Goal: Information Seeking & Learning: Check status

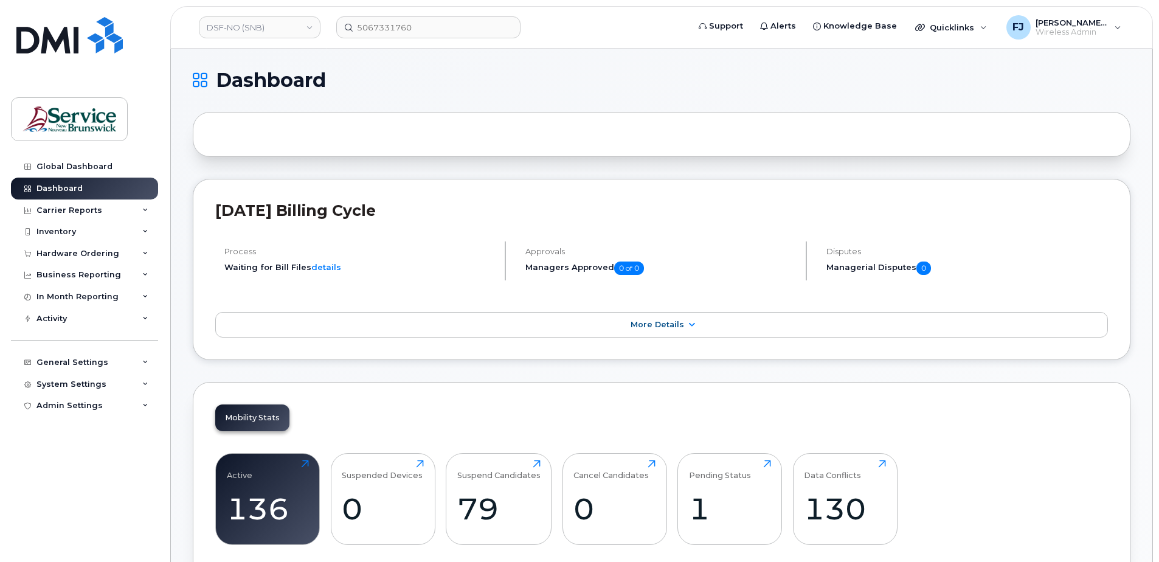
click at [115, 254] on div "Hardware Ordering" at bounding box center [84, 254] width 147 height 22
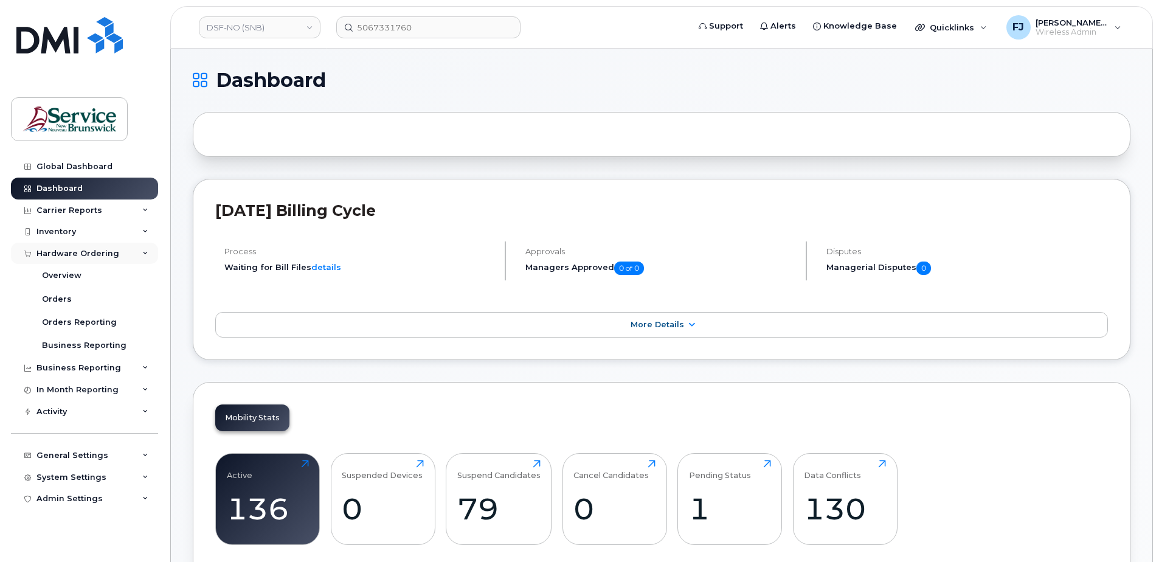
click at [115, 254] on div "Hardware Ordering" at bounding box center [84, 254] width 147 height 22
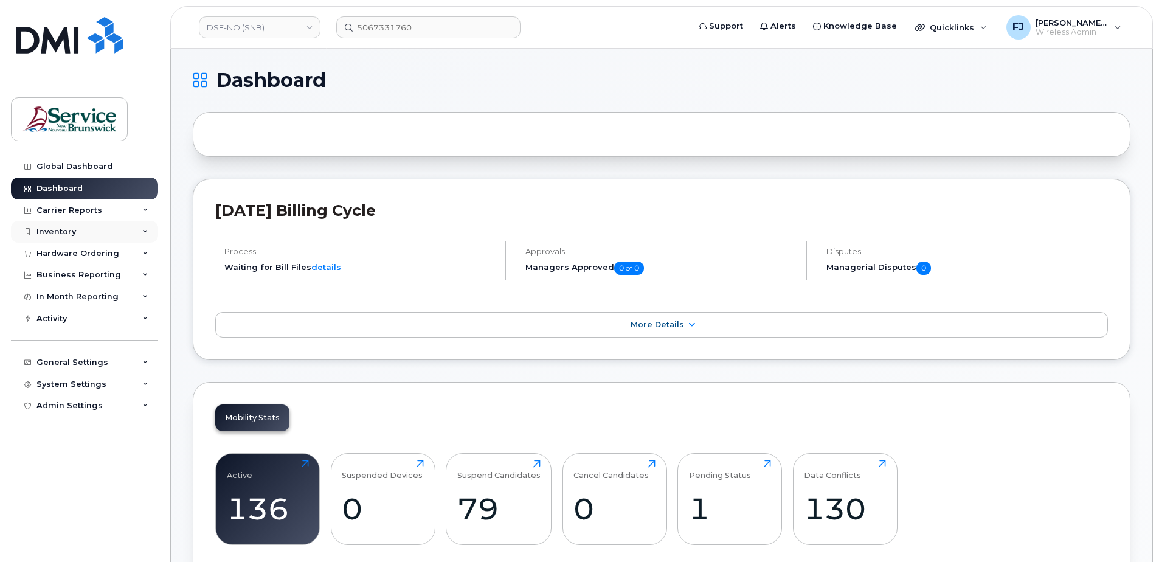
click at [94, 232] on div "Inventory" at bounding box center [84, 232] width 147 height 22
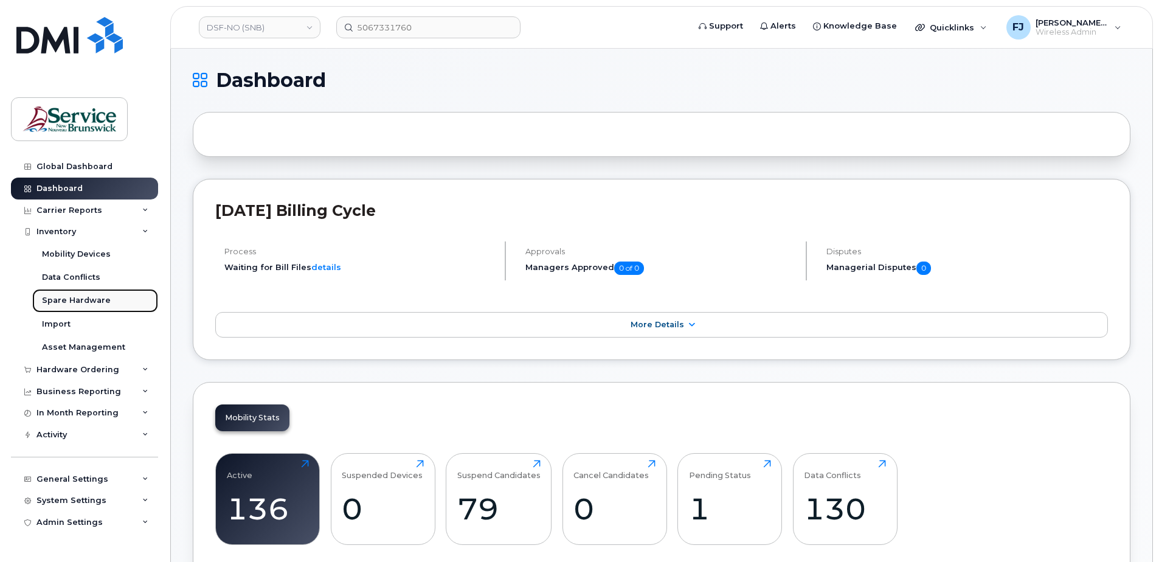
click at [104, 299] on div "Spare Hardware" at bounding box center [76, 300] width 69 height 11
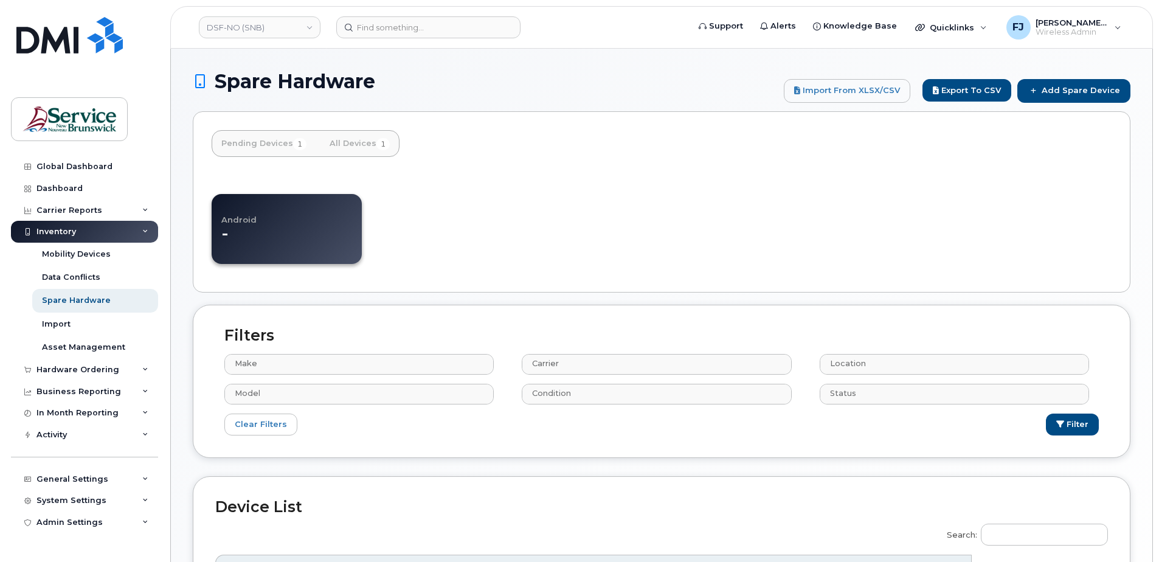
select select
click at [522, 207] on div "Android -" at bounding box center [662, 226] width 900 height 95
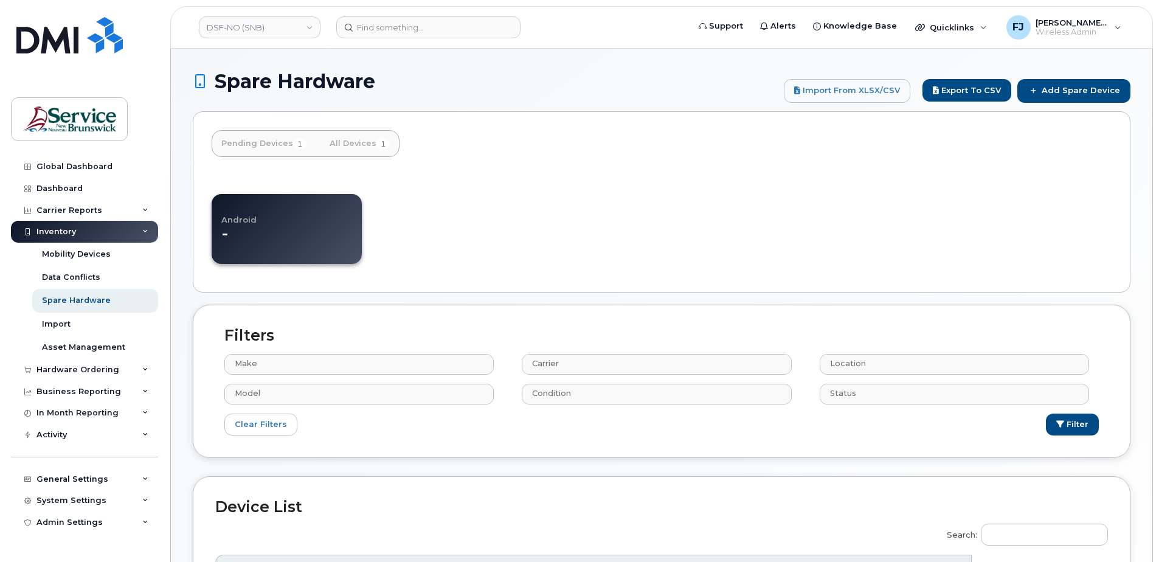
click at [633, 216] on div "Android -" at bounding box center [662, 226] width 900 height 95
click at [432, 279] on div "Pending Devices 1 All Devices 1 Android -" at bounding box center [662, 201] width 938 height 181
click at [110, 347] on div "Asset Management" at bounding box center [83, 347] width 83 height 11
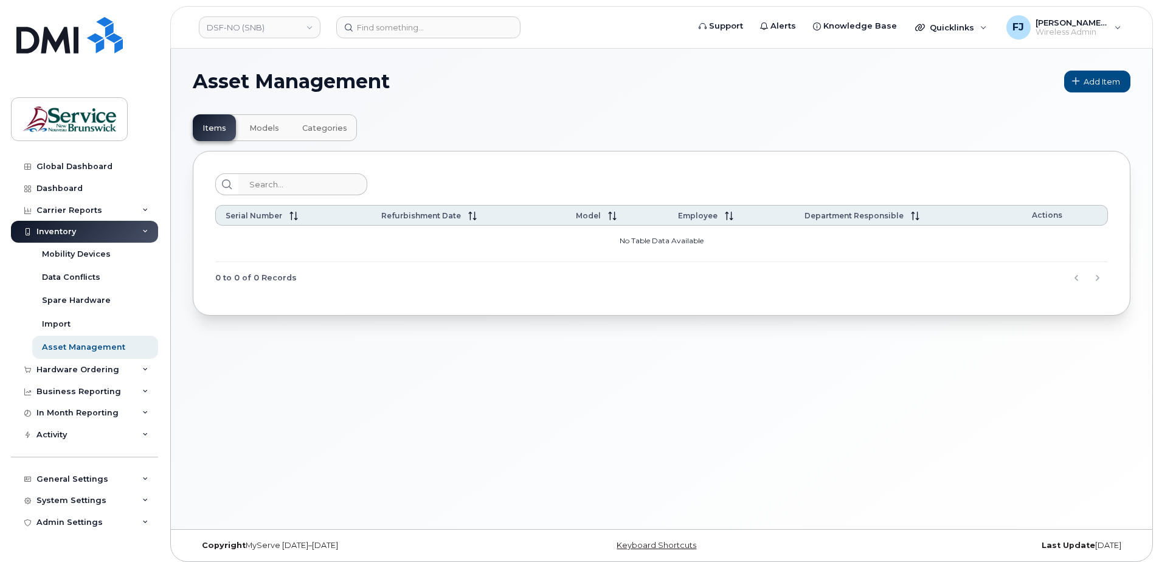
click at [314, 361] on div "Asset Management Add Item Items Models Categories Serial Number Refurbishment D…" at bounding box center [662, 289] width 982 height 480
click at [147, 372] on icon at bounding box center [145, 370] width 6 height 6
click at [147, 372] on div "Hardware Ordering" at bounding box center [84, 370] width 147 height 22
click at [487, 409] on div "Asset Management Add Item Items Models Categories Serial Number Refurbishment D…" at bounding box center [662, 289] width 982 height 480
click at [345, 384] on div "Asset Management Add Item Items Models Categories Serial Number Refurbishment D…" at bounding box center [662, 289] width 982 height 480
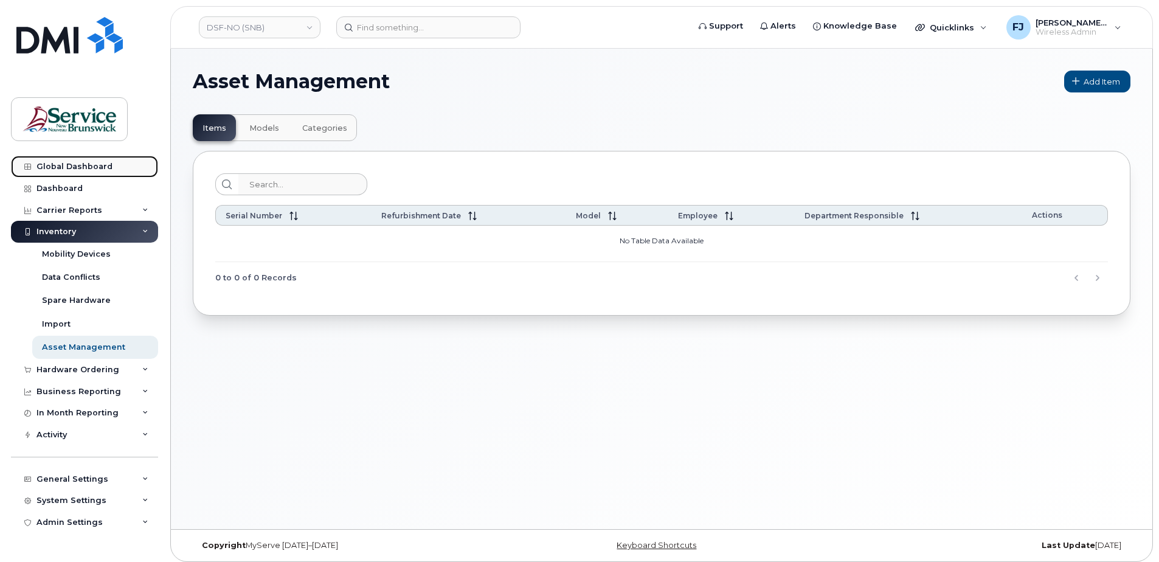
click at [97, 164] on div "Global Dashboard" at bounding box center [74, 167] width 76 height 10
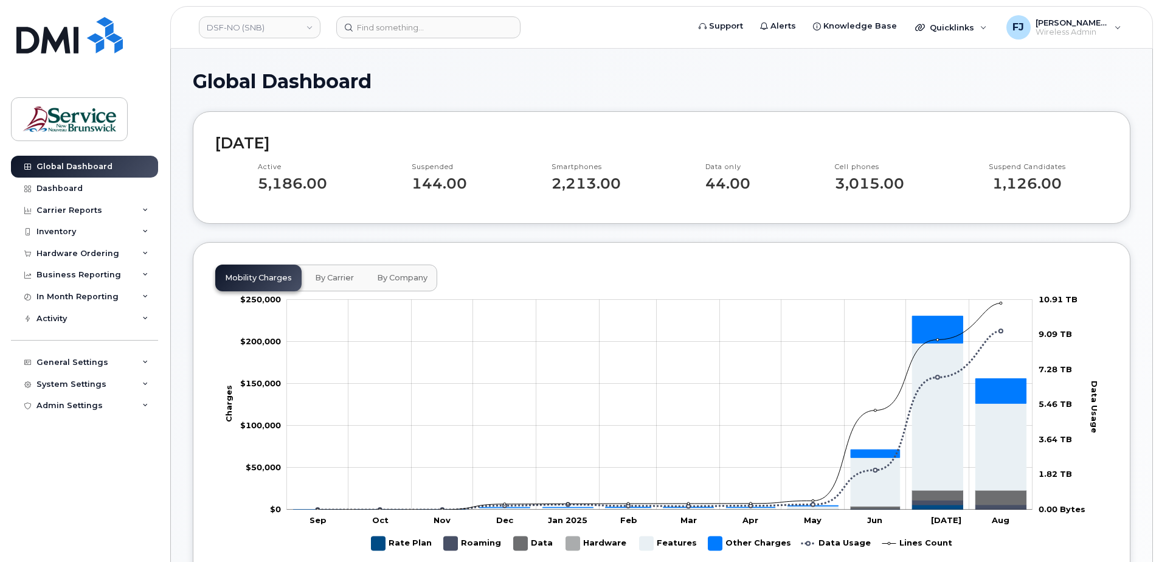
click at [639, 122] on div "[DATE] Active 5,186.00 Suspended 144.00 Smartphones 2,213.00 Data only 44.00 Ce…" at bounding box center [662, 167] width 938 height 112
click at [227, 24] on link "DSF-NO (SNB)" at bounding box center [260, 27] width 122 height 22
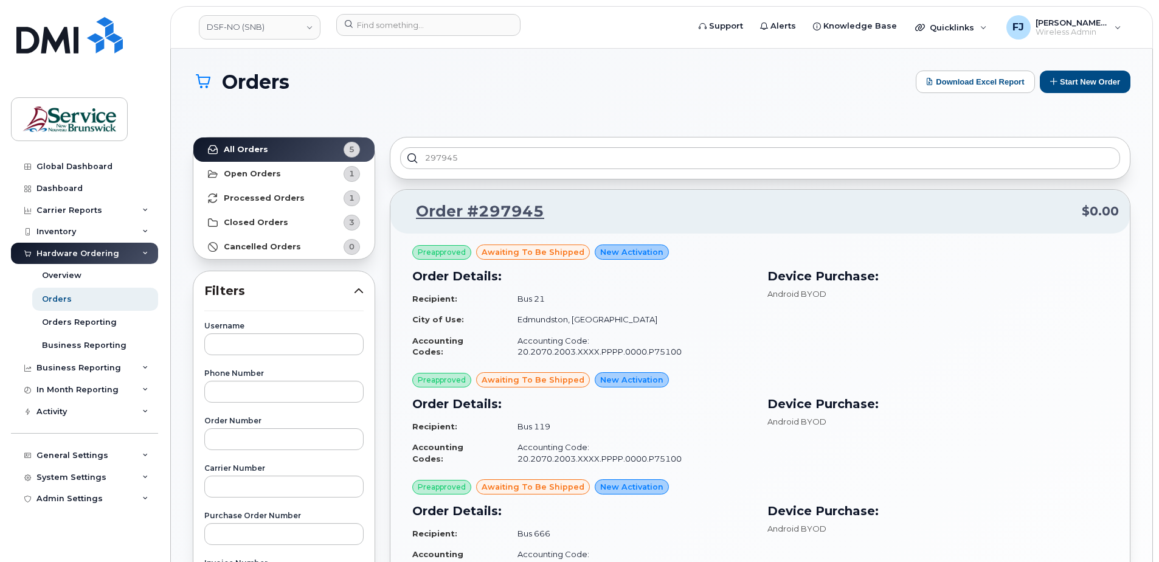
click at [592, 78] on h1 "Orders" at bounding box center [551, 81] width 717 height 21
click at [264, 24] on link "DSF-NO (SNB)" at bounding box center [260, 27] width 122 height 24
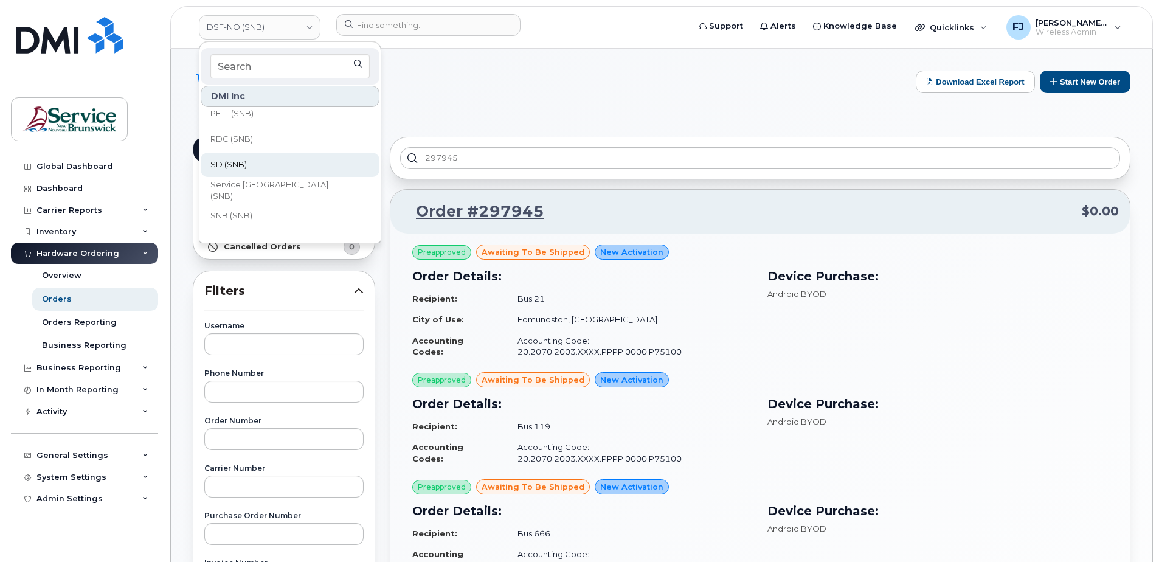
scroll to position [587, 0]
click at [292, 177] on link "SNB (SNB)" at bounding box center [290, 173] width 179 height 24
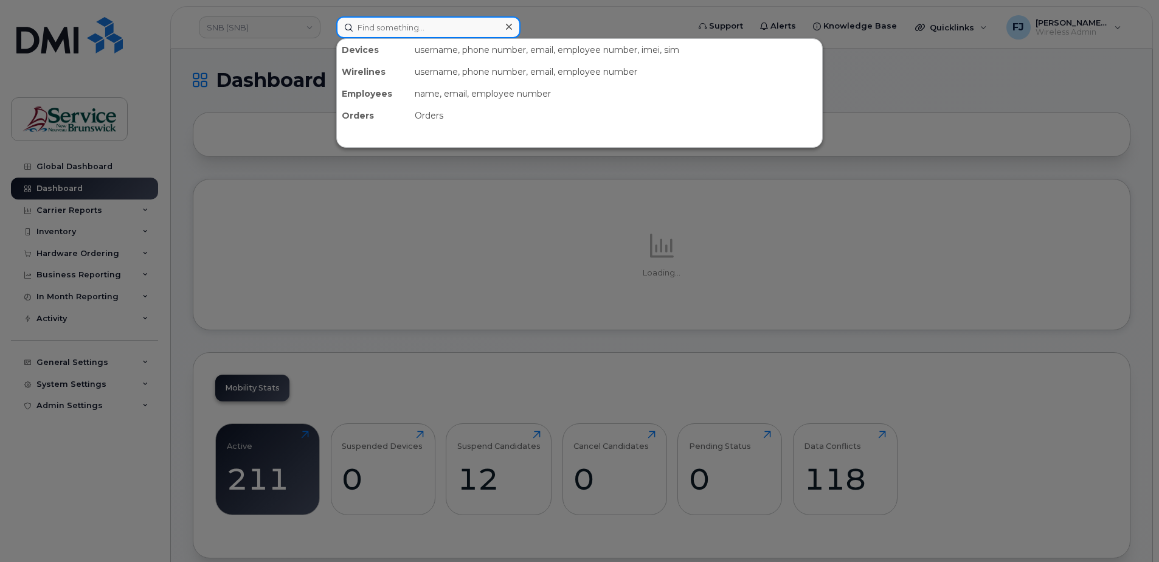
click at [436, 23] on input at bounding box center [428, 27] width 184 height 22
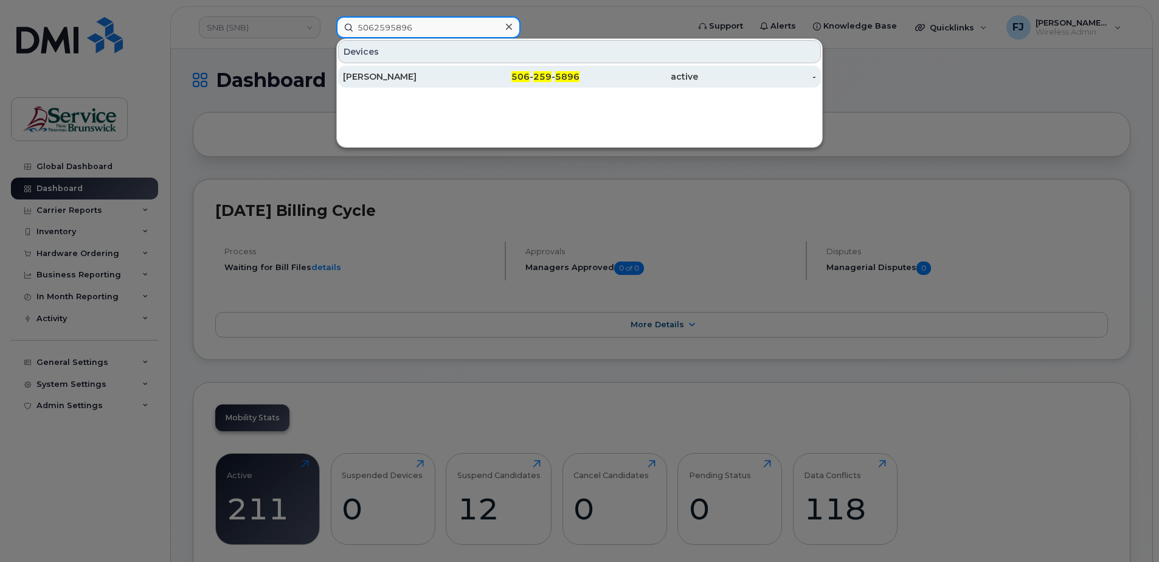
type input "5062595896"
click at [434, 85] on div "[PERSON_NAME]" at bounding box center [402, 77] width 119 height 22
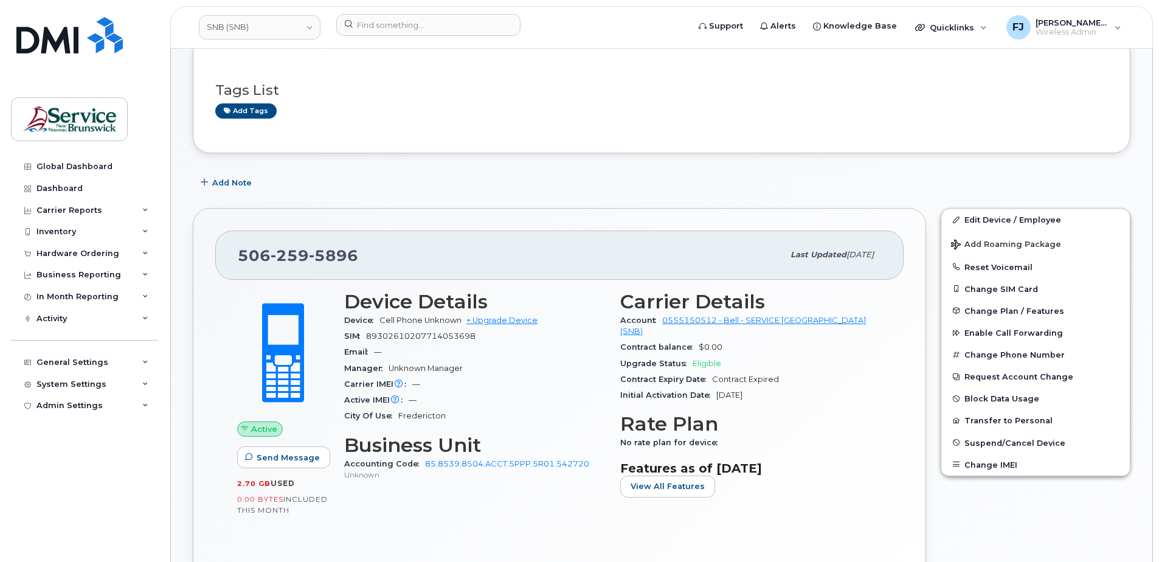
scroll to position [182, 0]
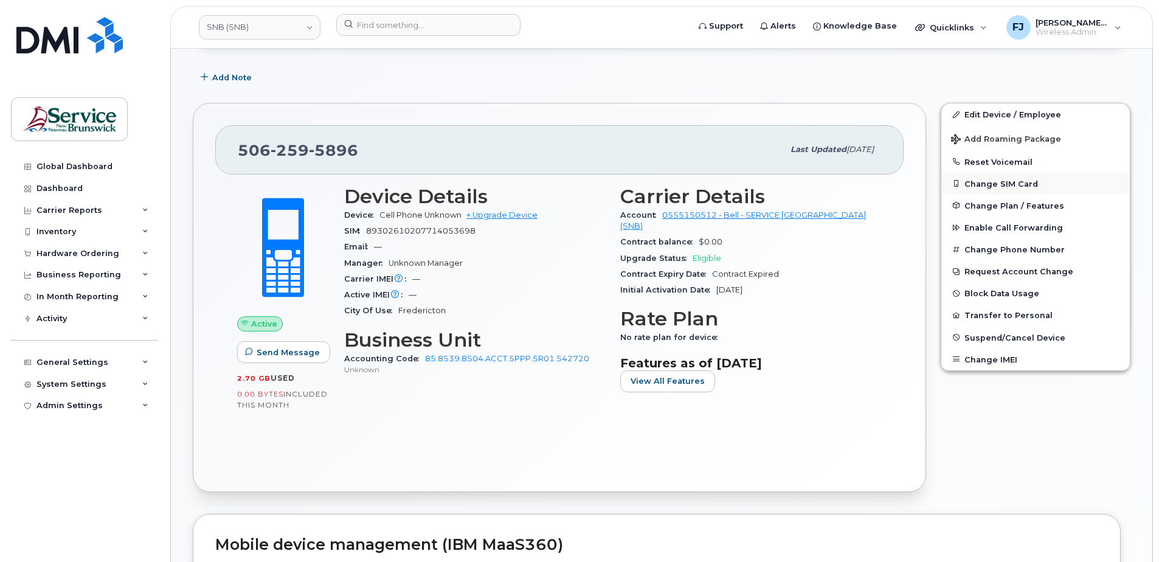
click at [1007, 184] on button "Change SIM Card" at bounding box center [1035, 184] width 189 height 22
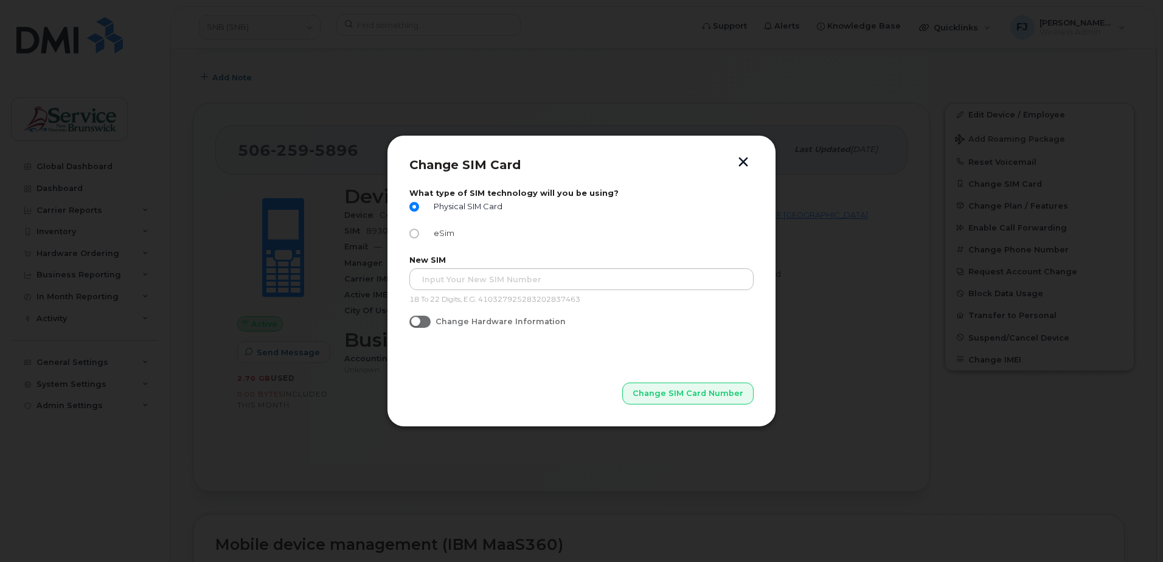
click at [415, 234] on input "eSim" at bounding box center [414, 234] width 10 height 10
radio input "true"
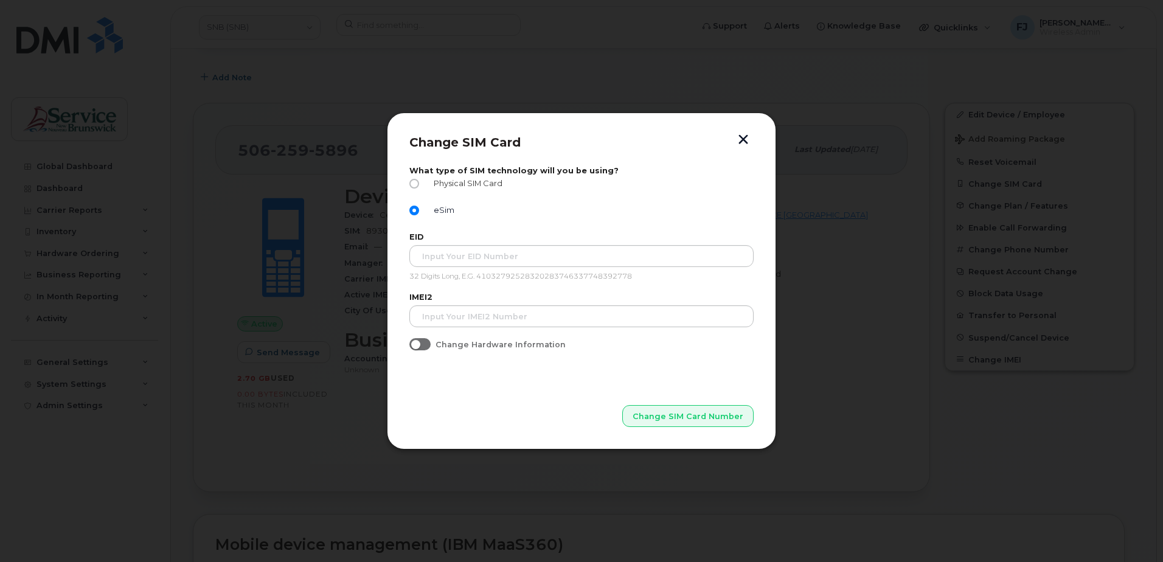
click at [412, 180] on input "Physical SIM Card" at bounding box center [414, 184] width 10 height 10
radio input "true"
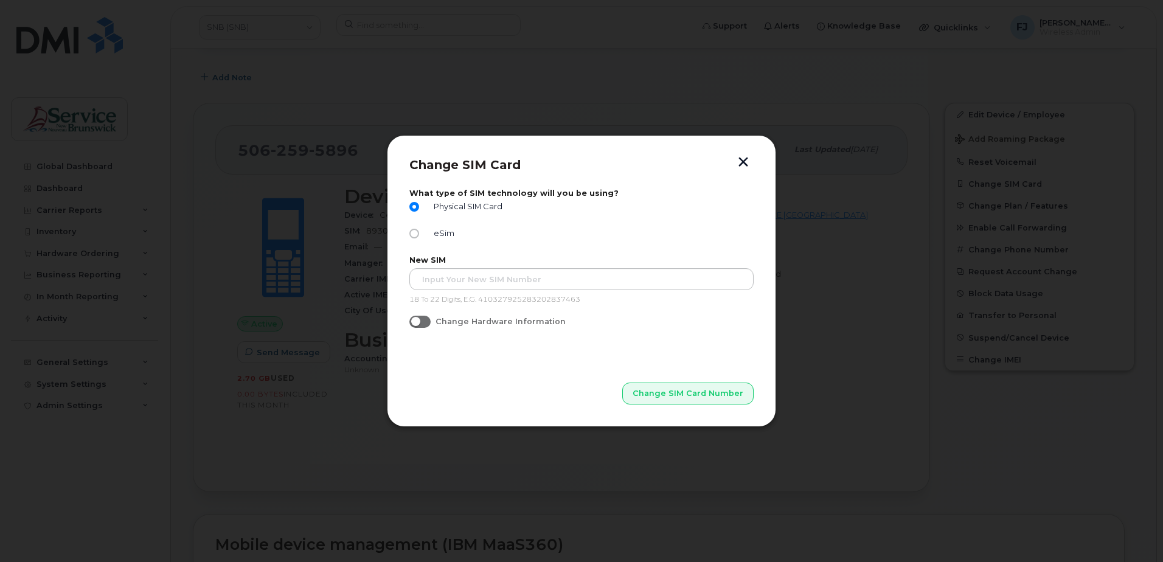
click at [741, 158] on button "button" at bounding box center [743, 163] width 18 height 13
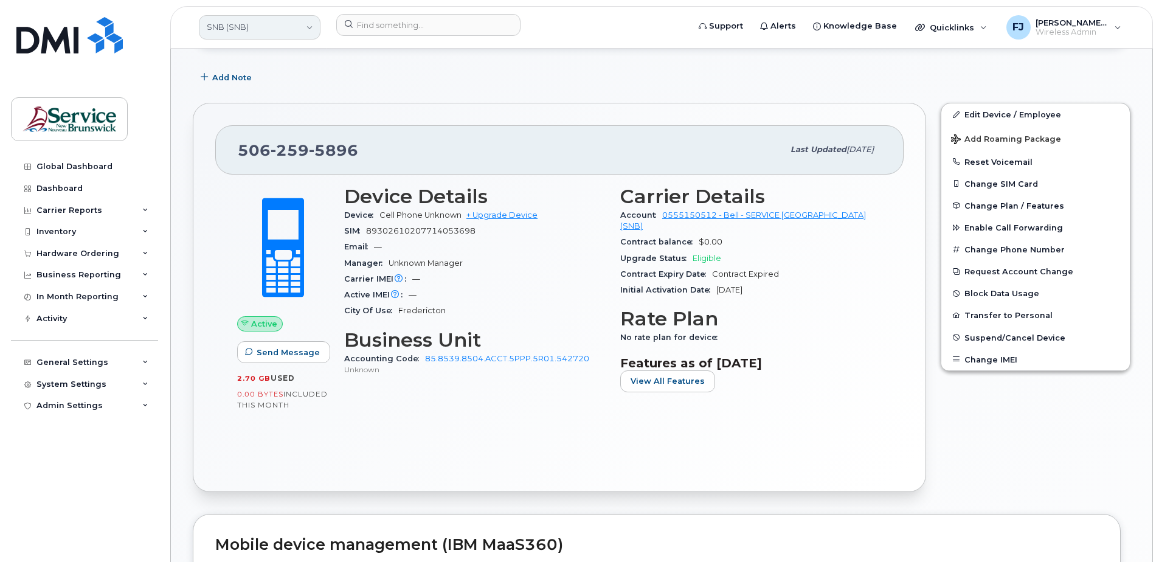
click at [244, 34] on link "SNB (SNB)" at bounding box center [260, 27] width 122 height 24
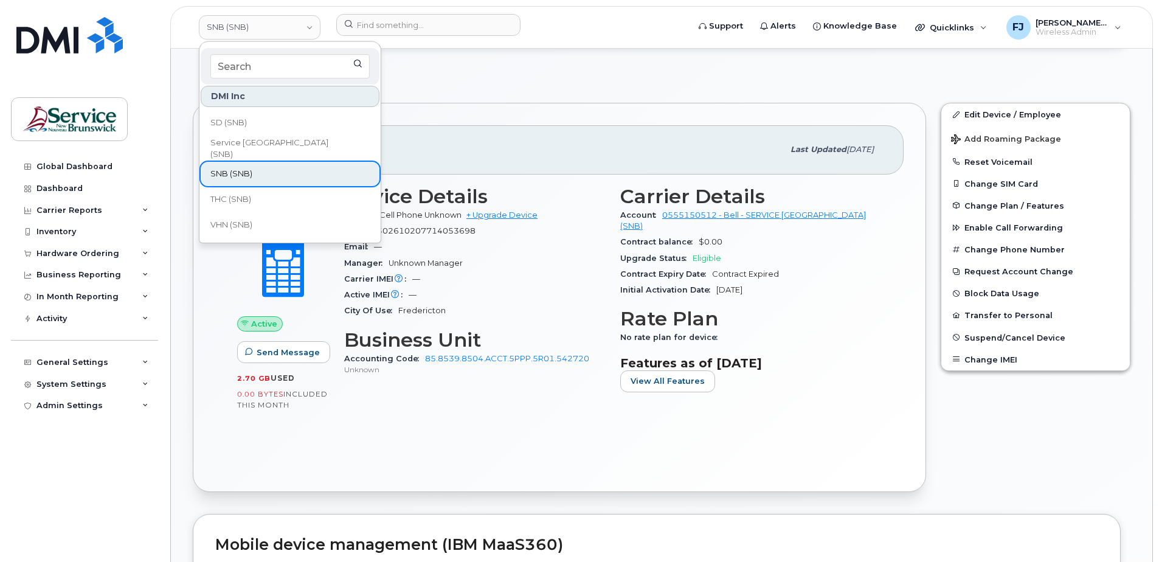
scroll to position [587, 0]
click at [229, 122] on span "SD (SNB)" at bounding box center [228, 122] width 36 height 12
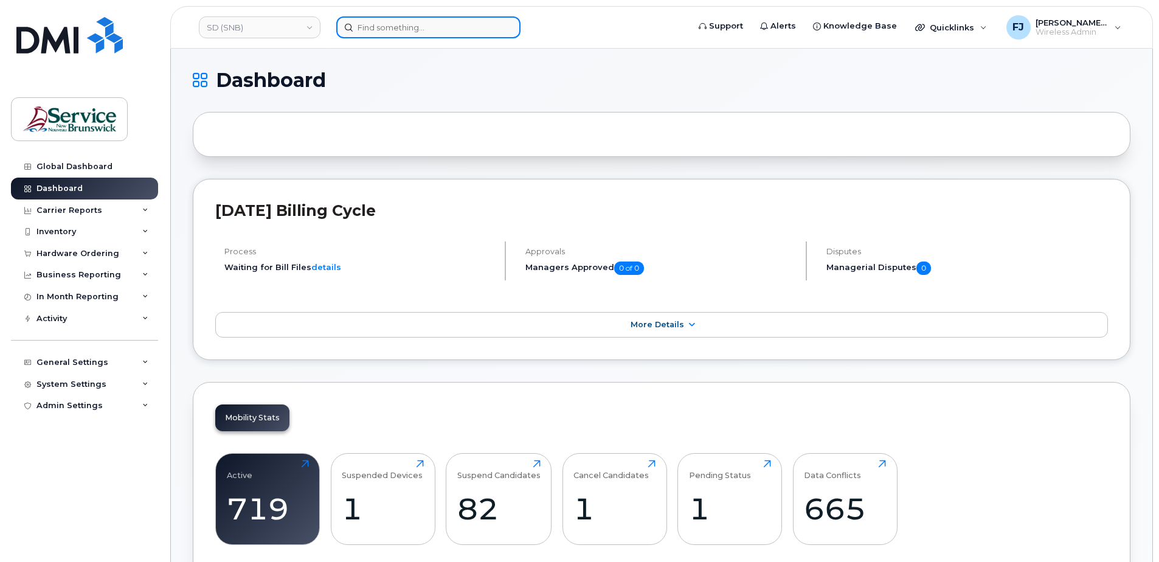
click at [381, 25] on input at bounding box center [428, 27] width 184 height 22
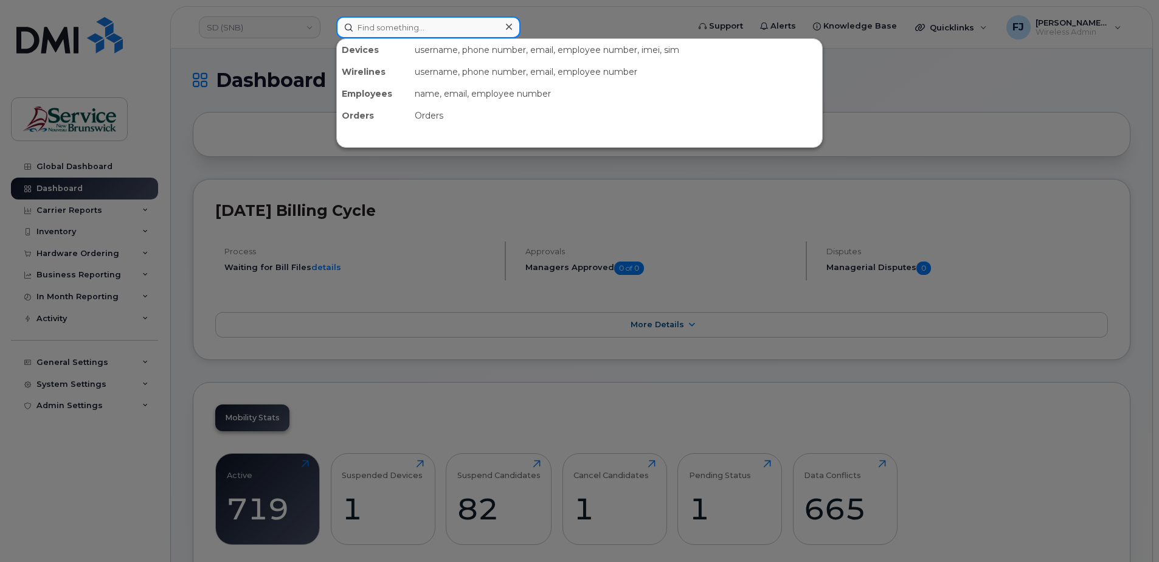
paste input "5064532498"
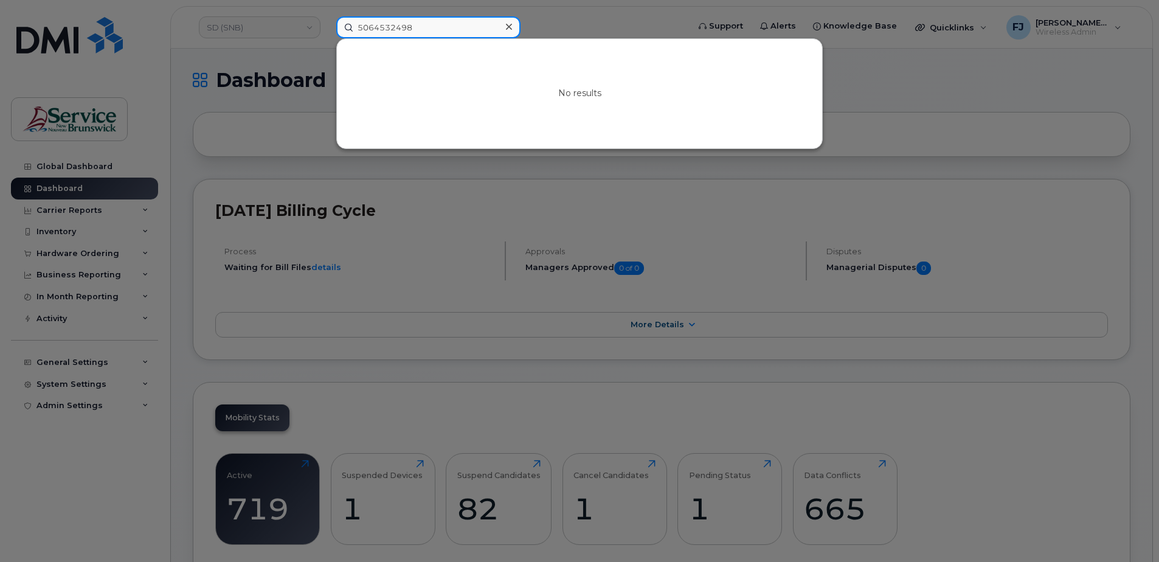
click at [427, 29] on input "5064532498" at bounding box center [428, 27] width 184 height 22
click at [410, 31] on input "5064532498" at bounding box center [428, 27] width 184 height 22
paste input "4103"
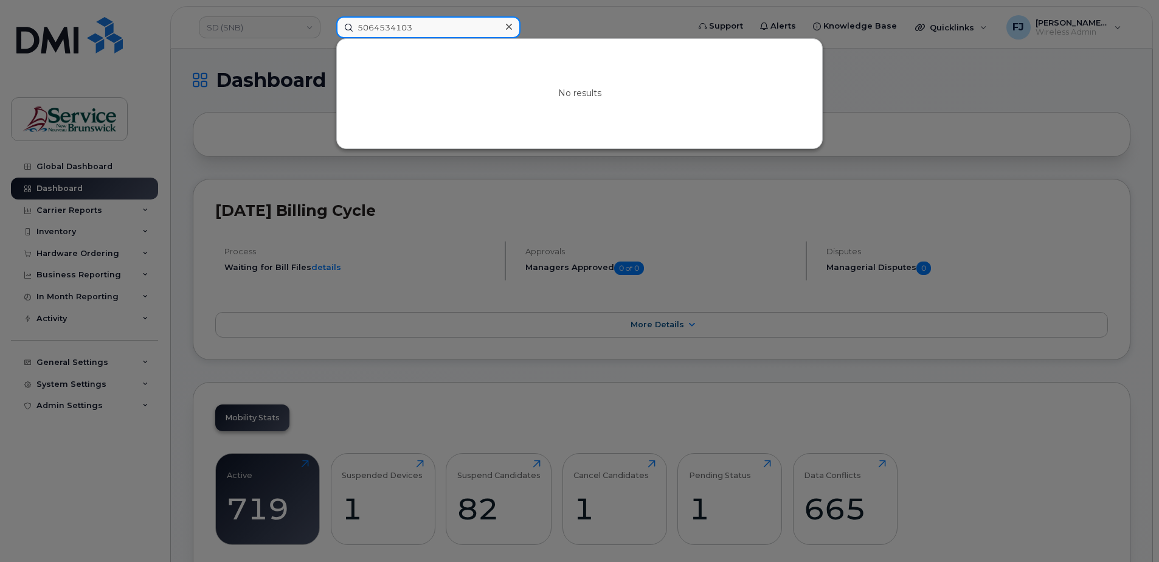
click at [452, 27] on input "5064534103" at bounding box center [428, 27] width 184 height 22
paste input "6075124"
click at [398, 17] on input "5066075124" at bounding box center [428, 27] width 184 height 22
click at [398, 22] on input "5066075124" at bounding box center [428, 27] width 184 height 22
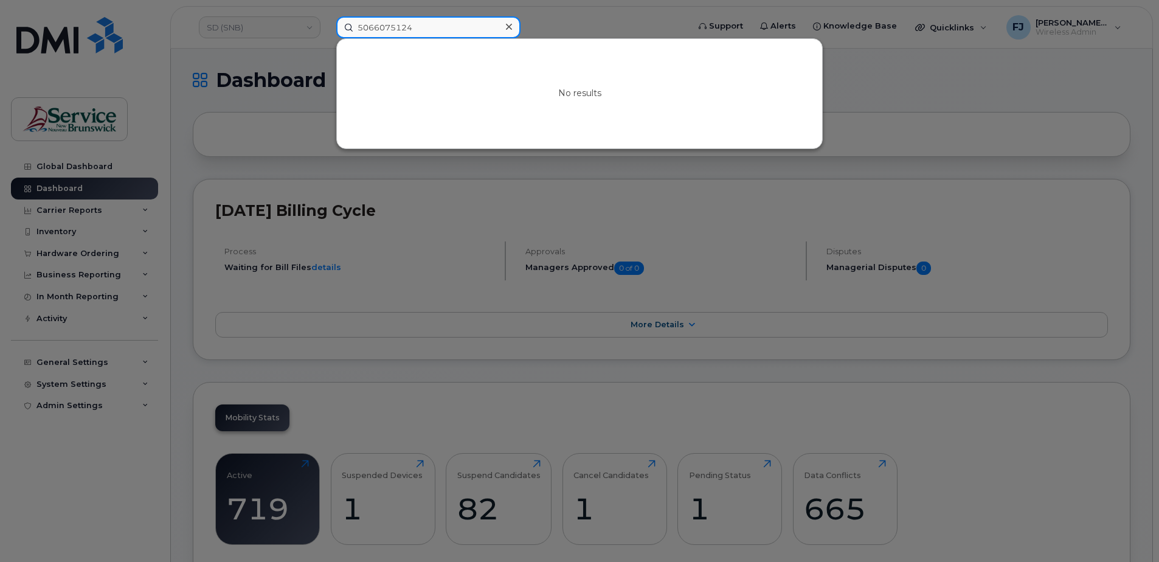
click at [398, 22] on input "5066075124" at bounding box center [428, 27] width 184 height 22
paste input "292644"
click at [397, 31] on input "5062926444" at bounding box center [428, 27] width 184 height 22
paste input "4515268"
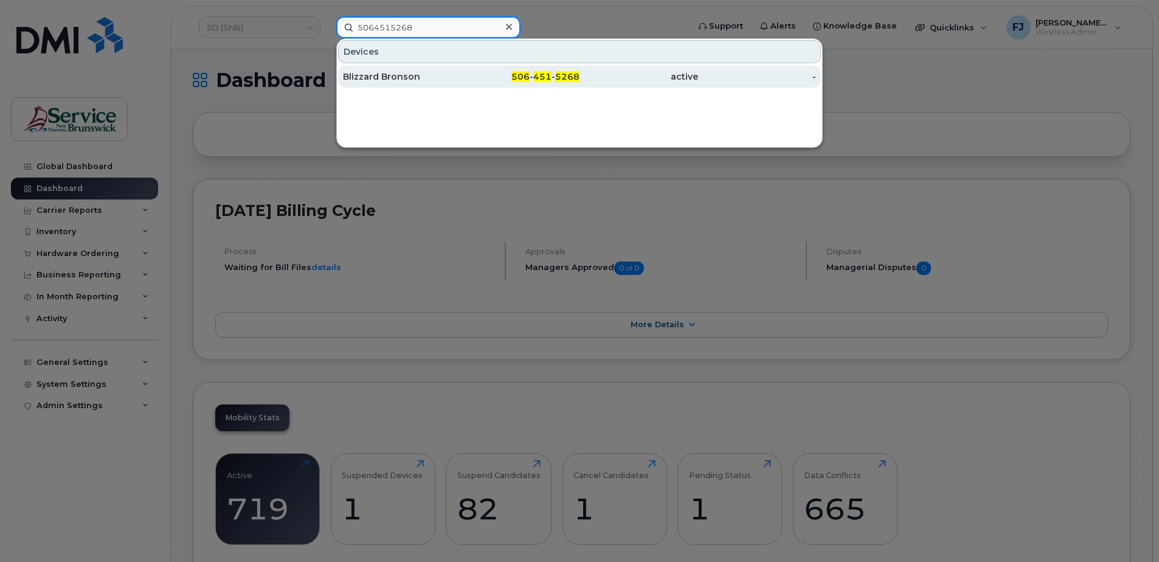
type input "5064515268"
click at [518, 82] on div "506 - 451 - 5268" at bounding box center [521, 77] width 119 height 12
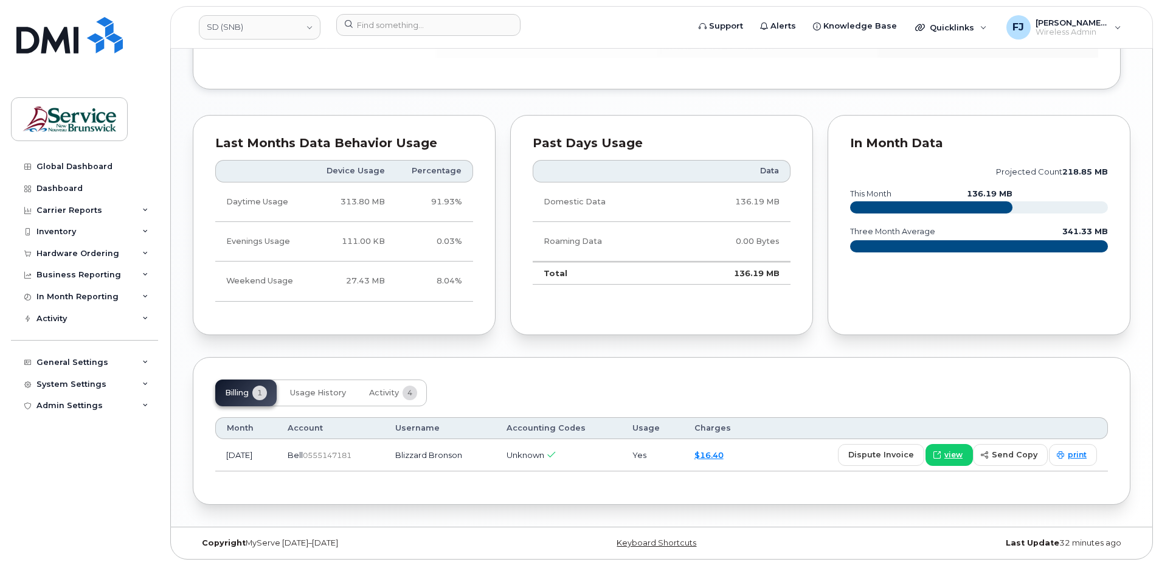
scroll to position [867, 0]
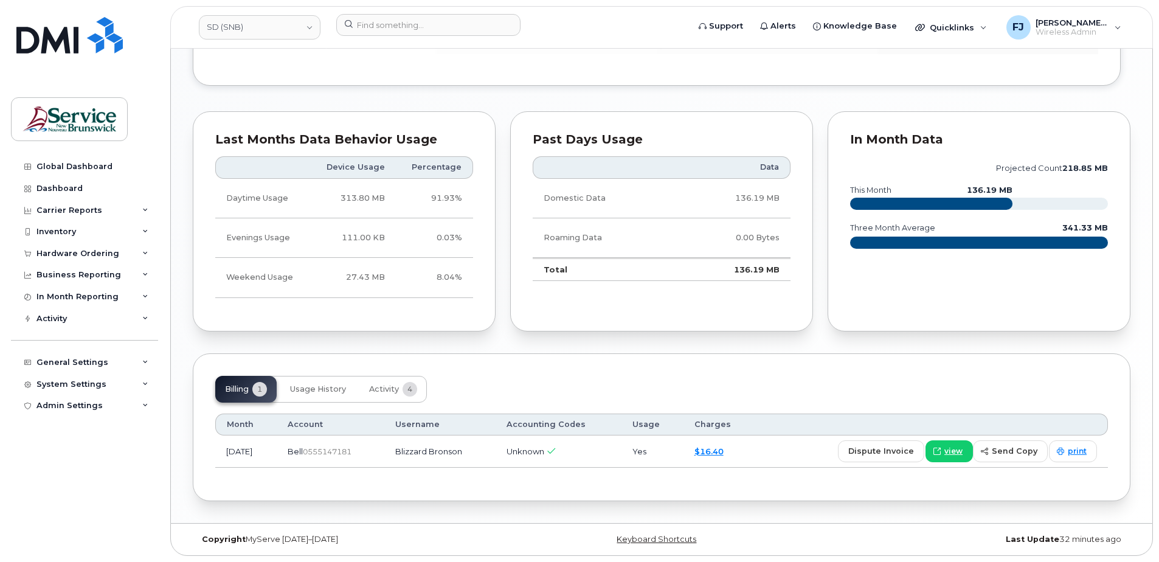
click at [498, 332] on div "Last Months Data Behavior Usage Device Usage Percentage Daytime Usage 313.80 MB…" at bounding box center [344, 221] width 317 height 235
click at [332, 387] on span "Usage History" at bounding box center [318, 389] width 56 height 10
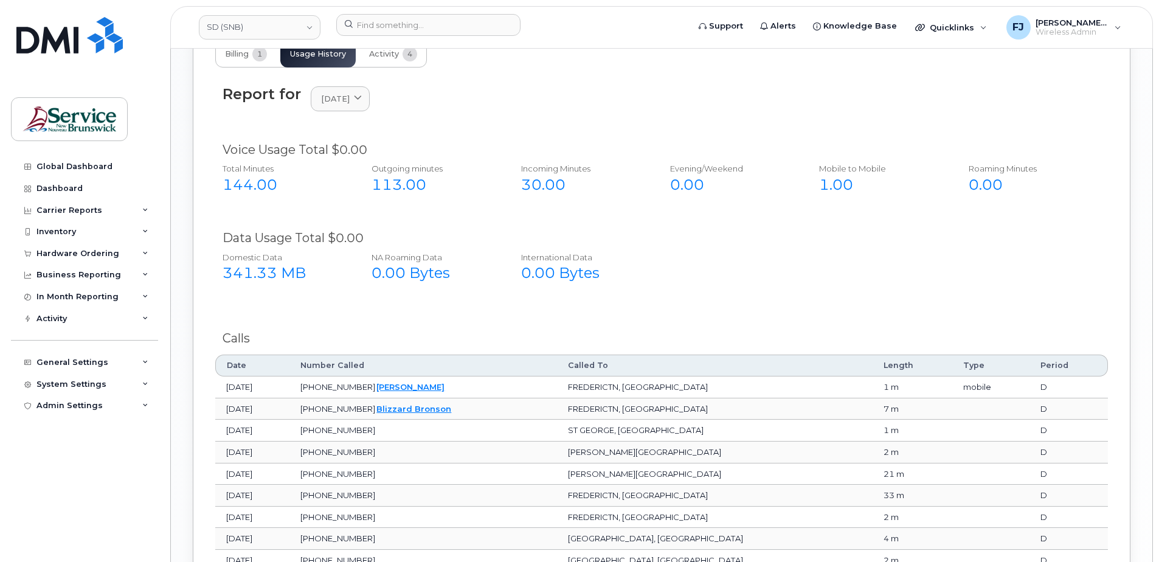
scroll to position [1232, 0]
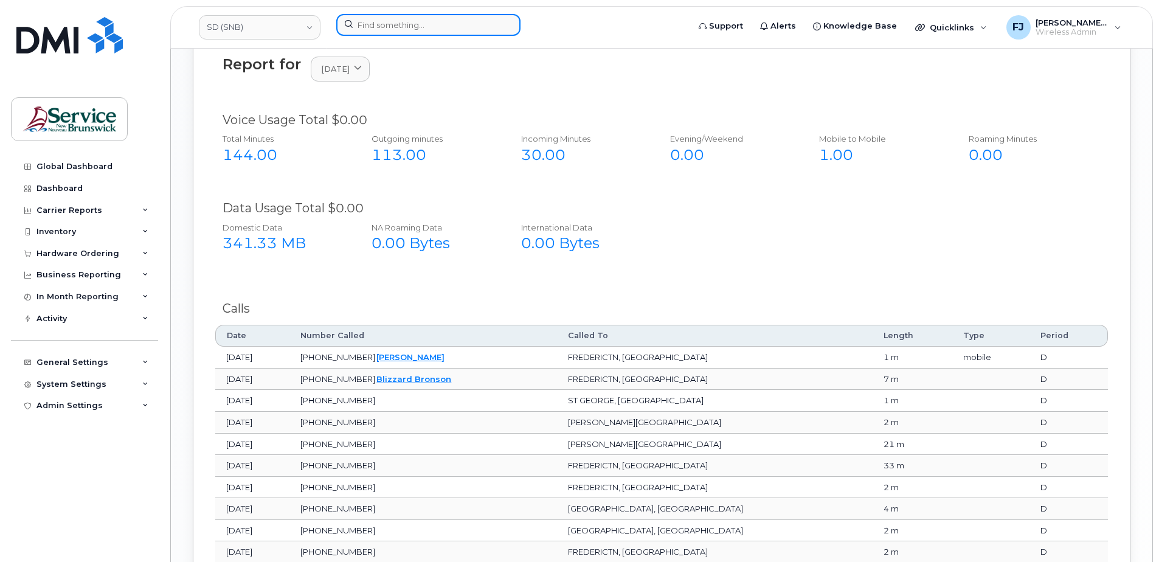
click at [405, 26] on input at bounding box center [428, 25] width 184 height 22
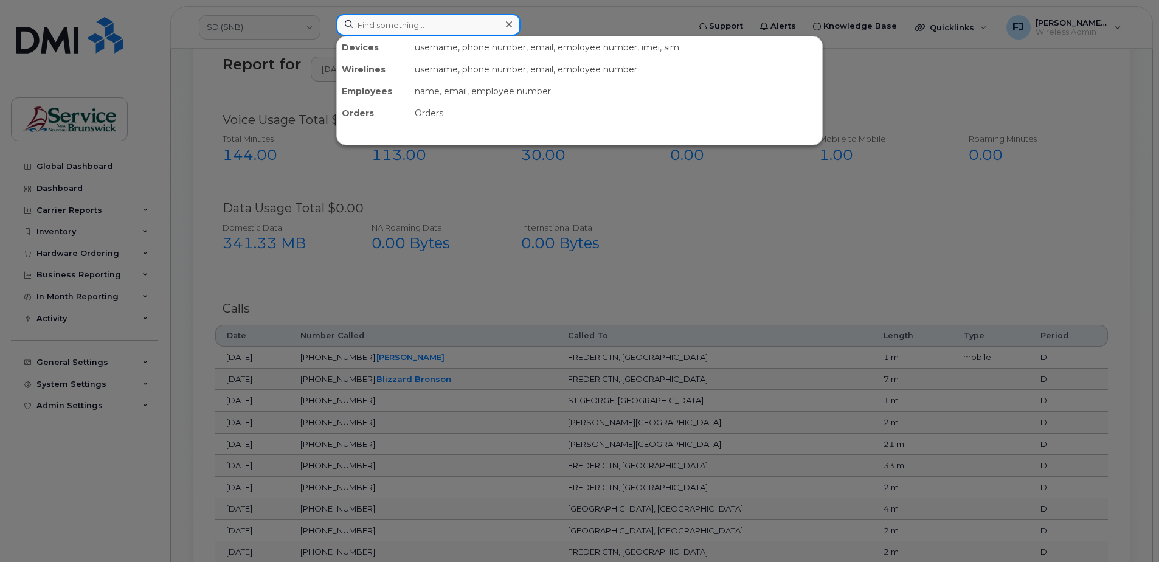
paste input "5062609285"
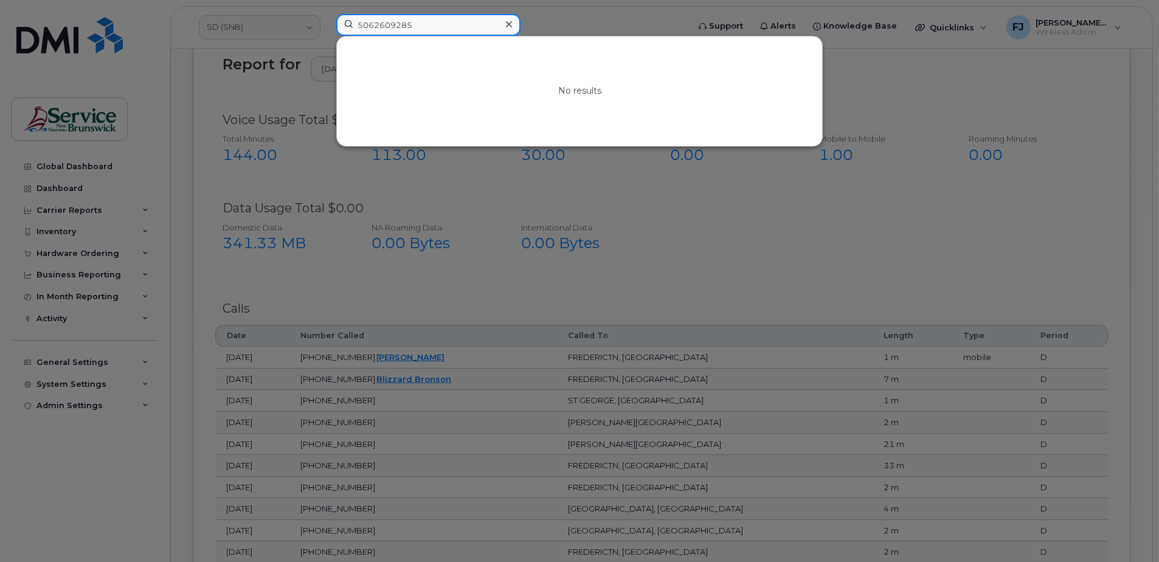
click at [449, 32] on input "5062609285" at bounding box center [428, 25] width 184 height 22
paste input "517359"
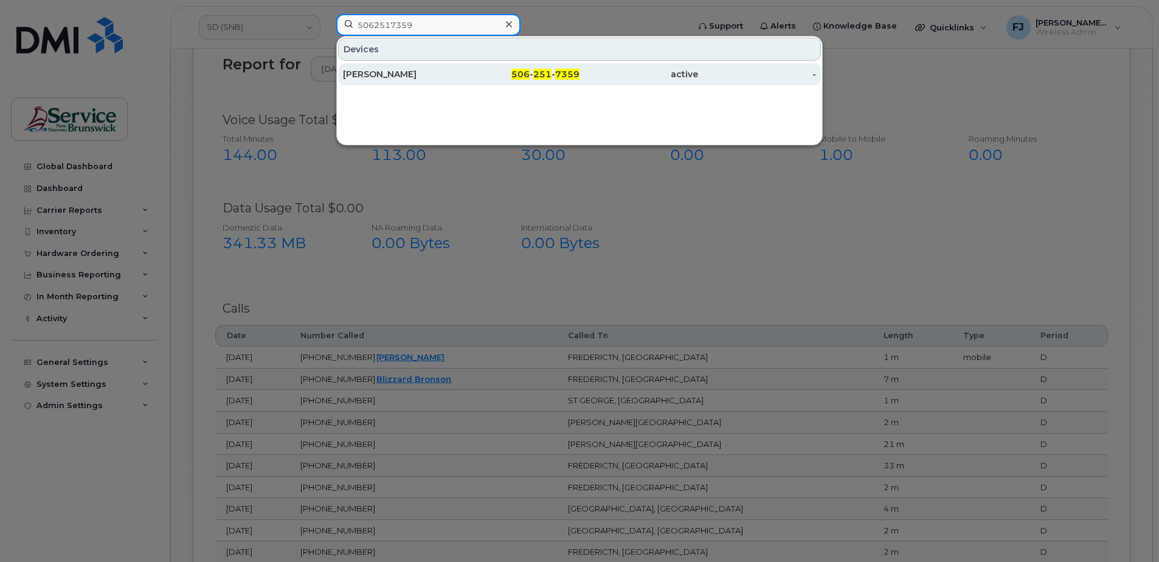
type input "5062517359"
click at [464, 77] on div "506 - 251 - 7359" at bounding box center [521, 74] width 119 height 12
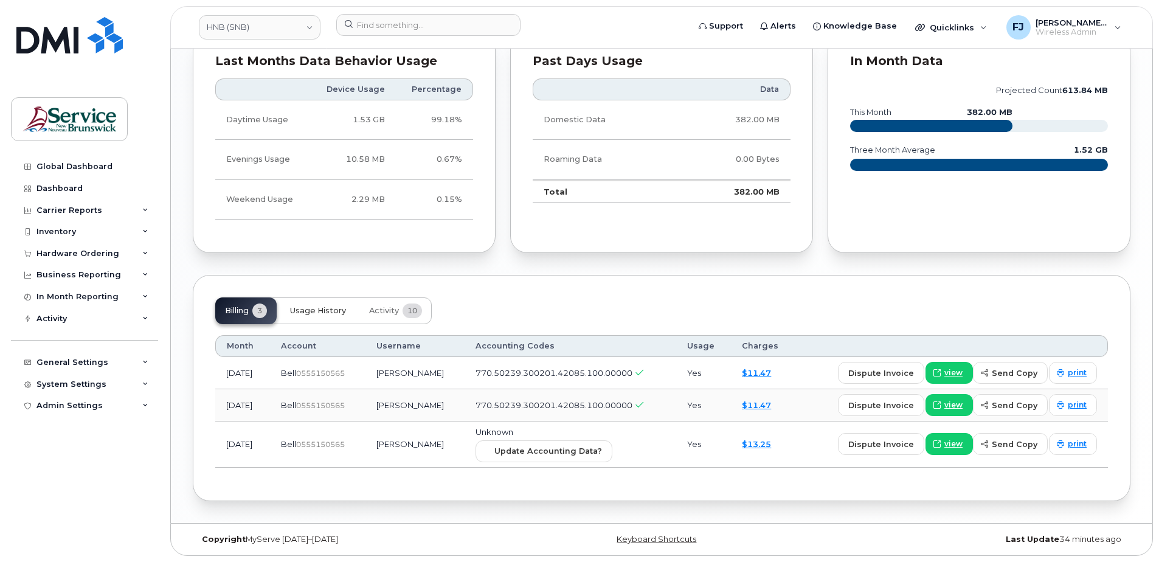
click at [319, 306] on span "Usage History" at bounding box center [318, 311] width 56 height 10
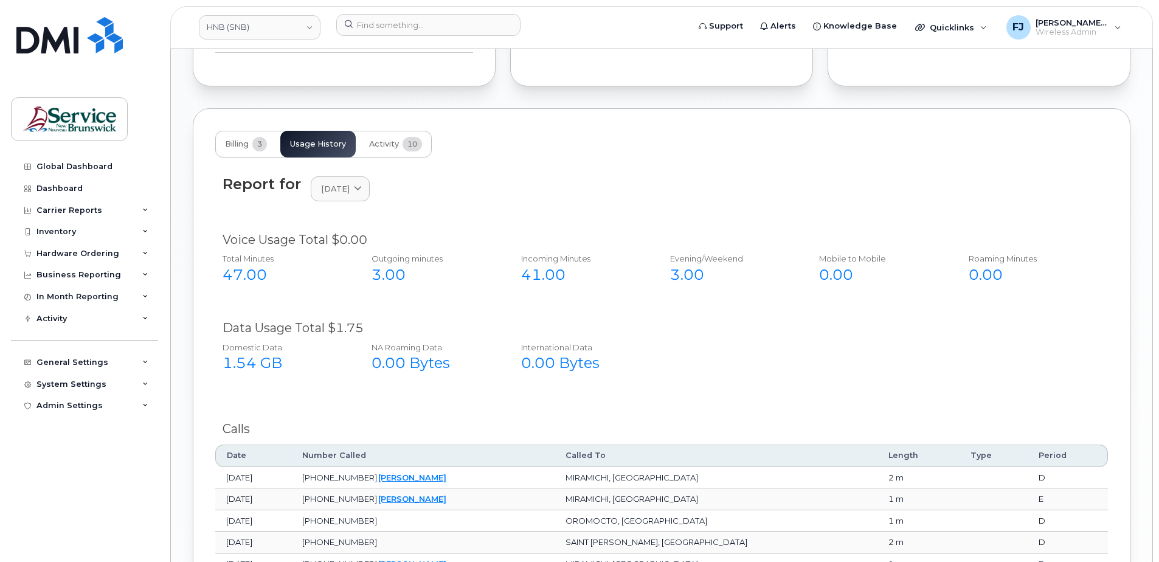
scroll to position [1186, 0]
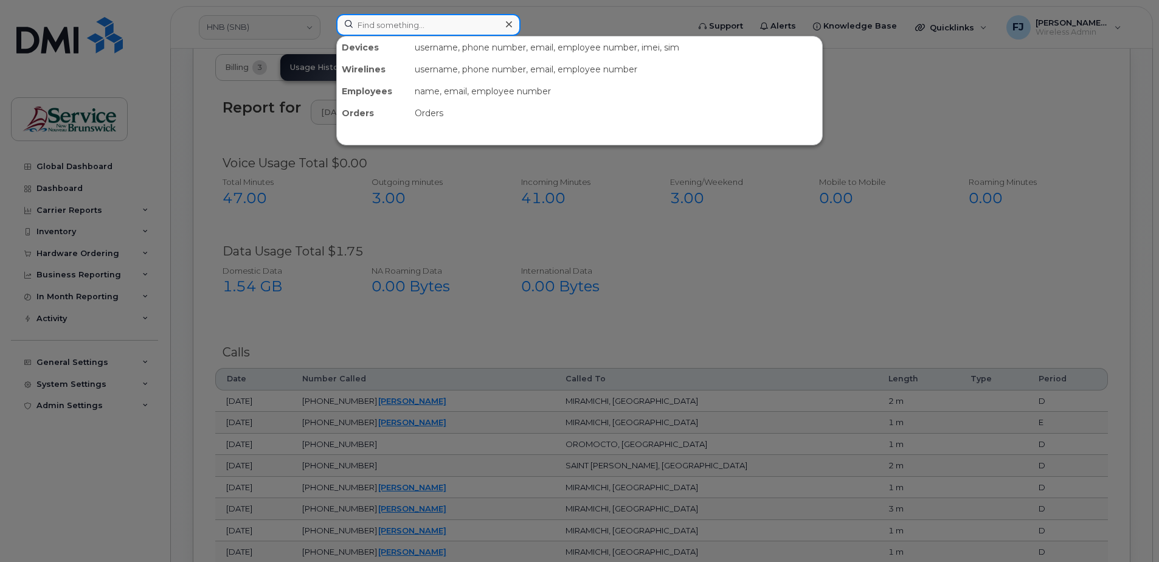
click at [402, 33] on input at bounding box center [428, 25] width 184 height 22
paste input "5062337132"
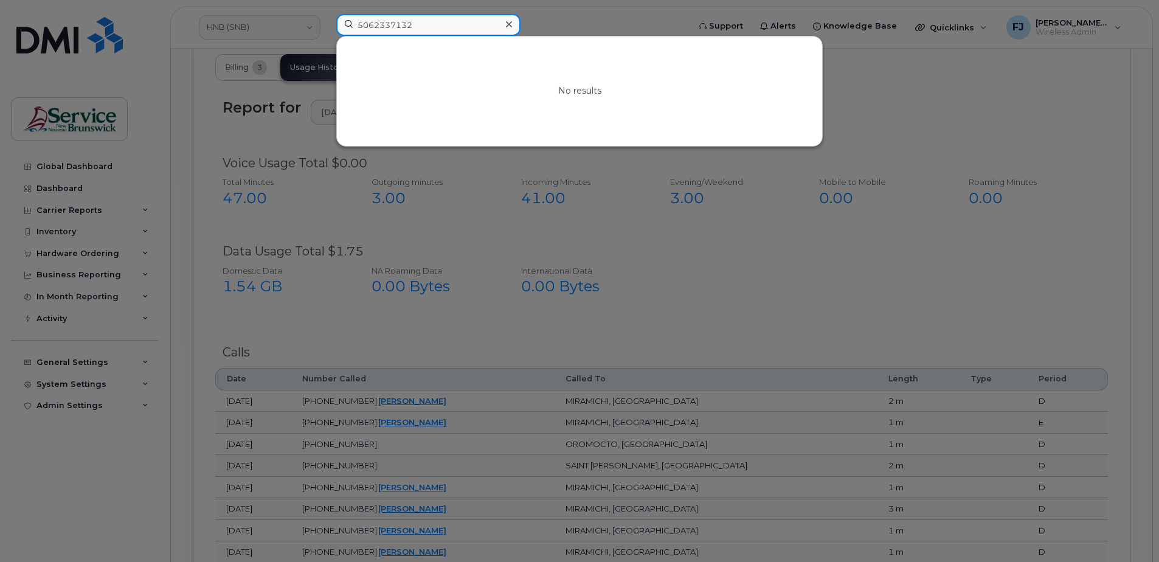
click at [456, 19] on input "5062337132" at bounding box center [428, 25] width 184 height 22
paste input "4768899"
click at [425, 21] on input "5064768899" at bounding box center [428, 25] width 184 height 22
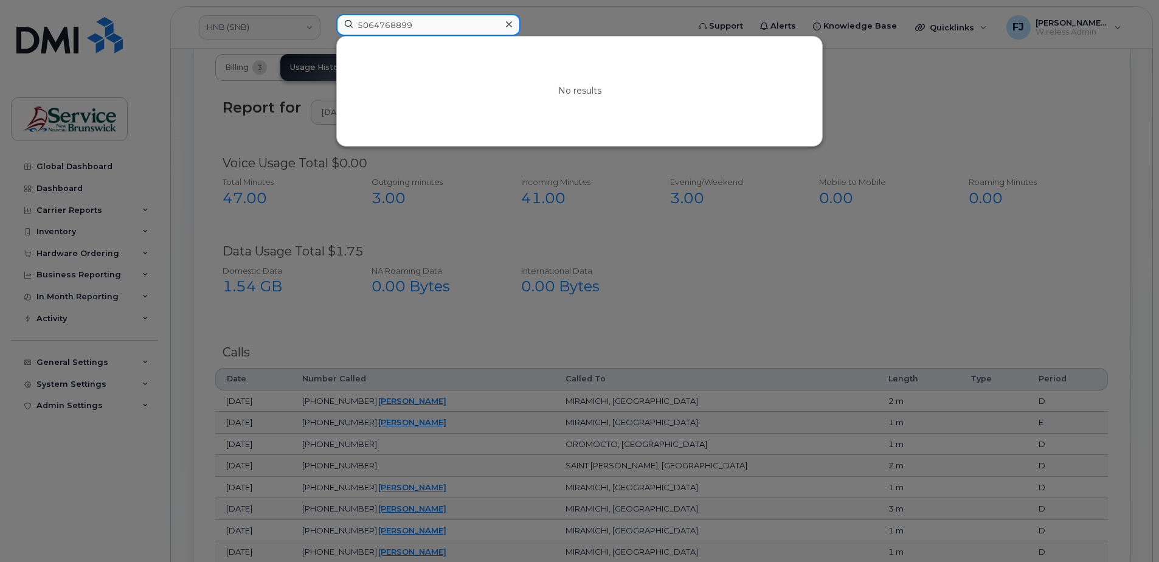
paste input "2610124"
click at [426, 23] on input "5062610124" at bounding box center [428, 25] width 184 height 22
paste input "300258"
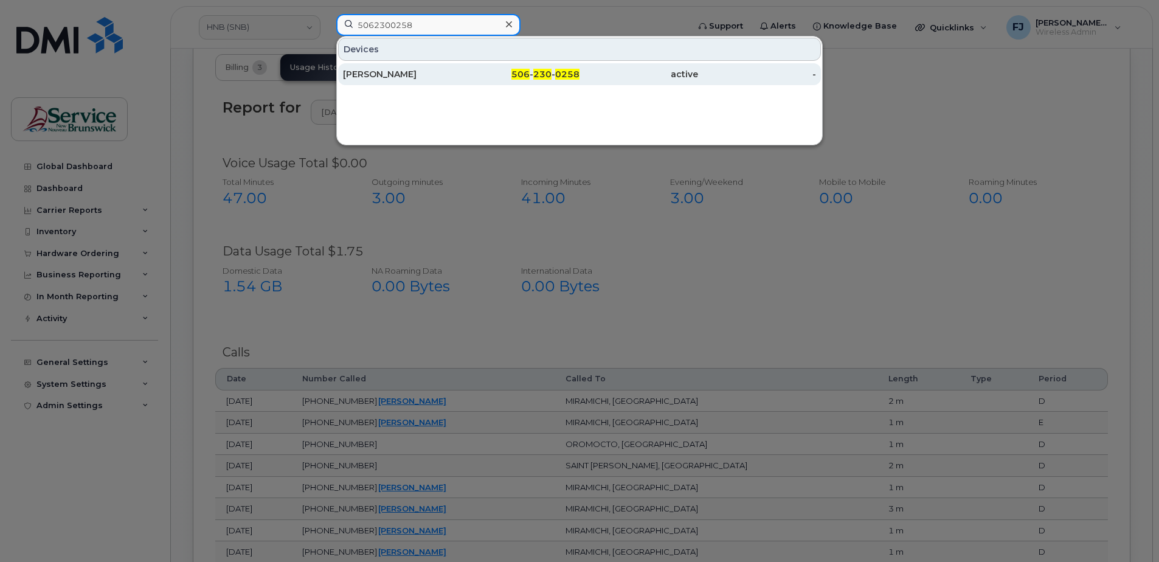
type input "5062300258"
click at [508, 80] on div "506 - 230 - 0258" at bounding box center [521, 74] width 119 height 22
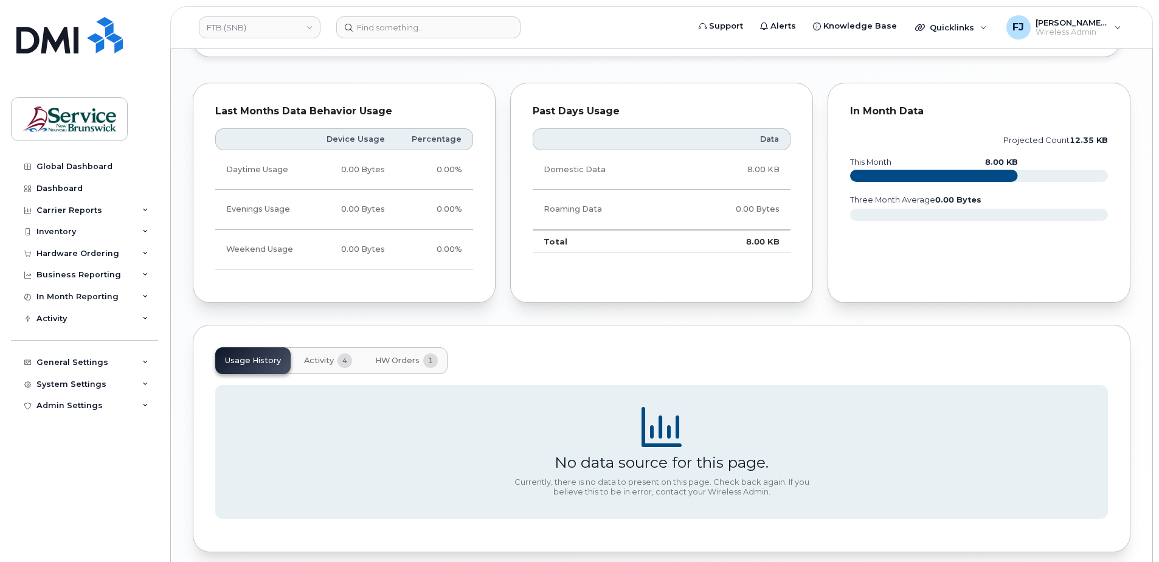
scroll to position [890, 0]
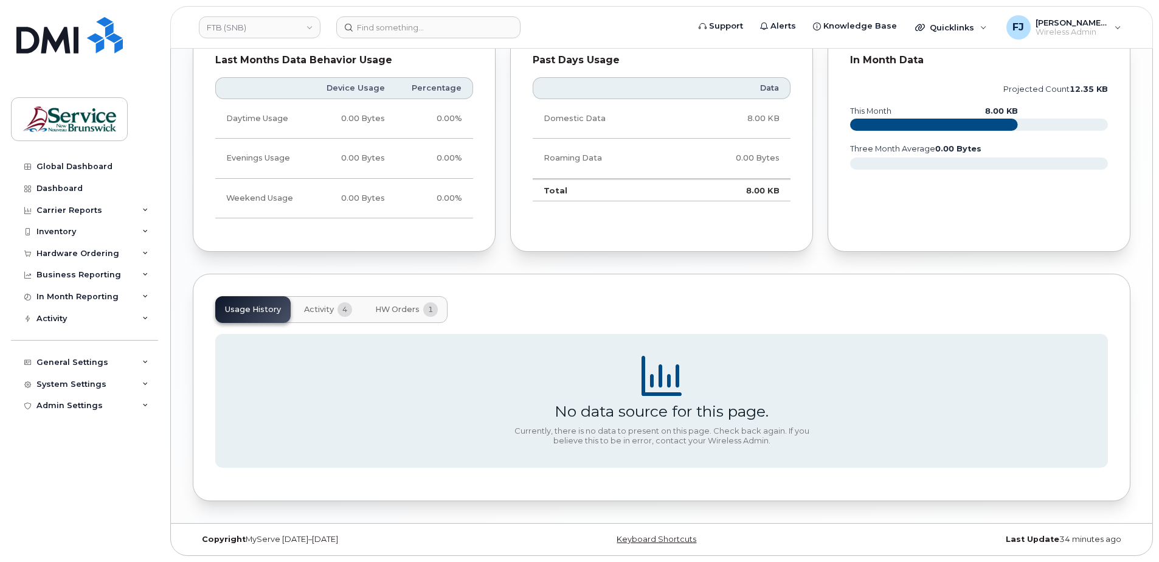
click at [327, 308] on span "Activity" at bounding box center [319, 310] width 30 height 10
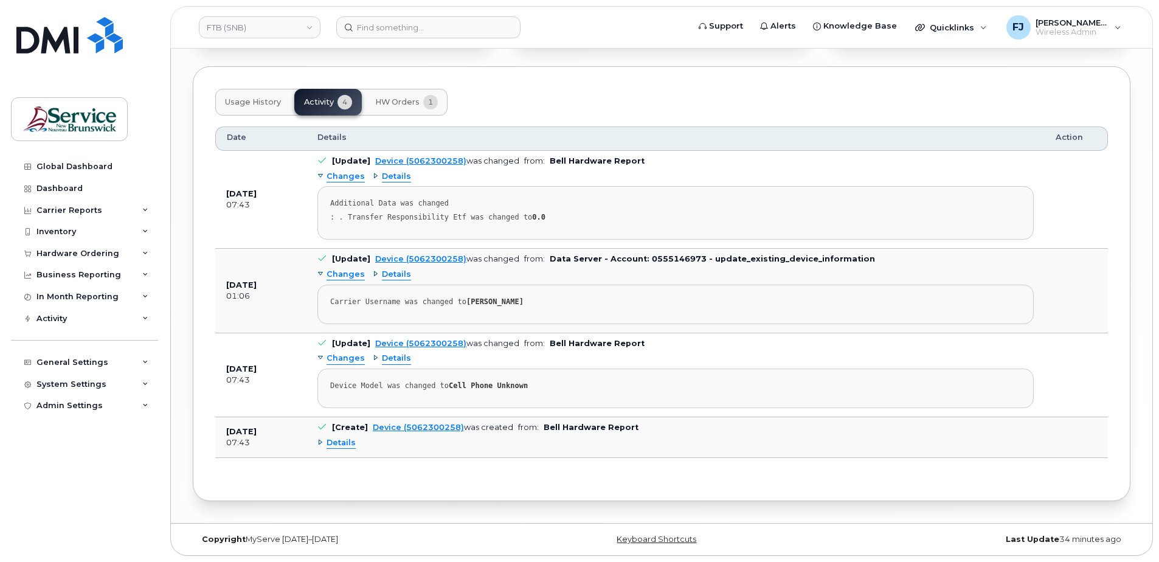
click at [256, 108] on button "Usage History" at bounding box center [252, 102] width 75 height 27
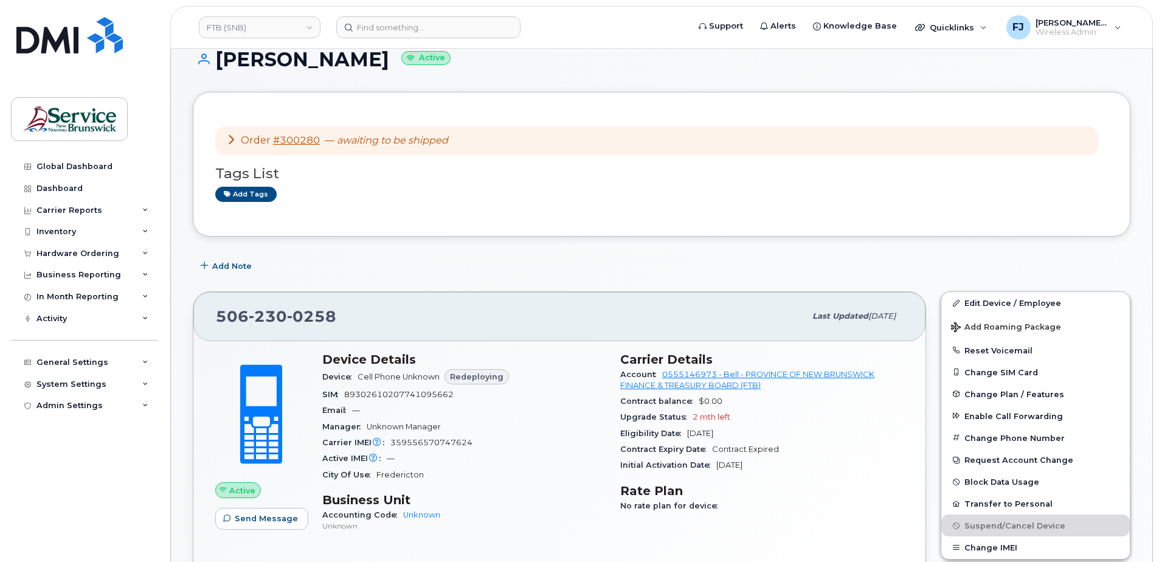
scroll to position [0, 0]
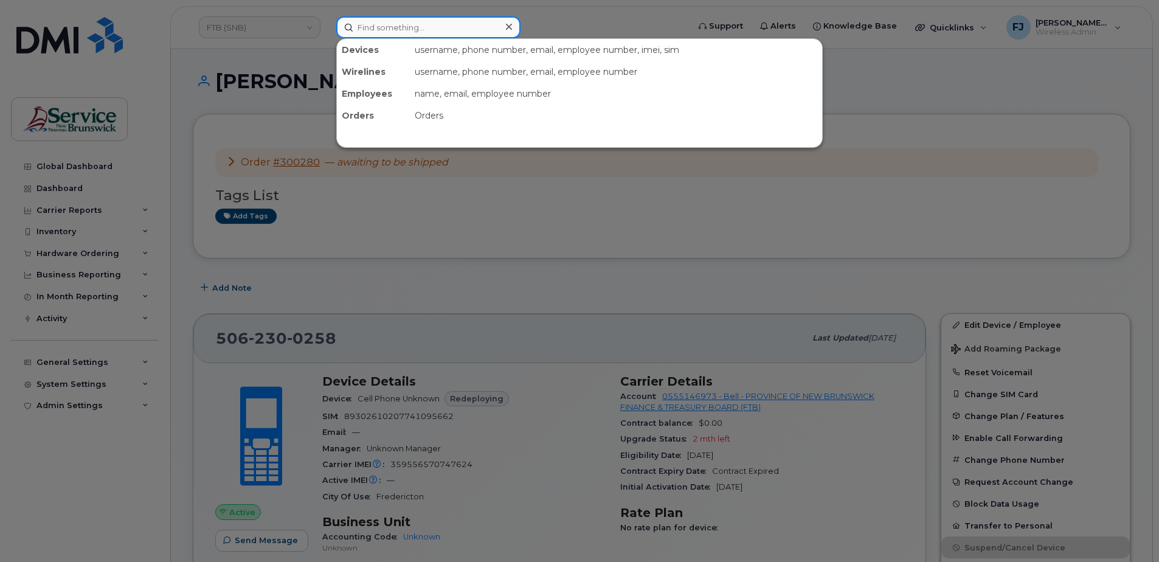
click at [393, 33] on input at bounding box center [428, 27] width 184 height 22
click at [267, 24] on div at bounding box center [579, 281] width 1159 height 562
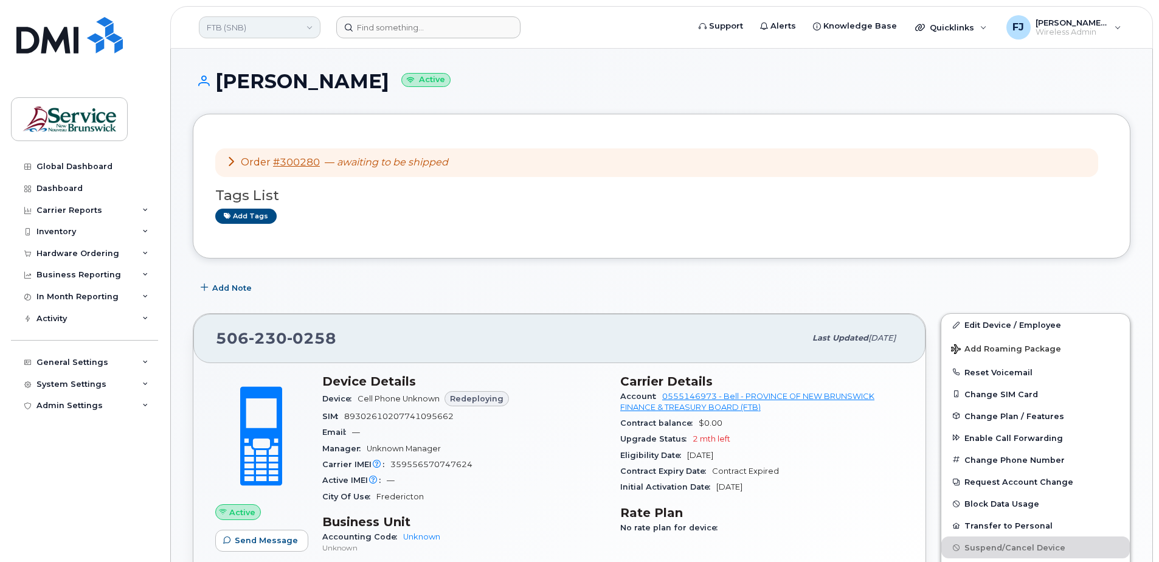
click at [262, 30] on link "FTB (SNB)" at bounding box center [260, 27] width 122 height 22
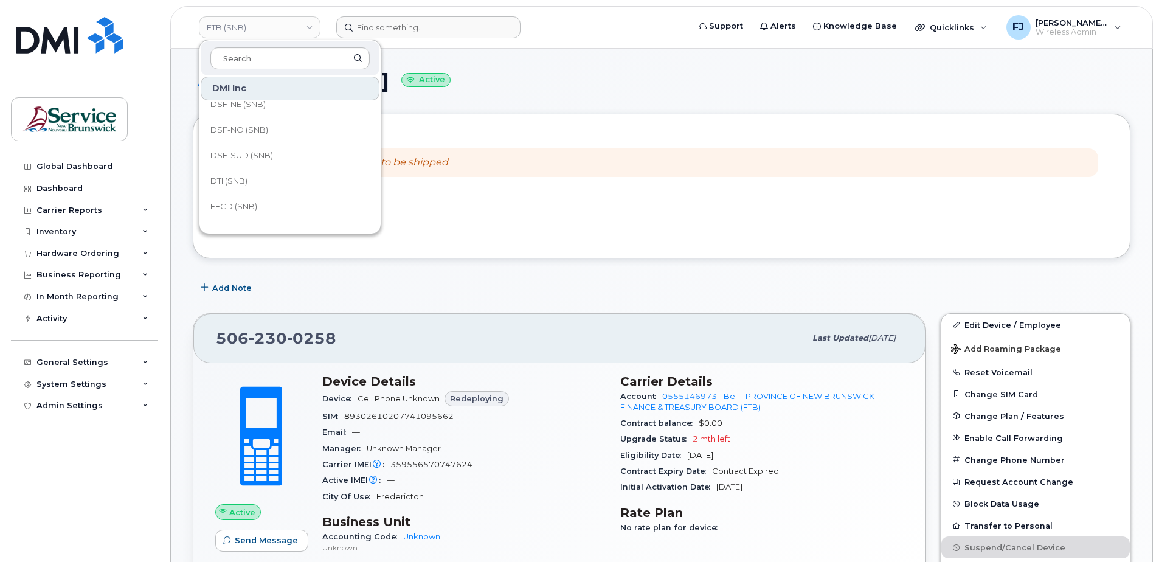
scroll to position [103, 0]
click at [241, 136] on span "DH (SNB)" at bounding box center [228, 140] width 37 height 12
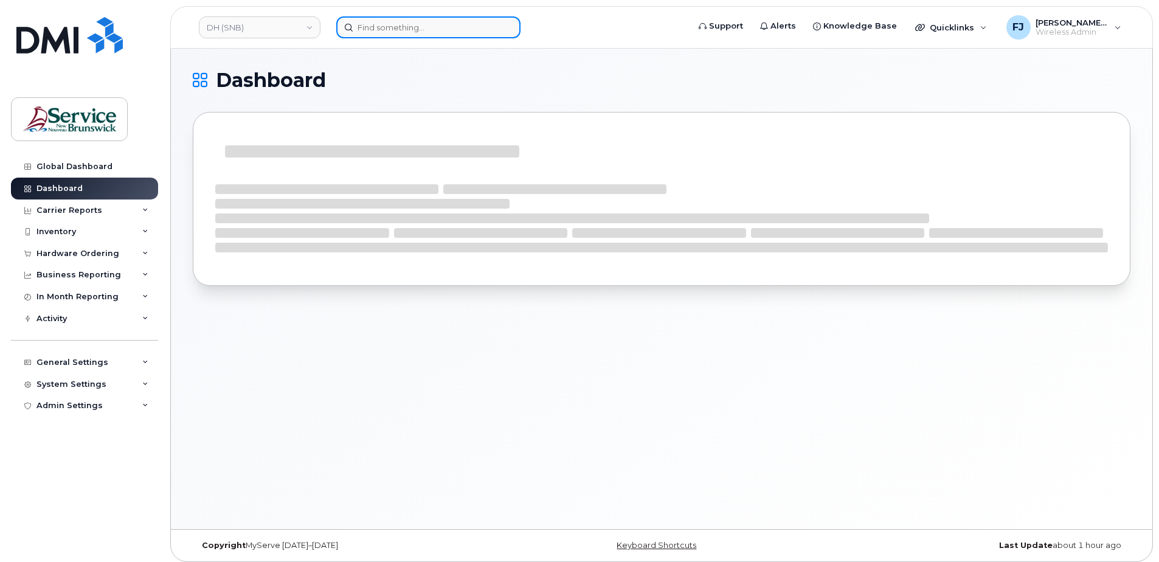
click at [387, 25] on input at bounding box center [428, 27] width 184 height 22
paste input "5064449842"
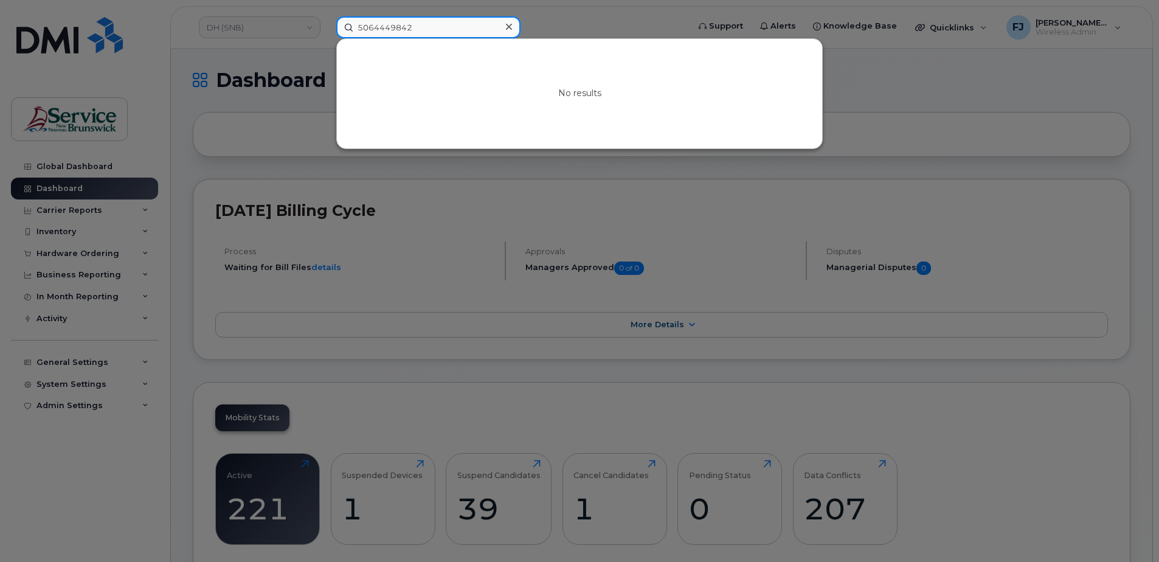
click at [457, 23] on input "5064449842" at bounding box center [428, 27] width 184 height 22
paste input "2303975"
type input "5062303975"
click at [246, 184] on div at bounding box center [579, 281] width 1159 height 562
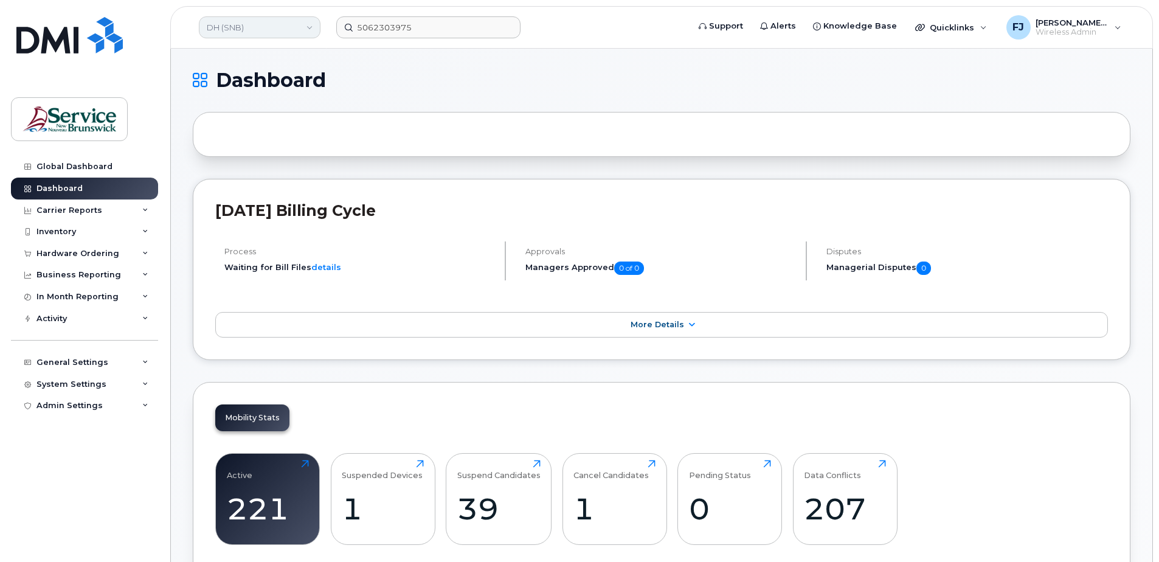
click at [254, 35] on link "DH (SNB)" at bounding box center [260, 27] width 122 height 22
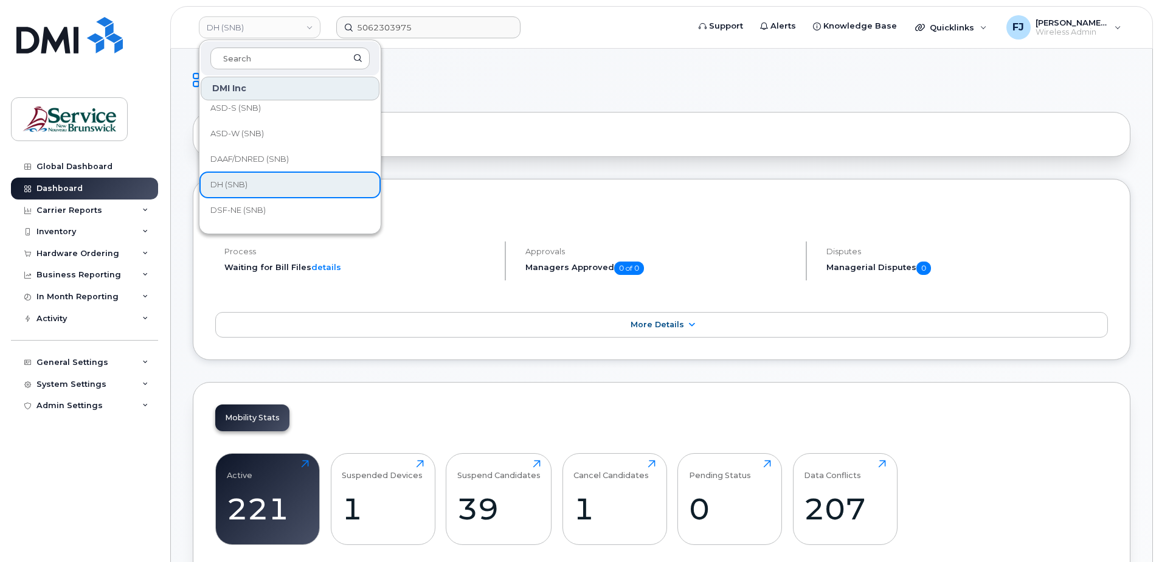
scroll to position [122, 0]
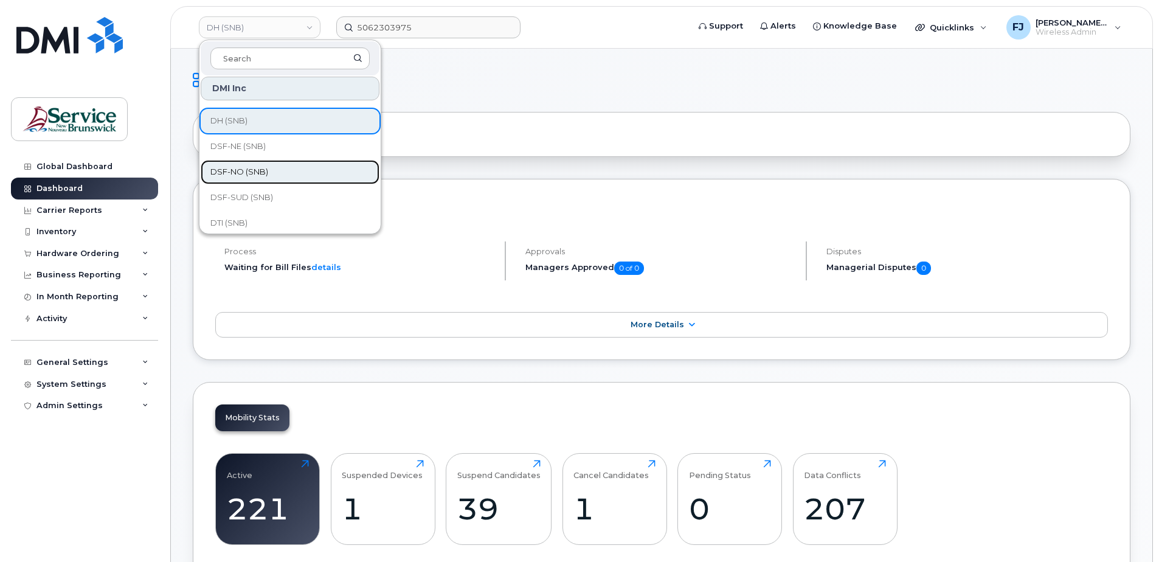
click at [290, 173] on link "DSF-NO (SNB)" at bounding box center [290, 172] width 179 height 24
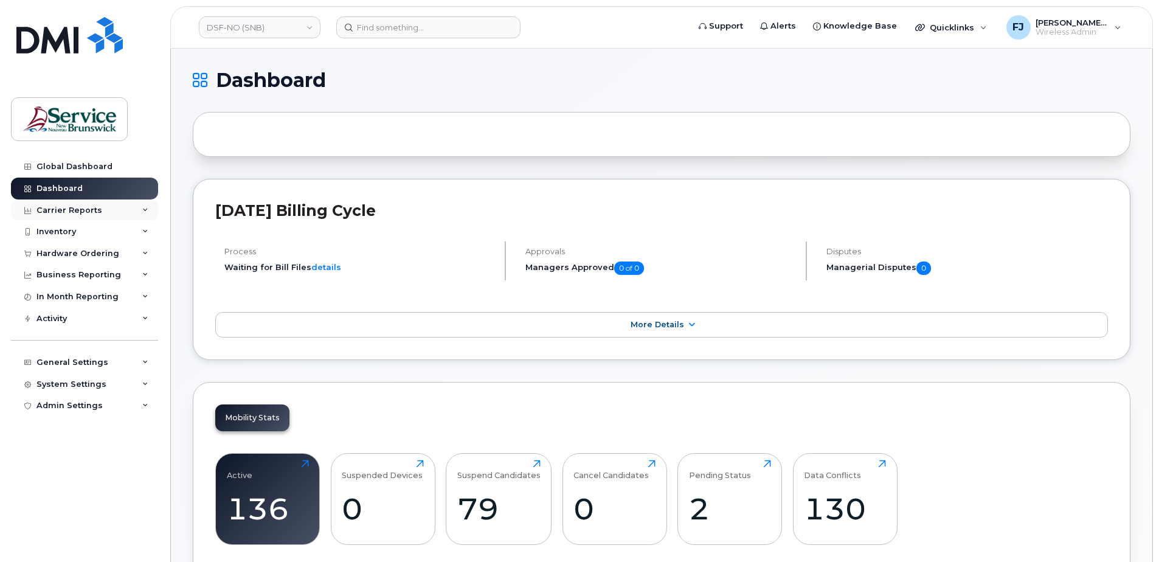
click at [134, 209] on div "Carrier Reports" at bounding box center [84, 210] width 147 height 22
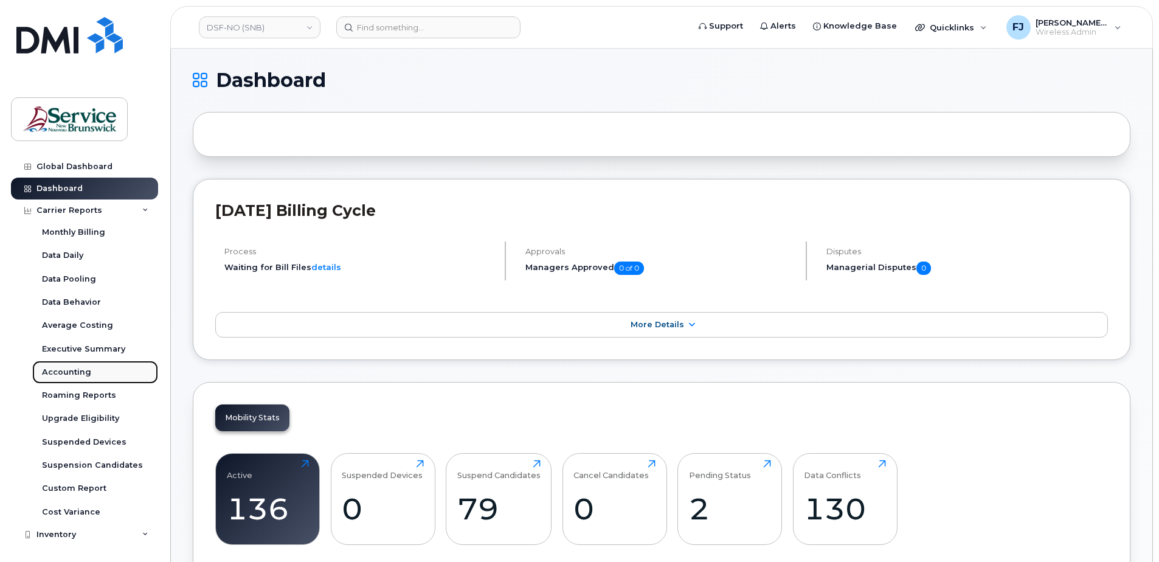
click at [74, 373] on div "Accounting" at bounding box center [66, 372] width 49 height 11
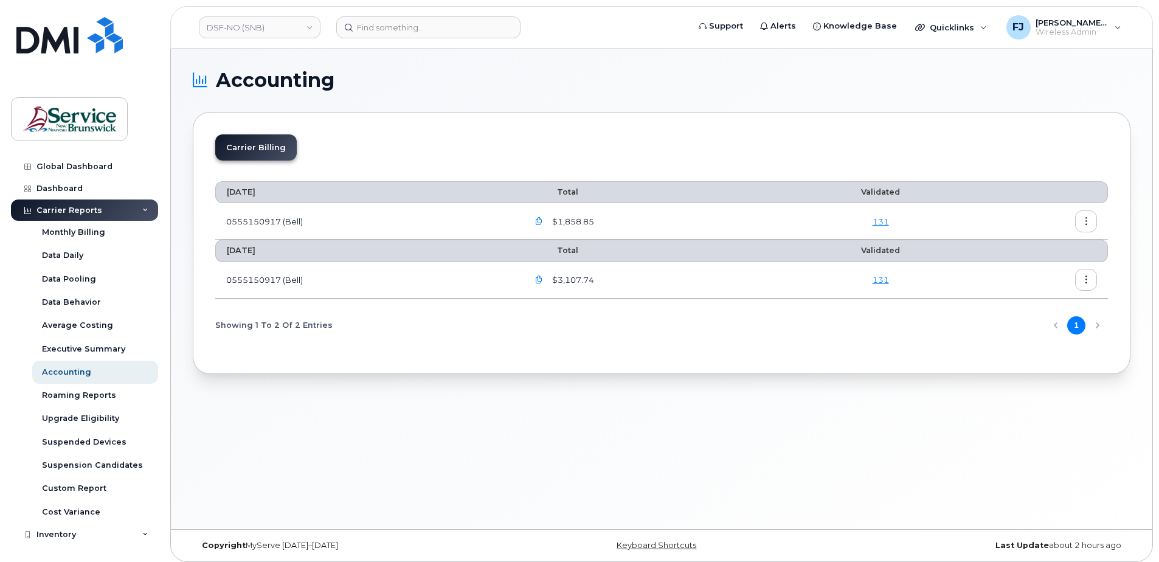
click at [353, 135] on div "Carrier Billing" at bounding box center [661, 152] width 893 height 36
click at [593, 128] on div "Carrier Billing August 2025 Total Validated 0555150917 (Bell) $1,858.85 131 Jul…" at bounding box center [662, 243] width 938 height 262
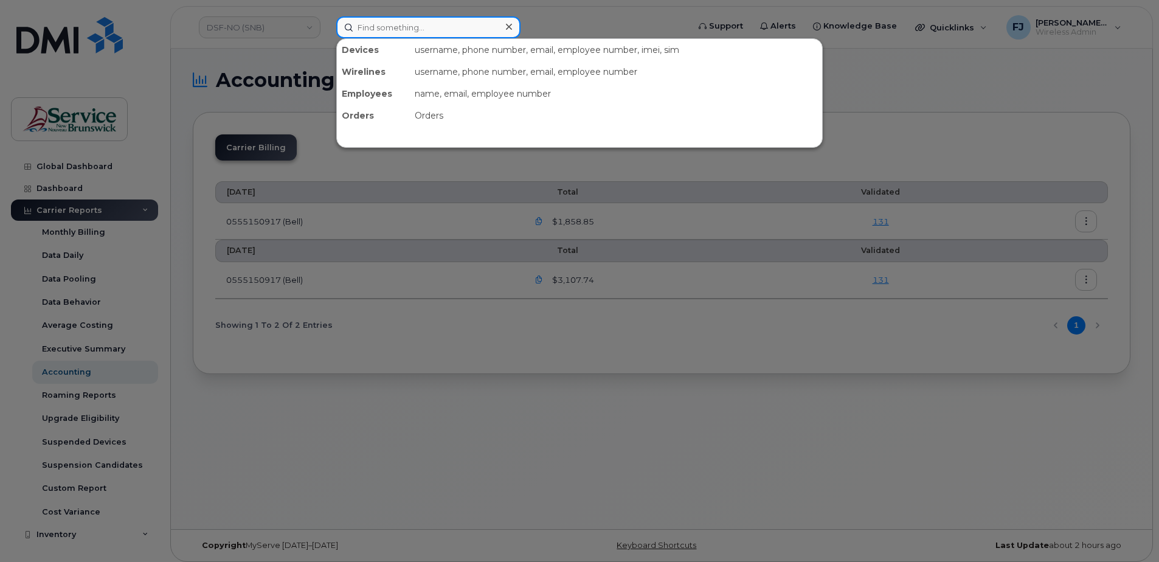
click at [398, 33] on input at bounding box center [428, 27] width 184 height 22
paste input "- 298990"
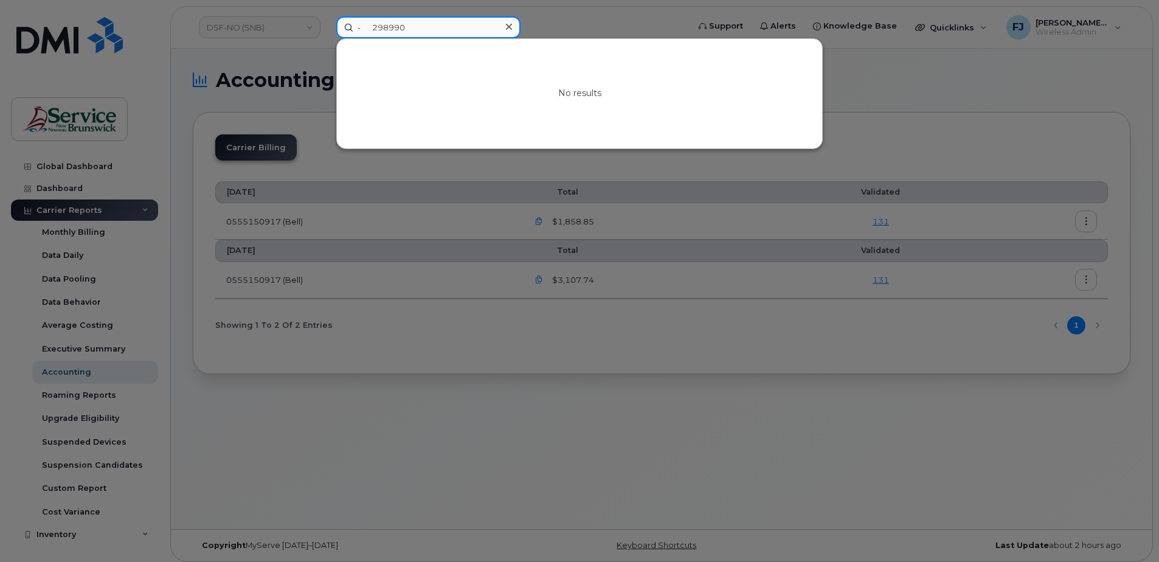
drag, startPoint x: 375, startPoint y: 28, endPoint x: 388, endPoint y: 44, distance: 20.8
click at [375, 29] on input "- 298990" at bounding box center [428, 27] width 184 height 22
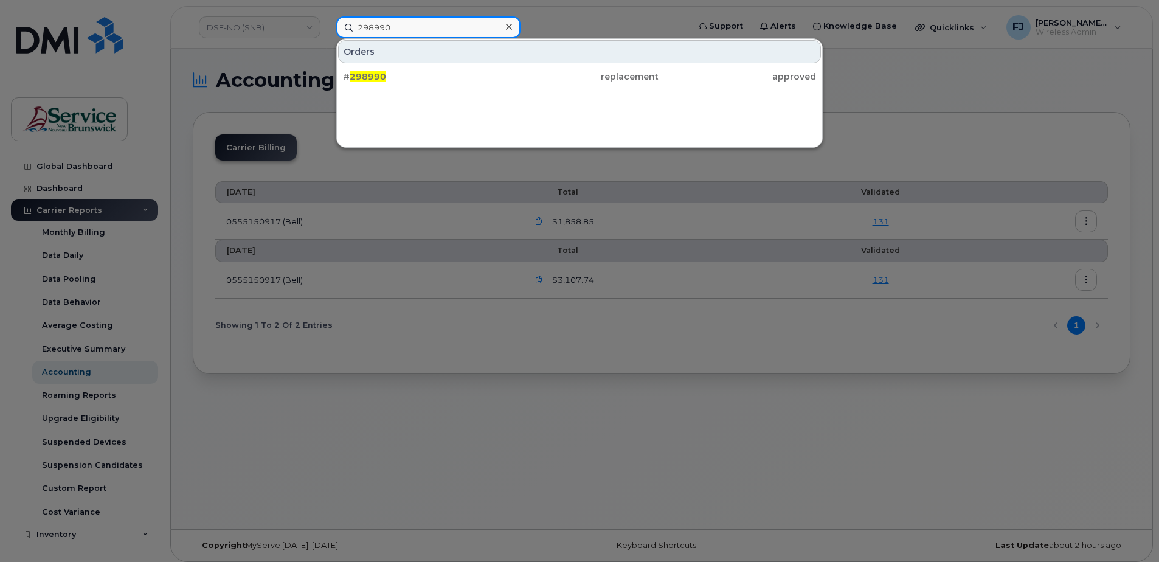
click at [414, 32] on input "298990" at bounding box center [428, 27] width 184 height 22
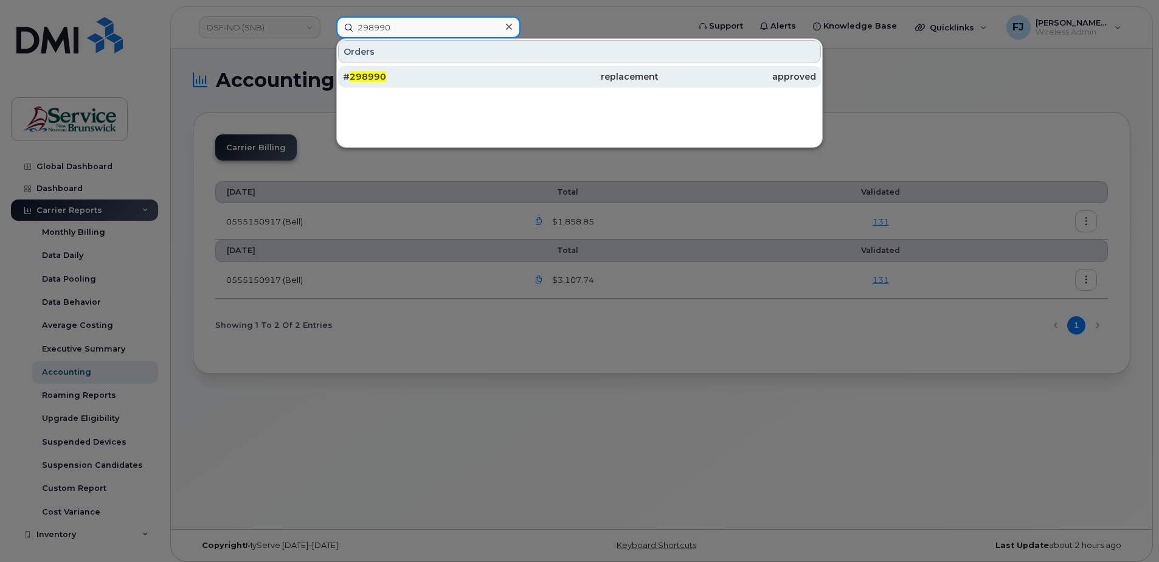
type input "298990"
click at [431, 77] on div "# 298990" at bounding box center [422, 77] width 158 height 12
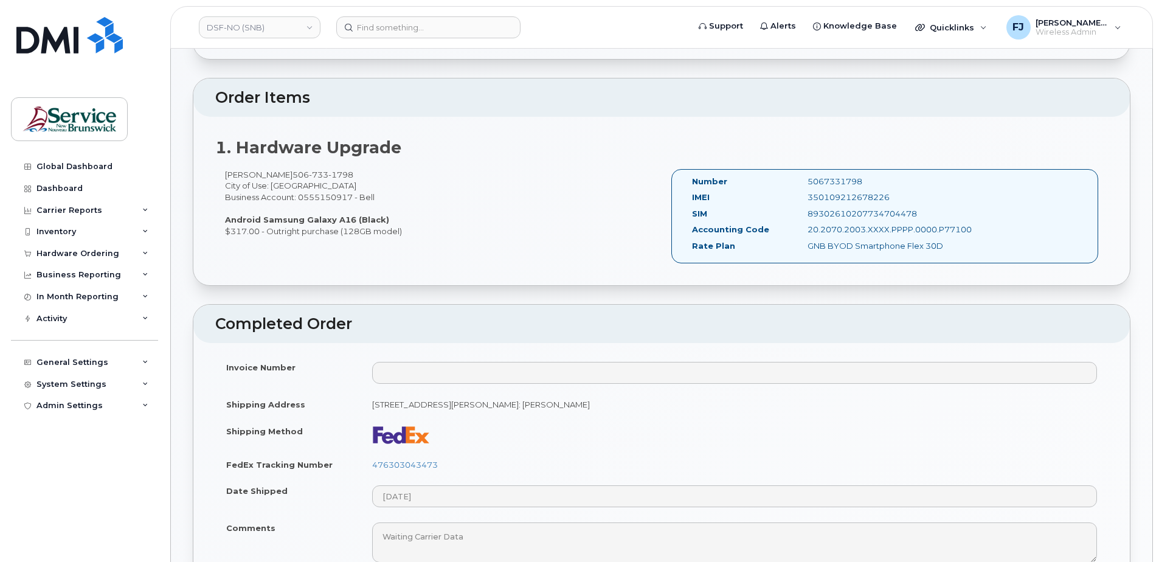
scroll to position [304, 0]
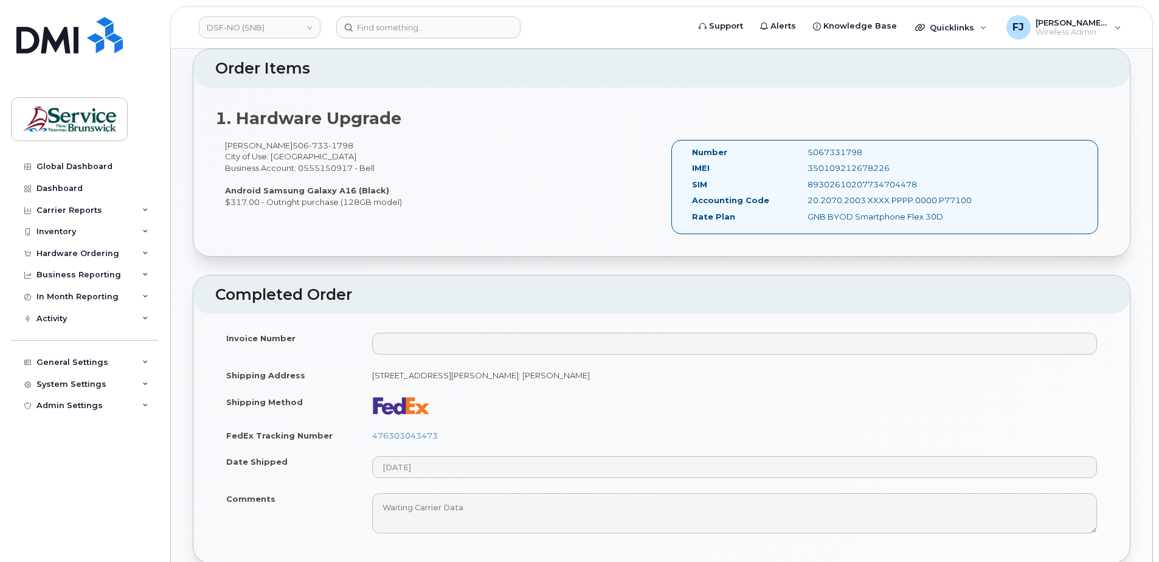
click at [345, 345] on td "Invoice Number" at bounding box center [288, 343] width 146 height 37
click at [88, 253] on div "Hardware Ordering" at bounding box center [77, 254] width 83 height 10
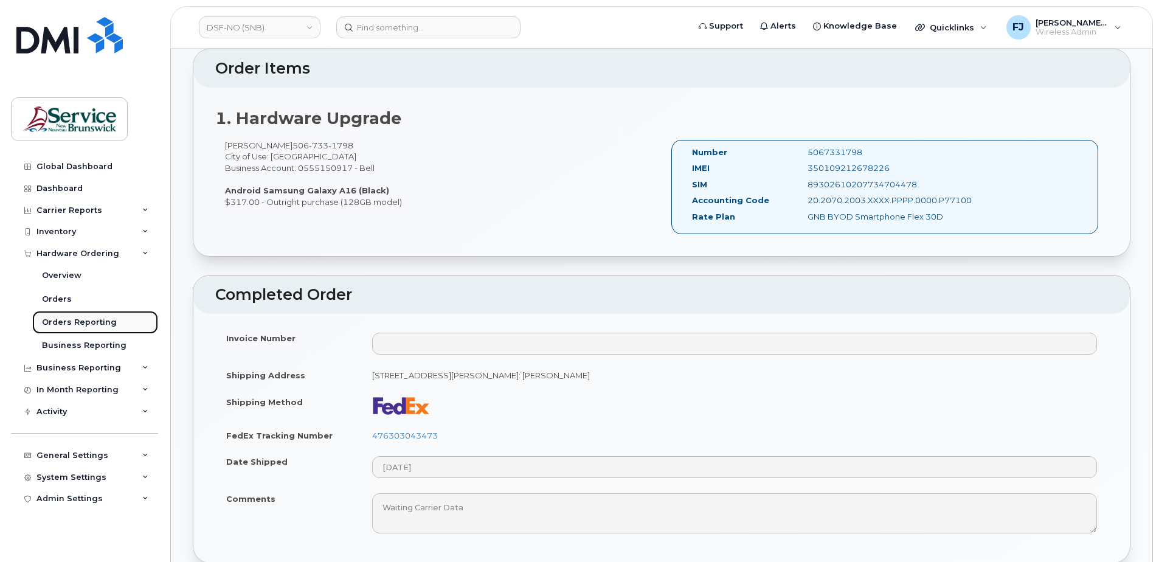
click at [76, 324] on div "Orders Reporting" at bounding box center [79, 322] width 75 height 11
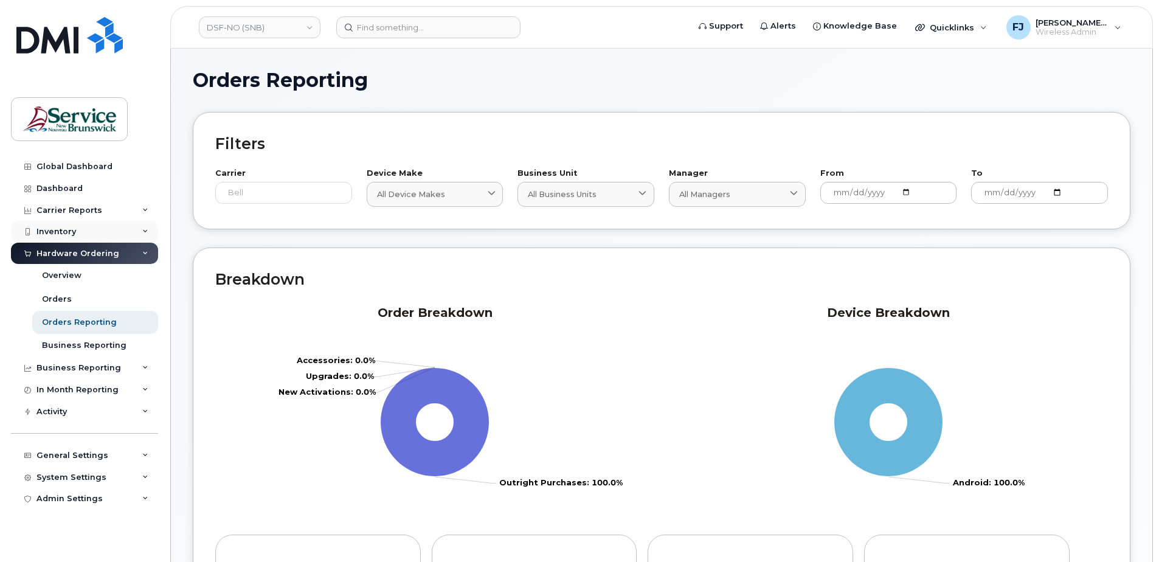
click at [61, 231] on div "Inventory" at bounding box center [56, 232] width 40 height 10
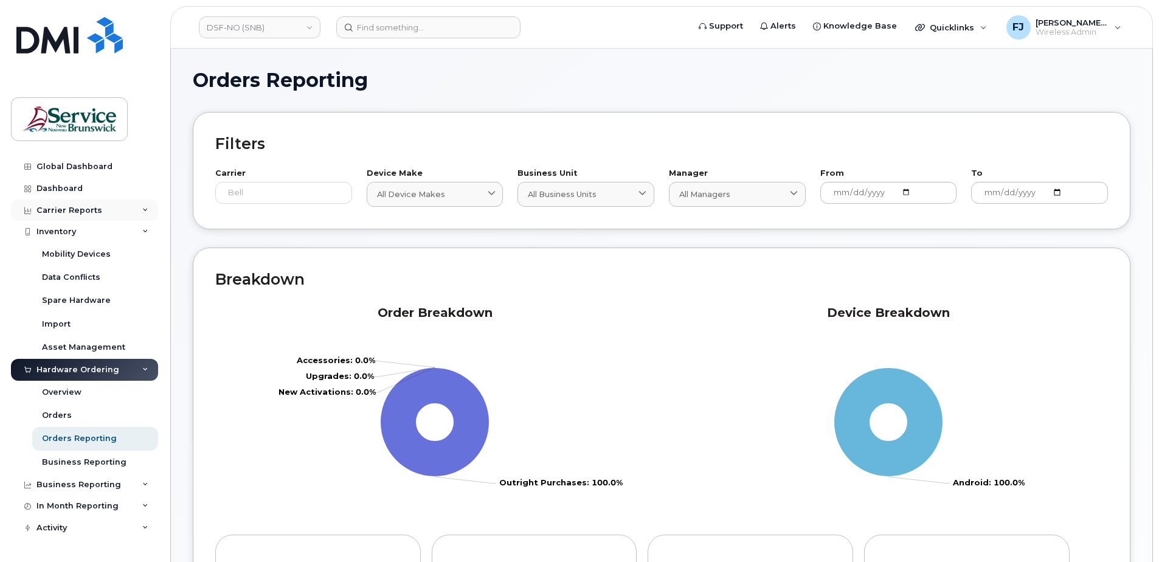
click at [74, 207] on div "Carrier Reports" at bounding box center [69, 211] width 66 height 10
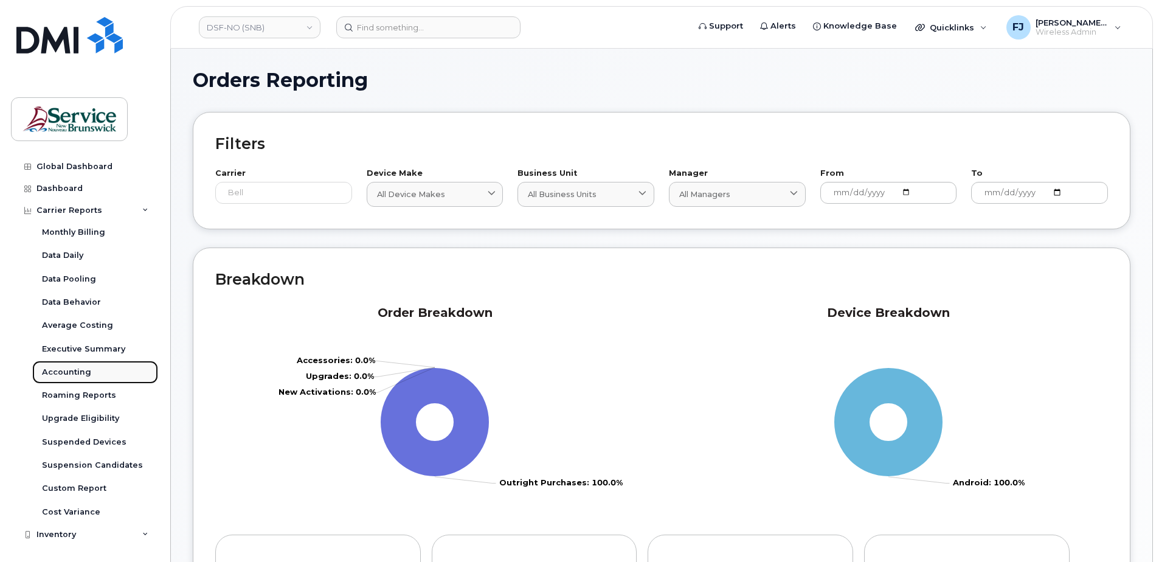
click at [74, 375] on div "Accounting" at bounding box center [66, 372] width 49 height 11
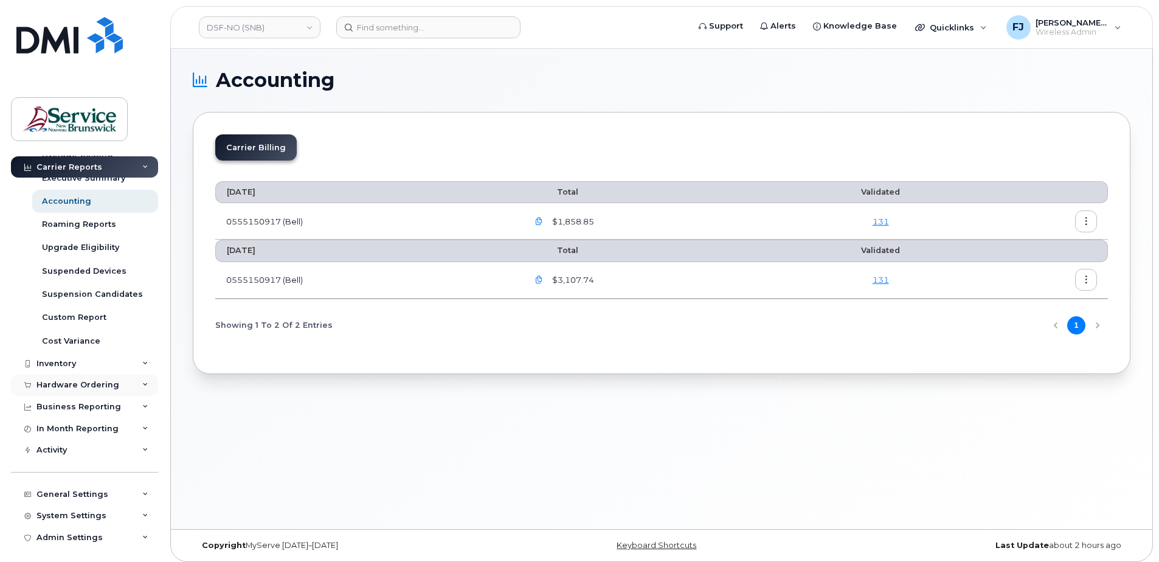
scroll to position [175, 0]
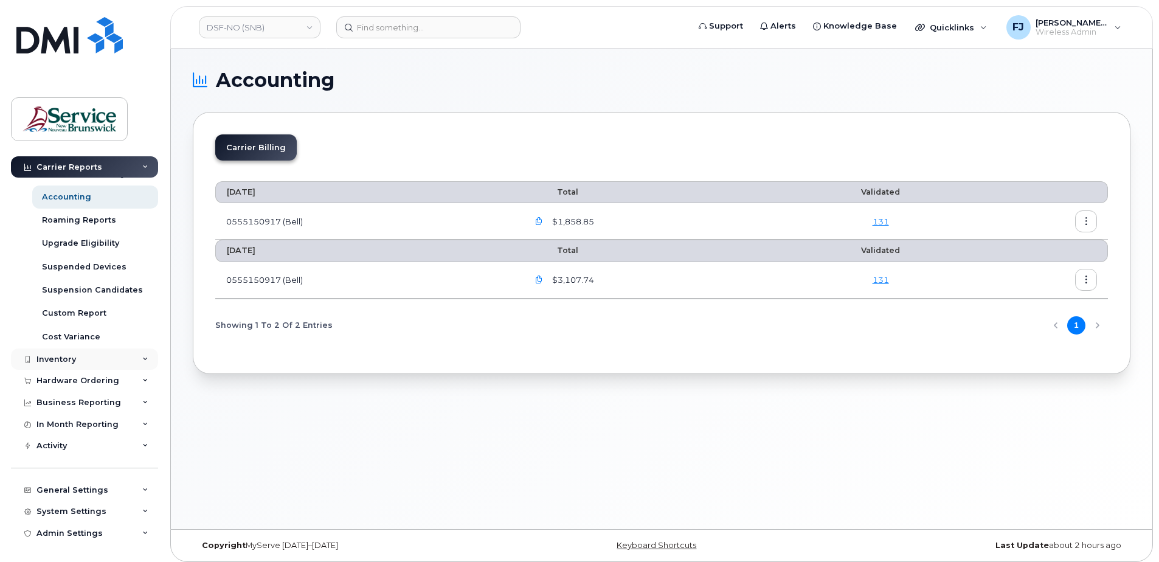
click at [93, 361] on div "Inventory" at bounding box center [84, 359] width 147 height 22
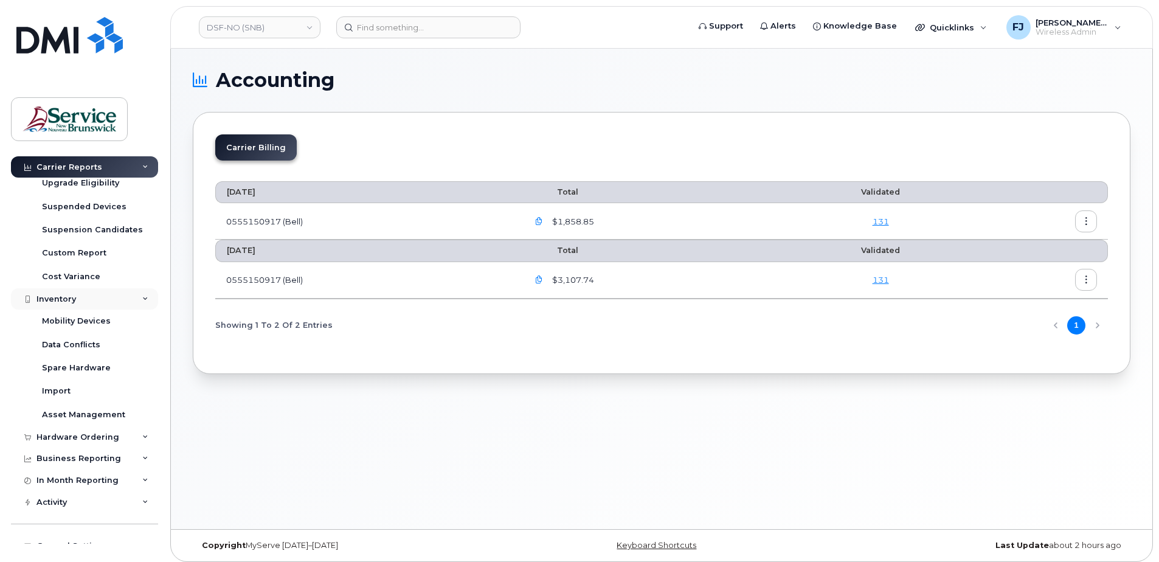
scroll to position [236, 0]
click at [79, 320] on div "Mobility Devices" at bounding box center [76, 320] width 69 height 11
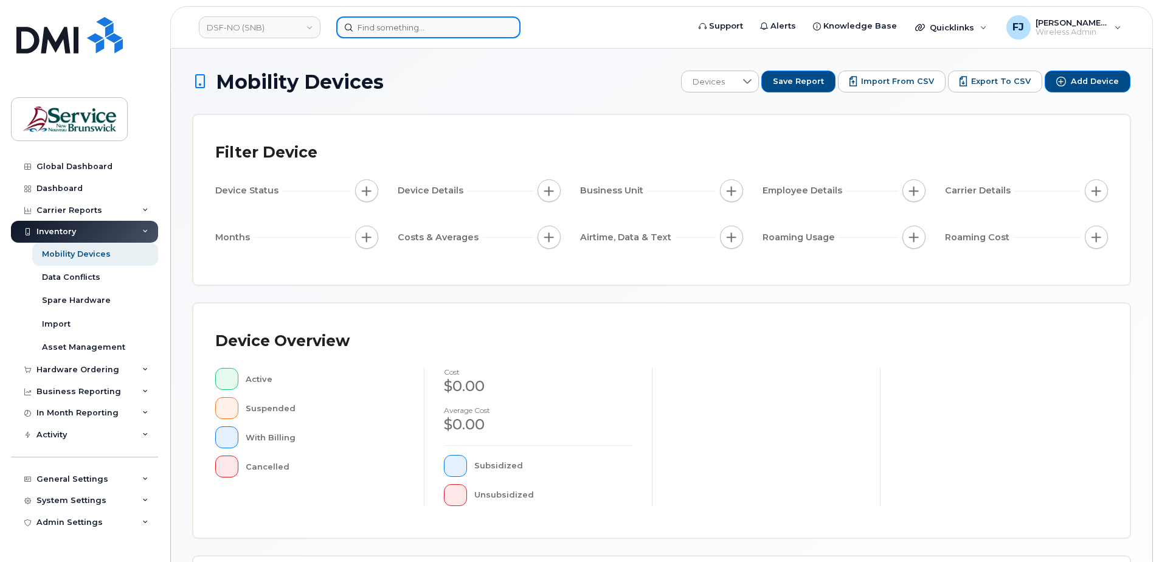
click at [383, 25] on input at bounding box center [428, 27] width 184 height 22
paste input "- 298990"
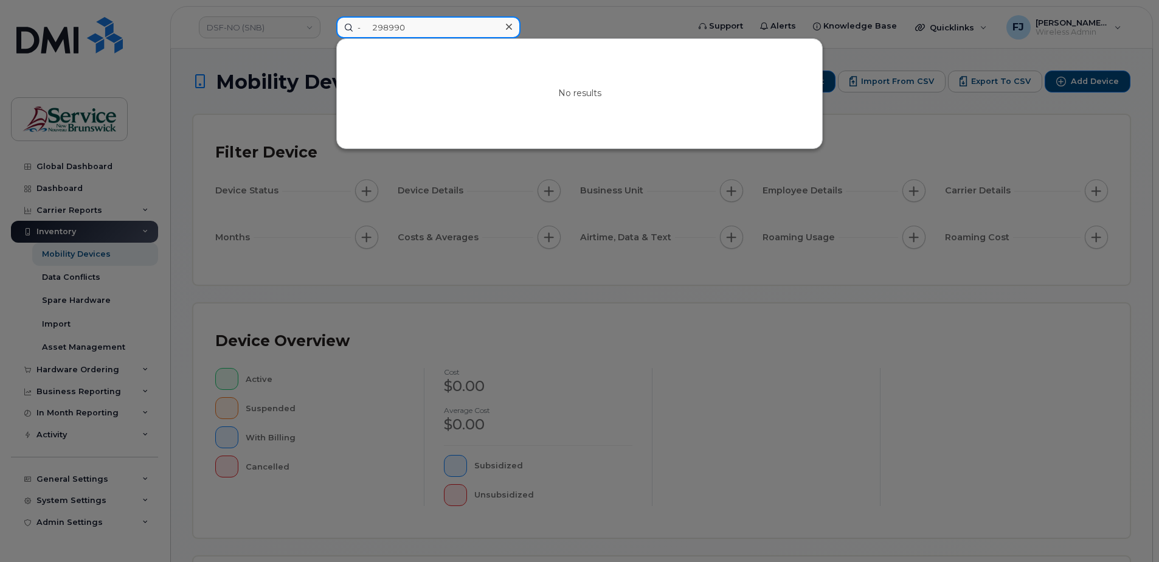
drag, startPoint x: 372, startPoint y: 23, endPoint x: 333, endPoint y: 24, distance: 38.9
click at [333, 24] on div "- 298990 No results" at bounding box center [509, 27] width 364 height 22
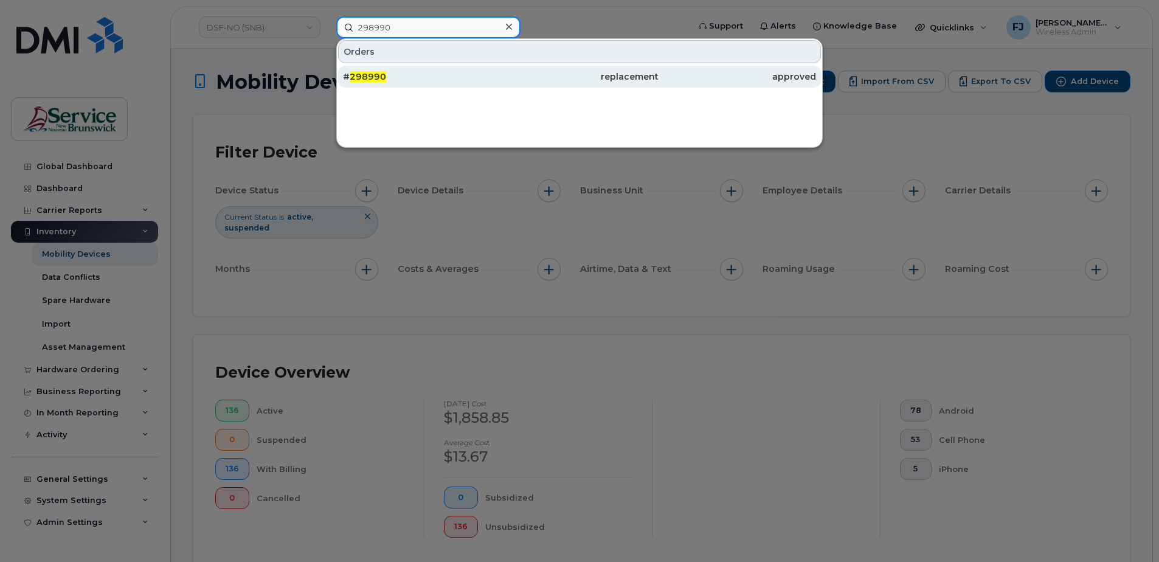
type input "298990"
click at [442, 74] on div "# 298990" at bounding box center [422, 77] width 158 height 12
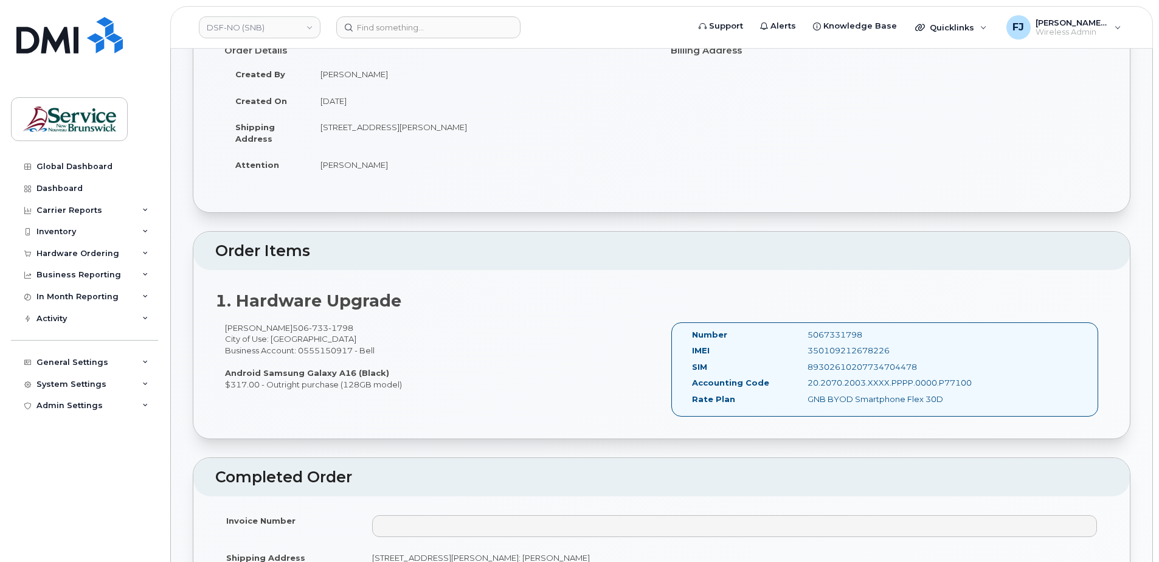
scroll to position [122, 0]
click at [82, 210] on div "Carrier Reports" at bounding box center [69, 211] width 66 height 10
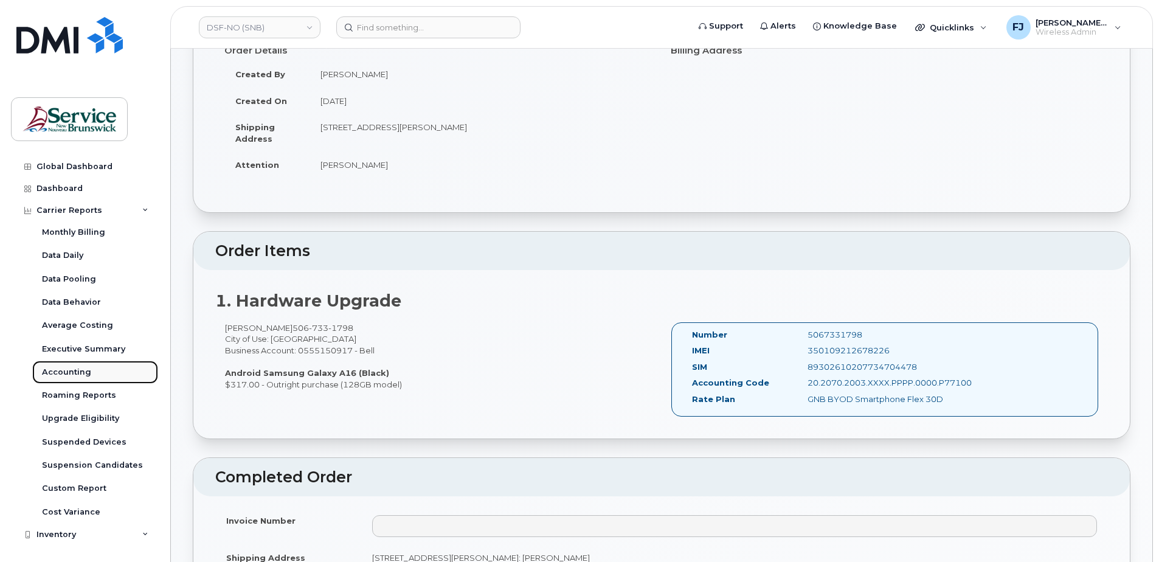
click at [79, 373] on div "Accounting" at bounding box center [66, 372] width 49 height 11
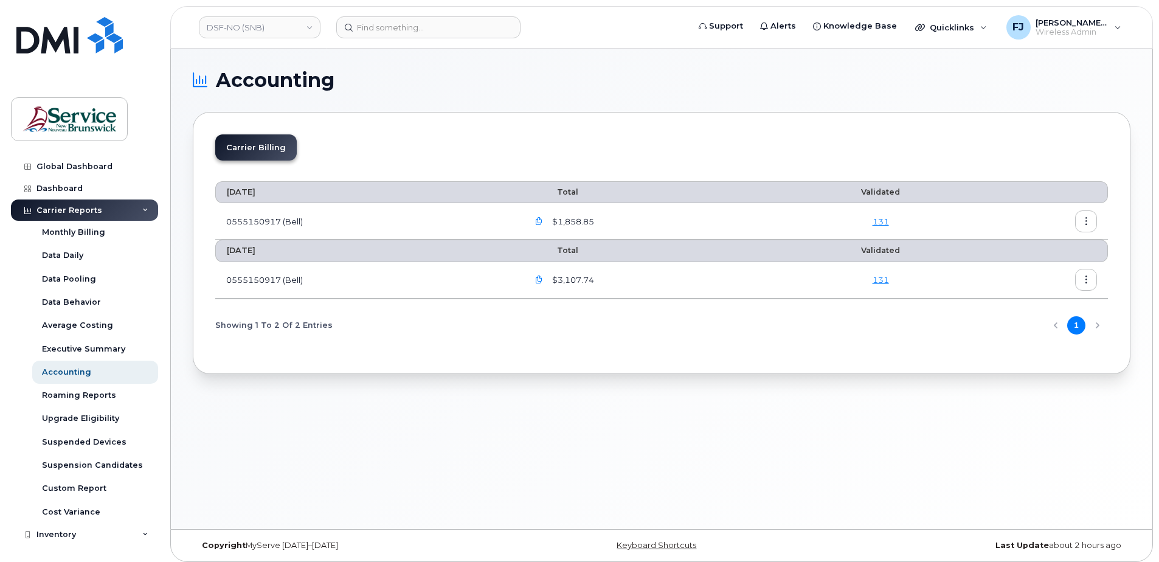
click at [1081, 279] on button "button" at bounding box center [1086, 280] width 22 height 22
click at [1025, 308] on span "Details" at bounding box center [1023, 305] width 33 height 11
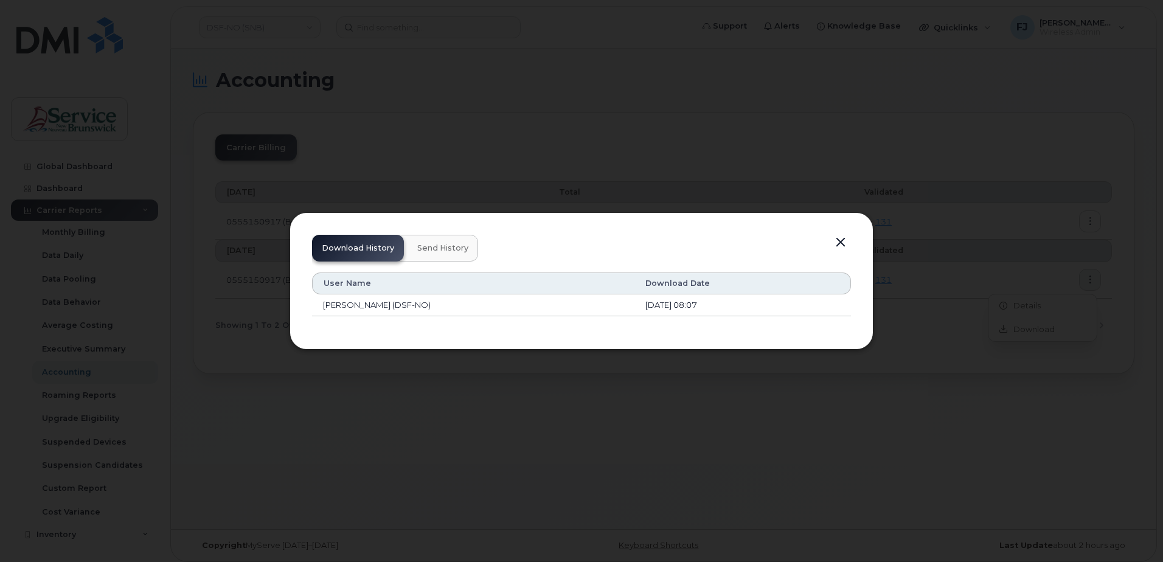
click at [446, 250] on span "Send History" at bounding box center [442, 248] width 51 height 10
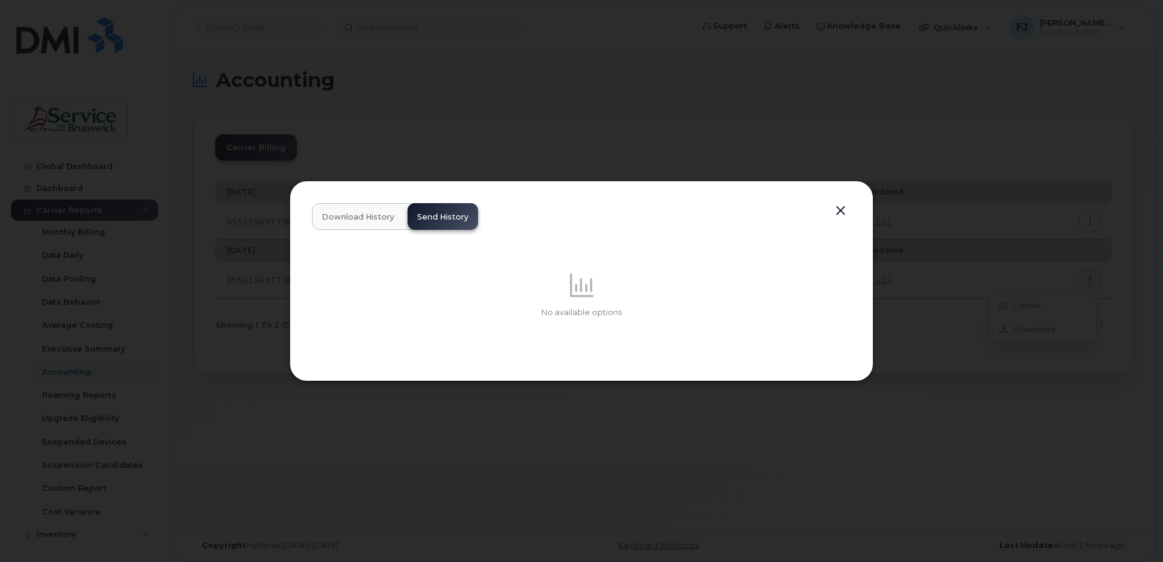
click at [360, 202] on div "Download History Send History No available options" at bounding box center [582, 281] width 584 height 200
drag, startPoint x: 360, startPoint y: 215, endPoint x: 383, endPoint y: 227, distance: 25.3
click at [360, 216] on span "Download History" at bounding box center [358, 217] width 72 height 10
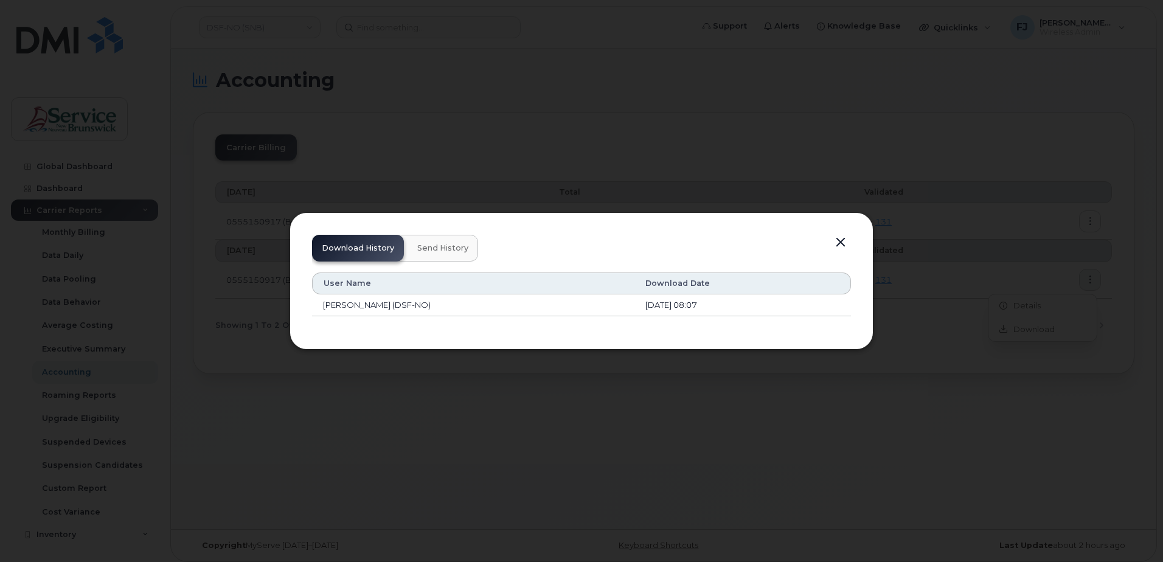
click at [838, 240] on button "button" at bounding box center [840, 242] width 18 height 17
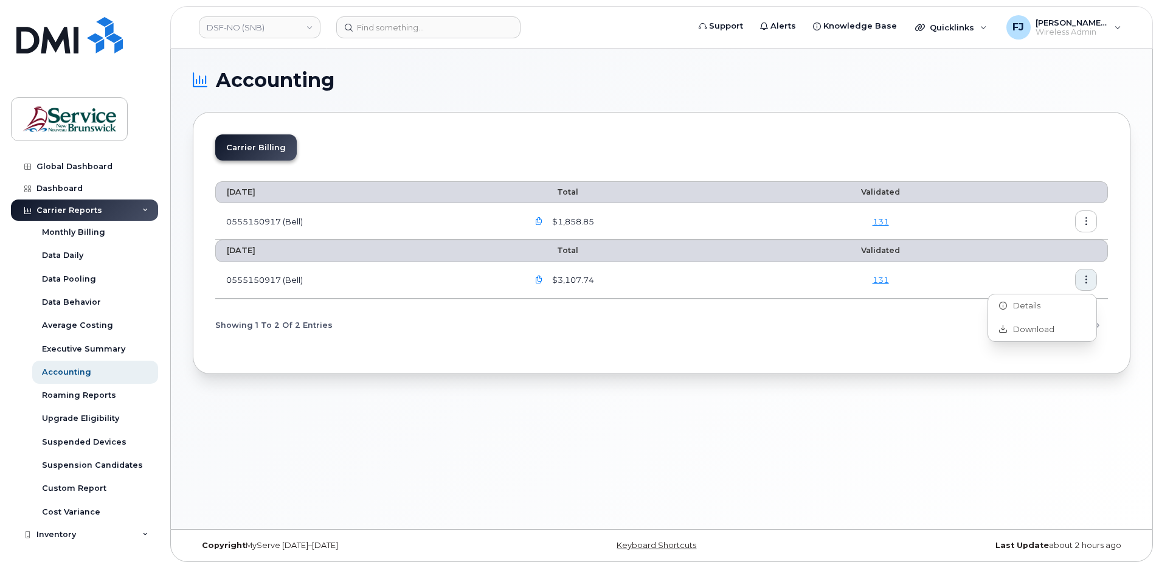
click at [1084, 218] on icon "button" at bounding box center [1087, 222] width 8 height 8
click at [1045, 246] on div "Details" at bounding box center [1042, 247] width 108 height 23
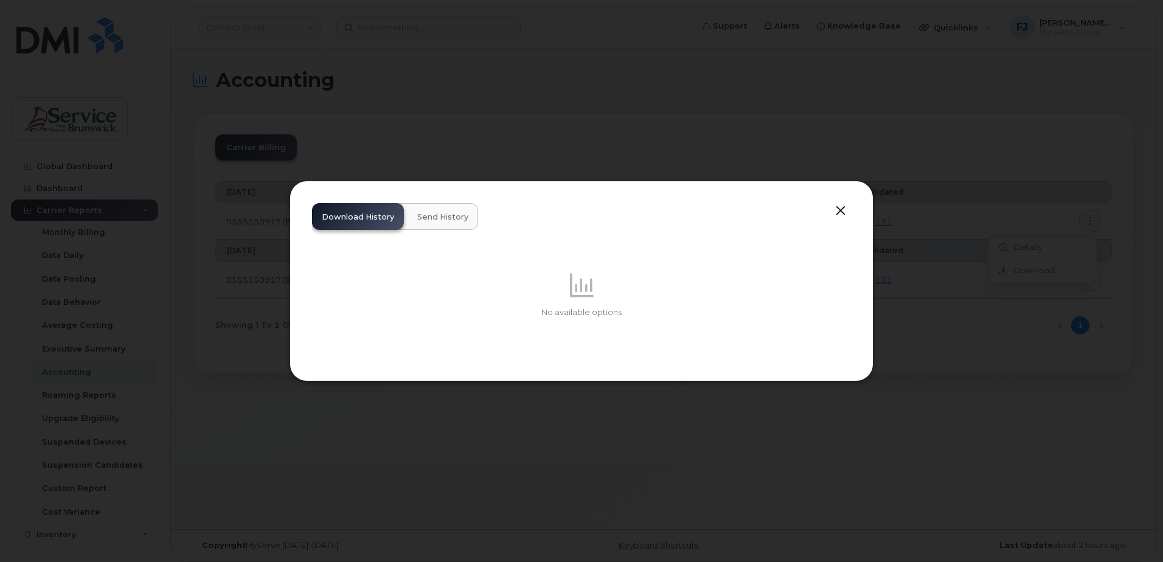
click at [445, 216] on span "Send History" at bounding box center [442, 217] width 51 height 10
click at [839, 207] on button "button" at bounding box center [840, 211] width 18 height 17
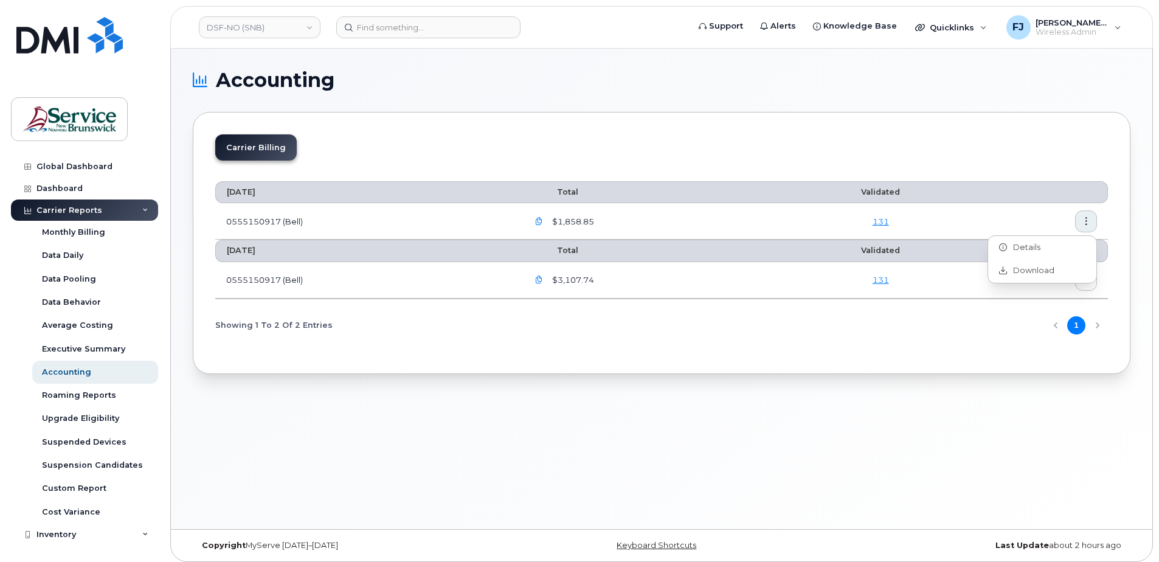
click at [883, 221] on link "131" at bounding box center [881, 222] width 16 height 10
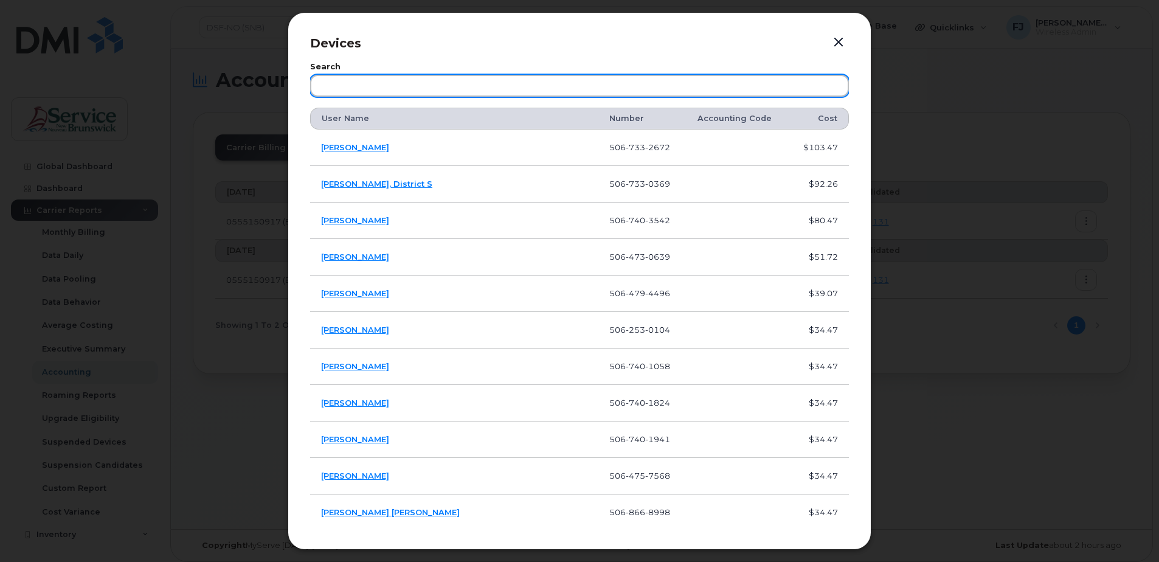
click at [577, 84] on input "text" at bounding box center [579, 86] width 539 height 22
paste input "-"
type input "-"
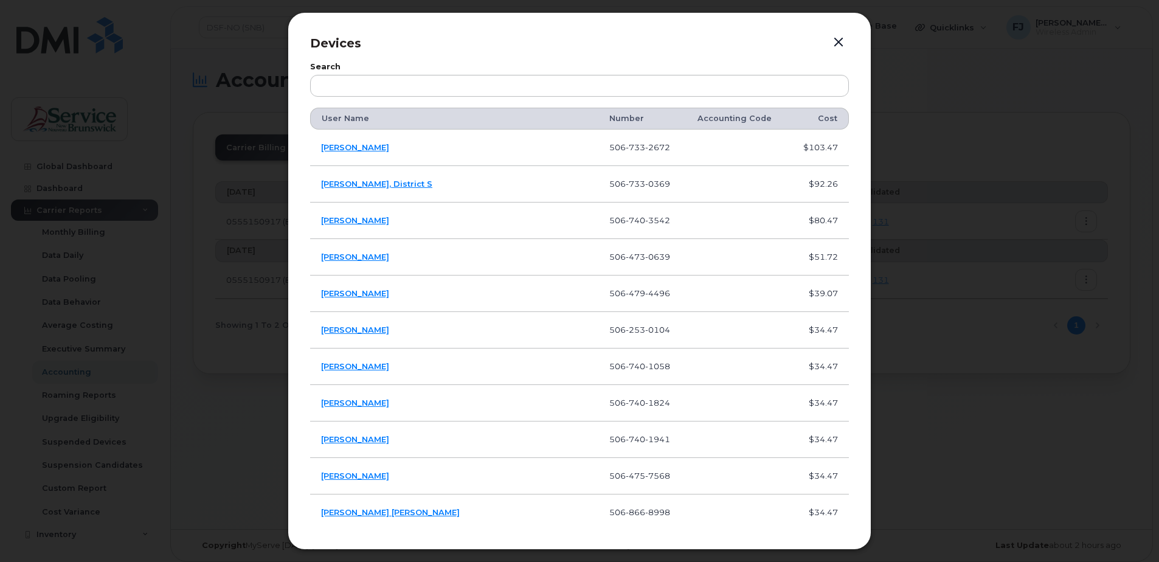
click at [944, 316] on div at bounding box center [579, 281] width 1159 height 562
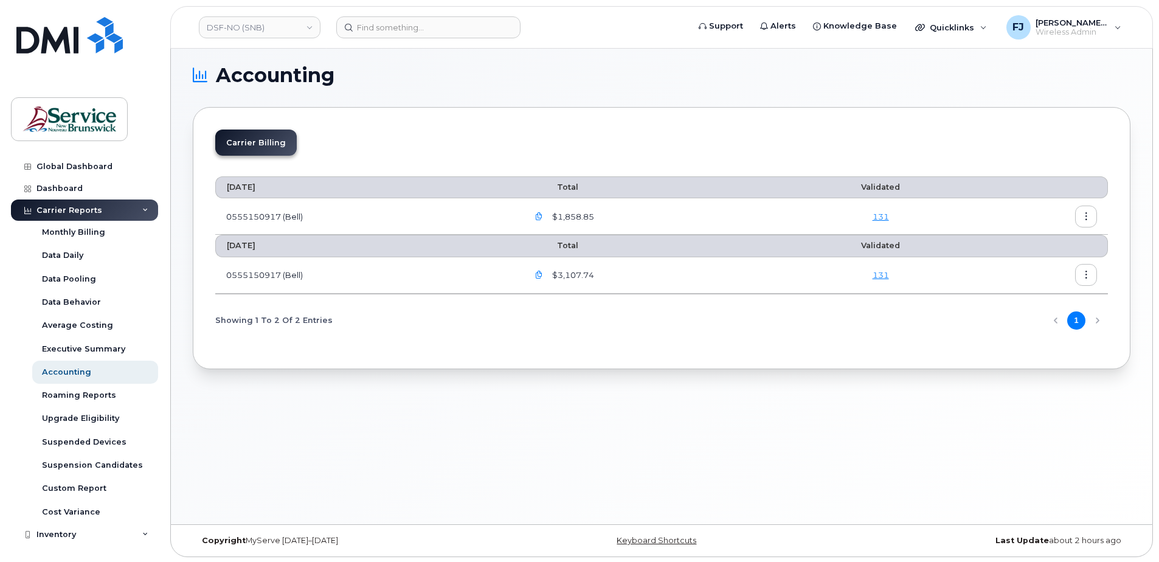
scroll to position [6, 0]
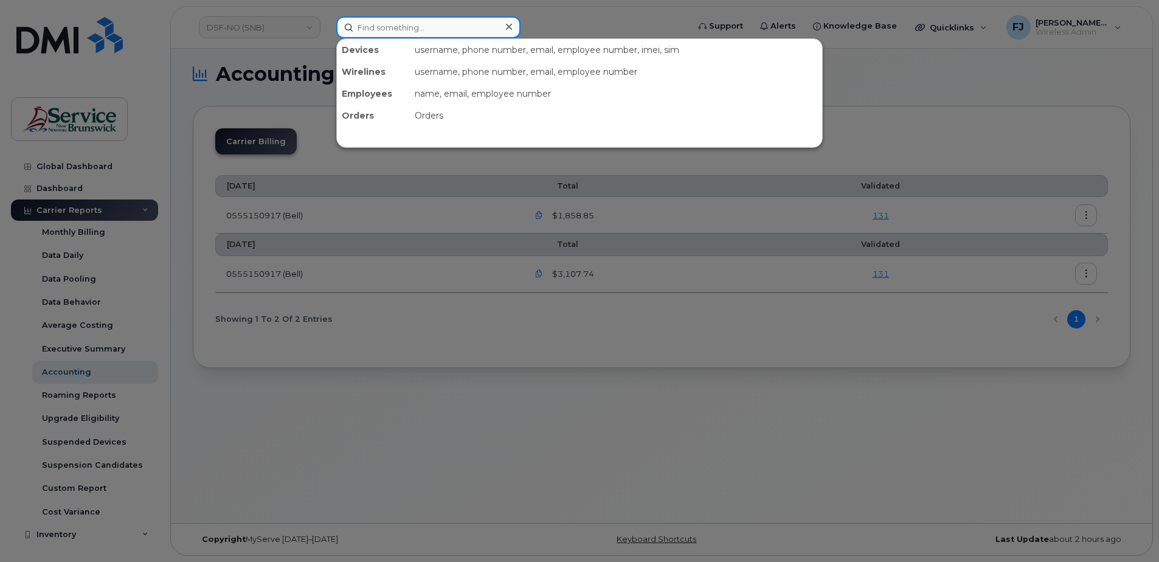
click at [376, 26] on input at bounding box center [428, 27] width 184 height 22
paste input "-"
type input "-"
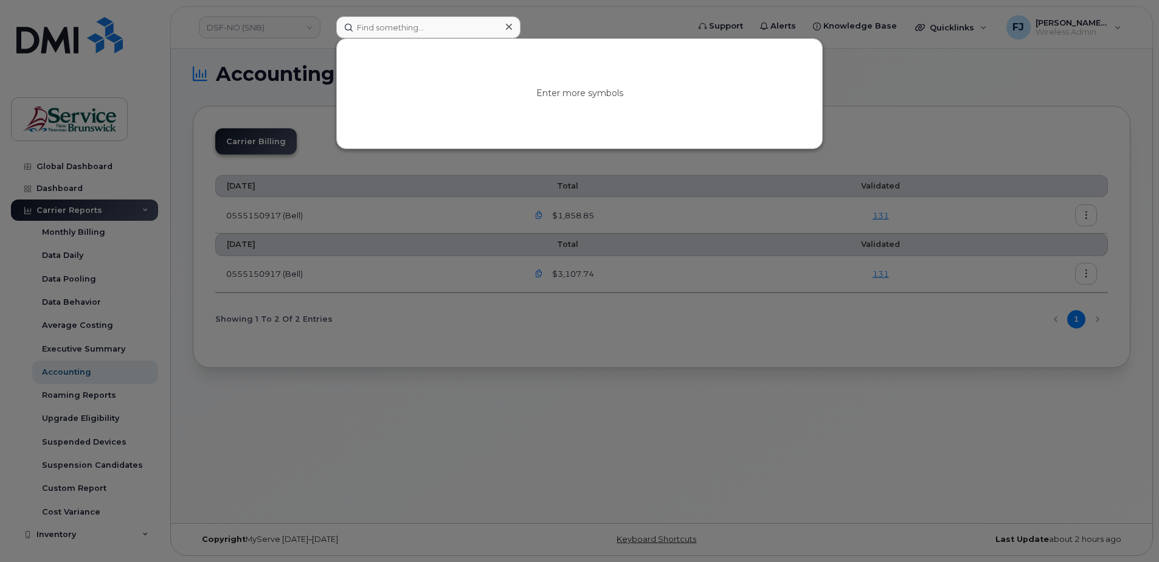
click at [450, 15] on div at bounding box center [579, 281] width 1159 height 562
click at [456, 21] on input at bounding box center [428, 27] width 184 height 22
paste input "- 298990"
drag, startPoint x: 373, startPoint y: 26, endPoint x: 252, endPoint y: 21, distance: 120.5
click at [327, 21] on div "- 298990 No results" at bounding box center [509, 27] width 364 height 22
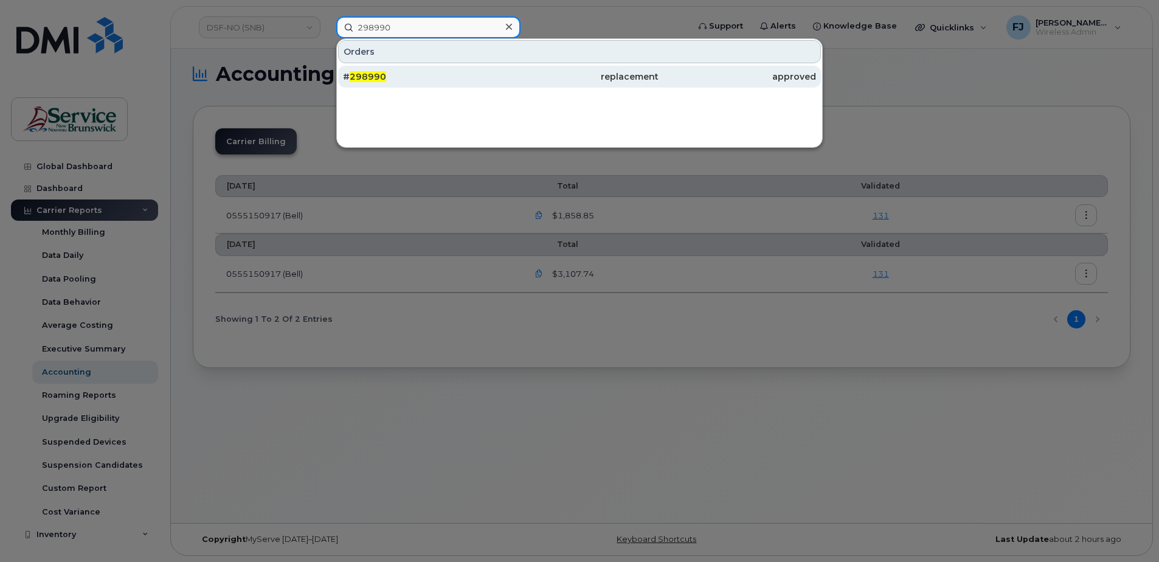
type input "298990"
click at [428, 71] on div "# 298990" at bounding box center [422, 77] width 158 height 12
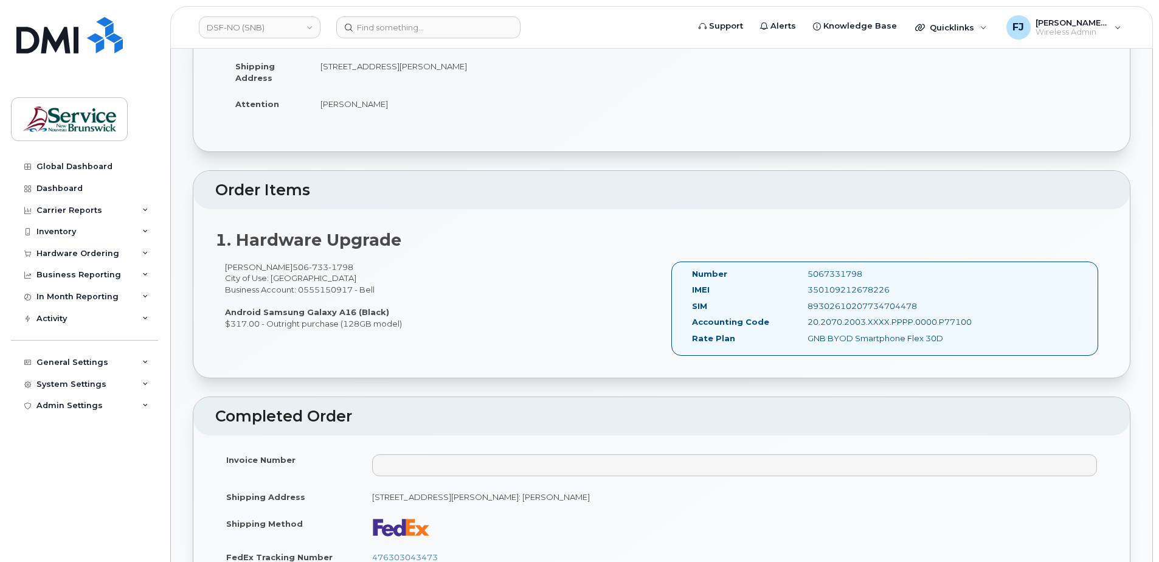
scroll to position [243, 0]
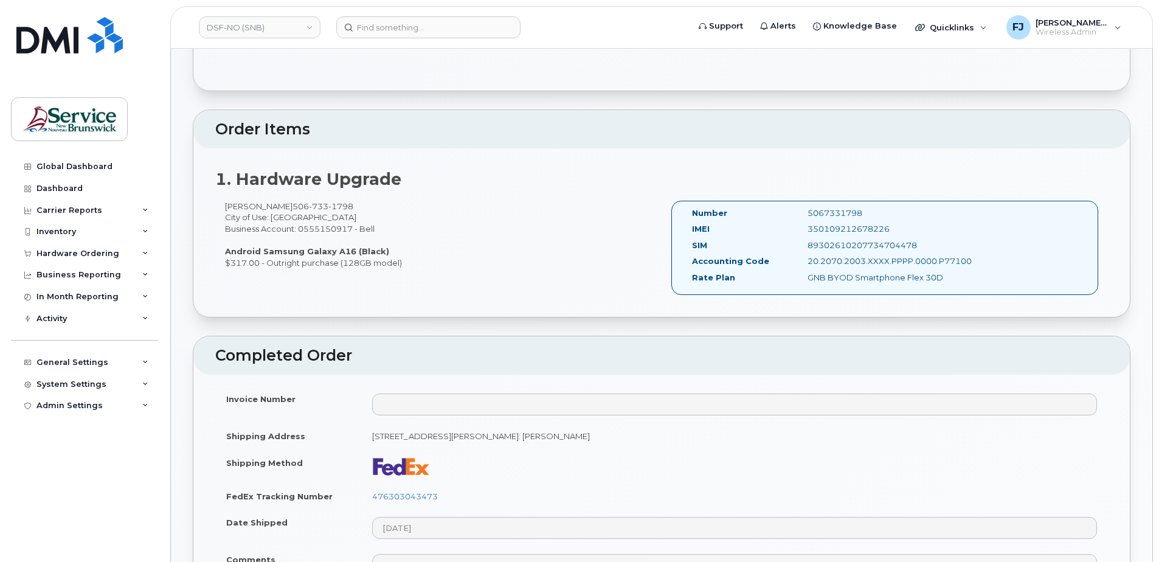
drag, startPoint x: 849, startPoint y: 212, endPoint x: 803, endPoint y: 213, distance: 45.6
click at [803, 213] on div "5067331798" at bounding box center [880, 213] width 162 height 12
copy div "5067331798"
click at [139, 237] on div "Inventory" at bounding box center [84, 232] width 147 height 22
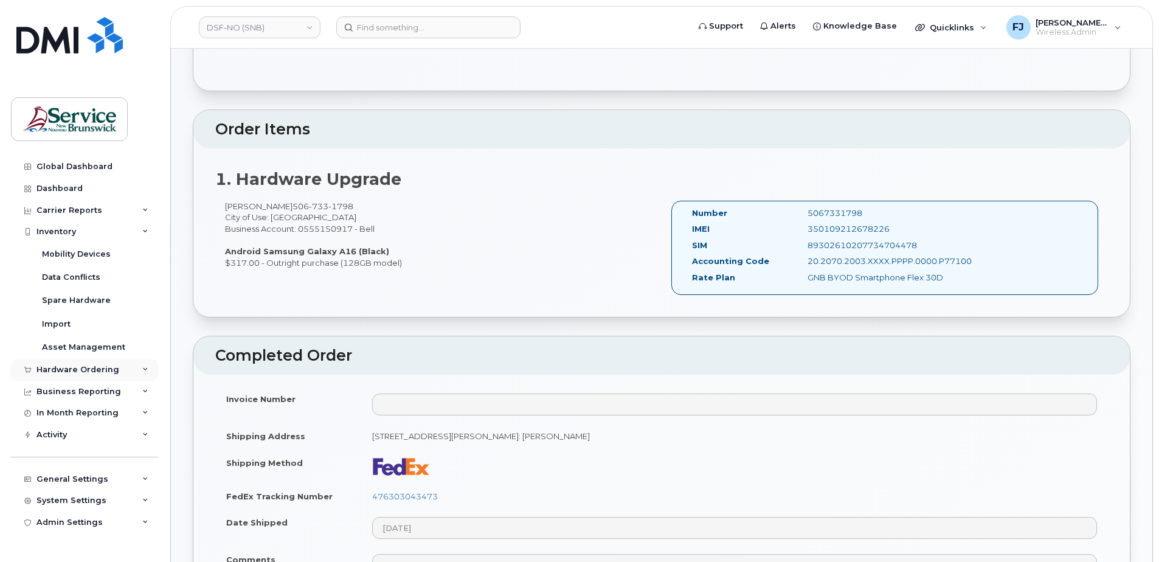
click at [123, 367] on div "Hardware Ordering" at bounding box center [84, 370] width 147 height 22
click at [109, 483] on div "Business Reporting" at bounding box center [78, 485] width 85 height 10
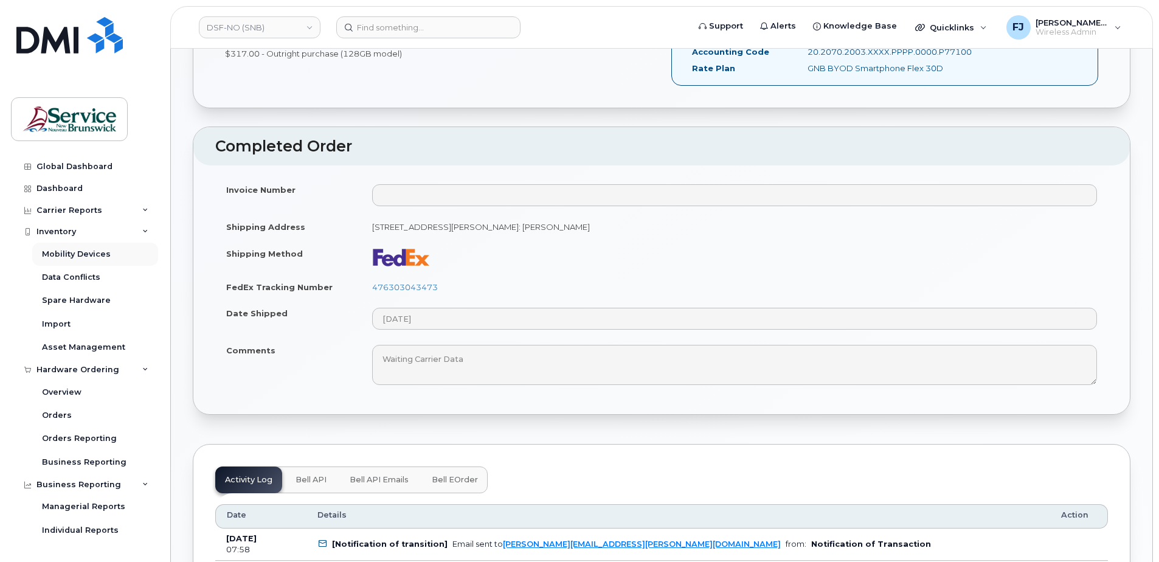
scroll to position [426, 0]
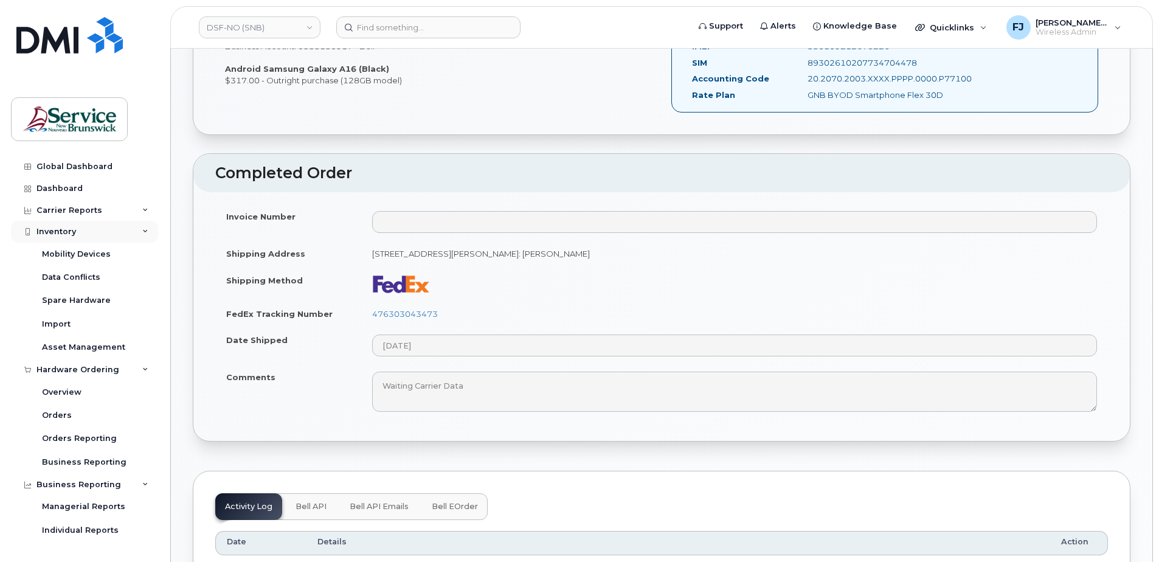
click at [107, 232] on div "Inventory" at bounding box center [84, 232] width 147 height 22
click at [123, 252] on div "Hardware Ordering" at bounding box center [84, 254] width 147 height 22
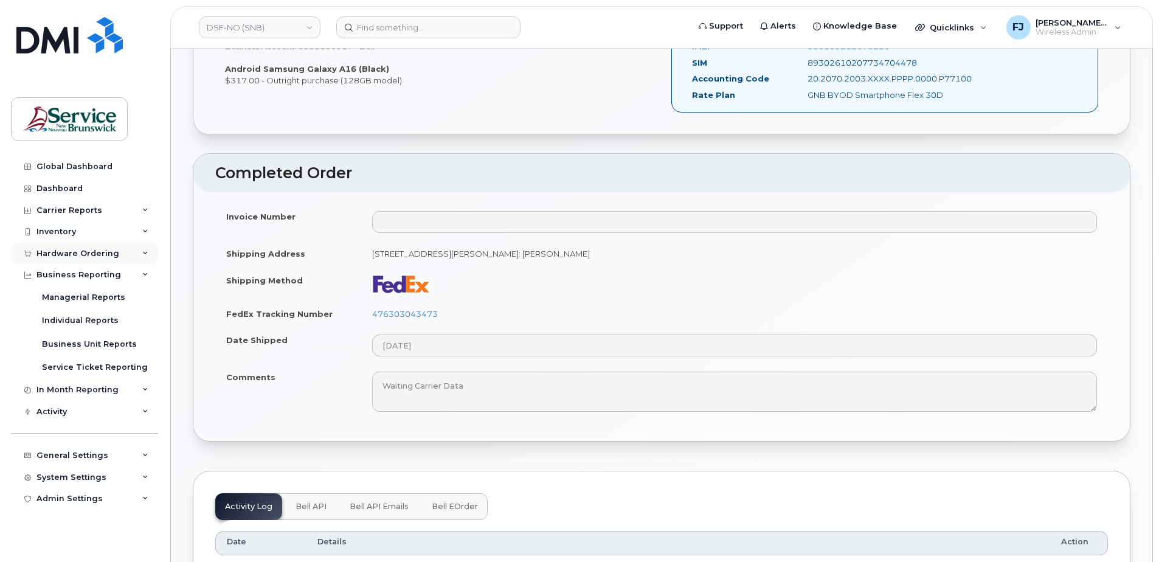
drag, startPoint x: 135, startPoint y: 276, endPoint x: 135, endPoint y: 243, distance: 33.5
click at [135, 274] on div "Business Reporting" at bounding box center [84, 275] width 147 height 22
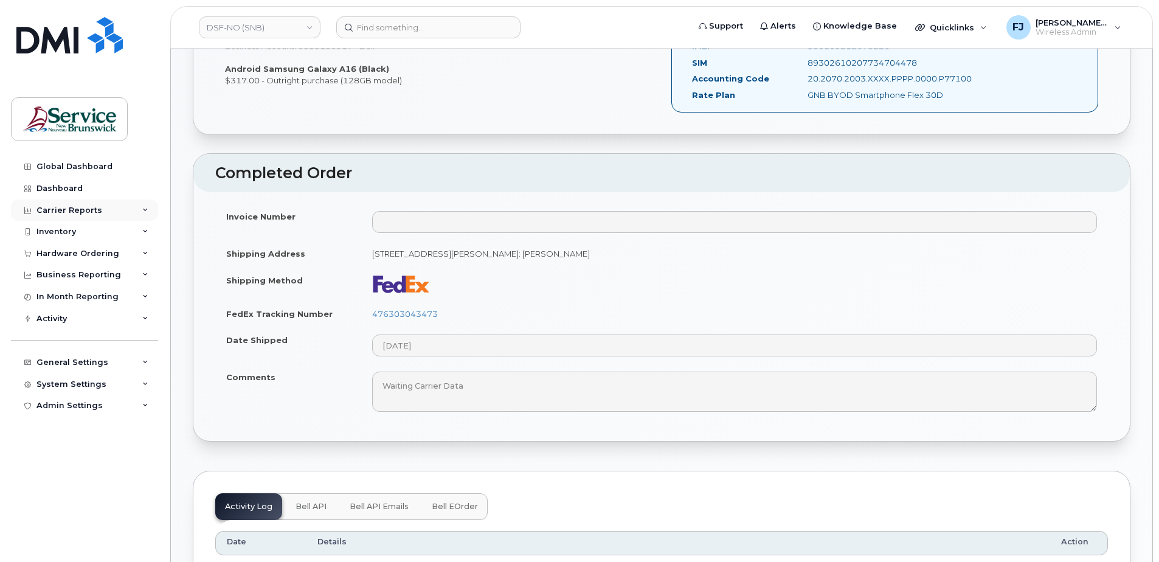
click at [134, 212] on div "Carrier Reports" at bounding box center [84, 210] width 147 height 22
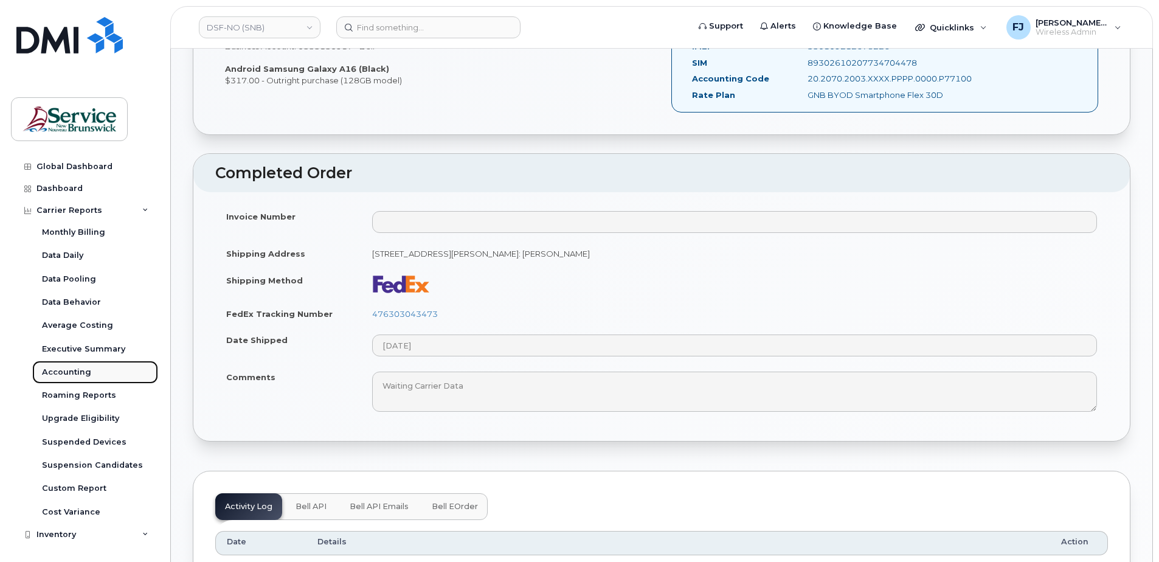
click at [61, 373] on div "Accounting" at bounding box center [66, 372] width 49 height 11
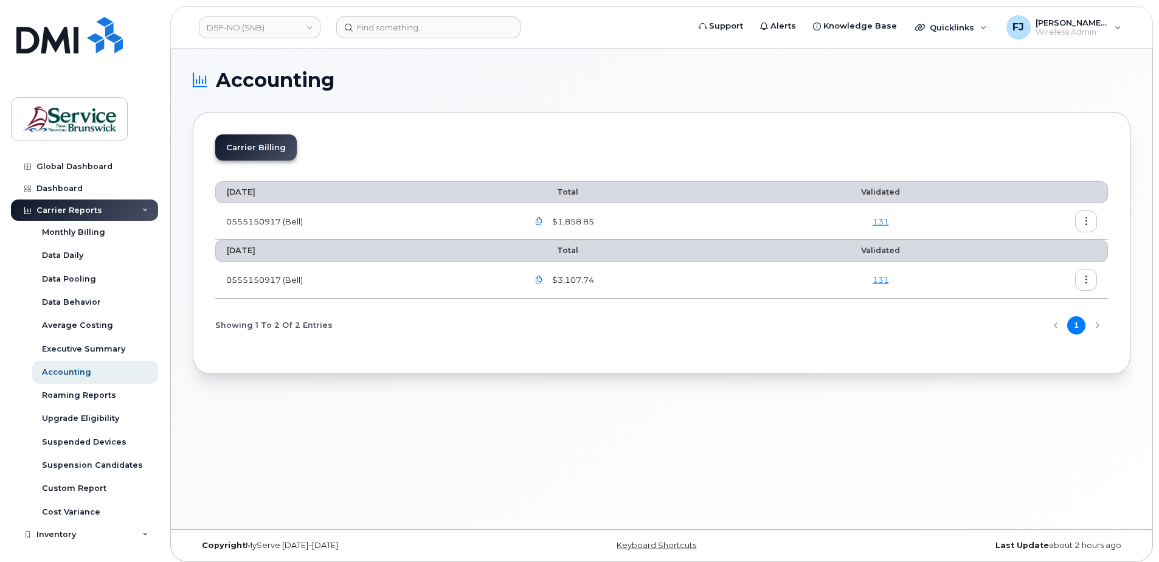
click at [881, 221] on link "131" at bounding box center [881, 222] width 16 height 10
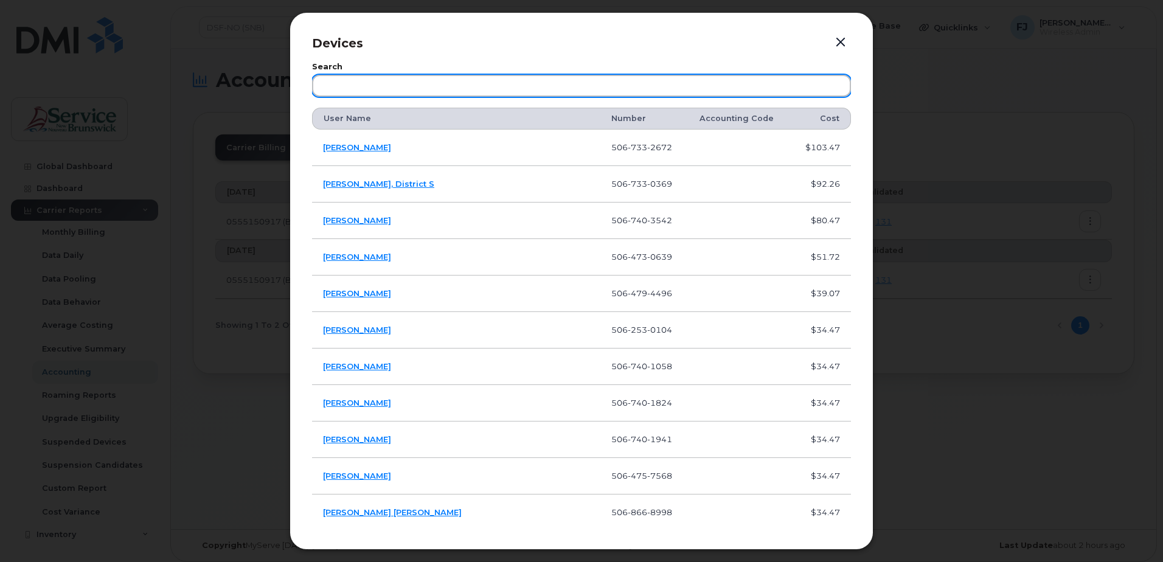
click at [419, 86] on input "text" at bounding box center [581, 86] width 539 height 22
paste input "5067331798"
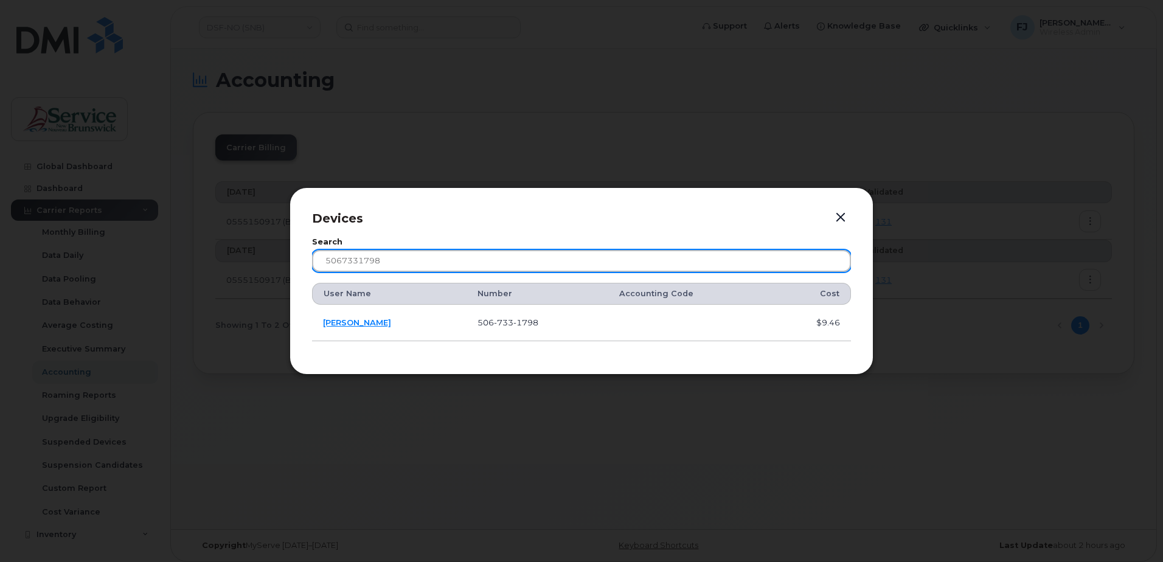
type input "5067331798"
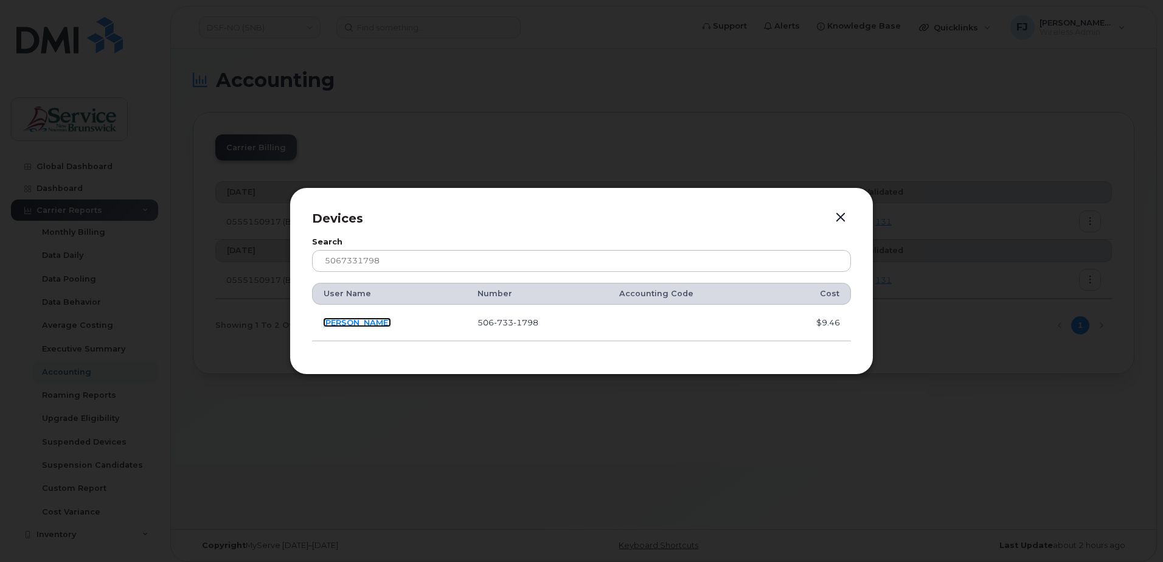
click at [355, 322] on link "[PERSON_NAME]" at bounding box center [357, 322] width 68 height 10
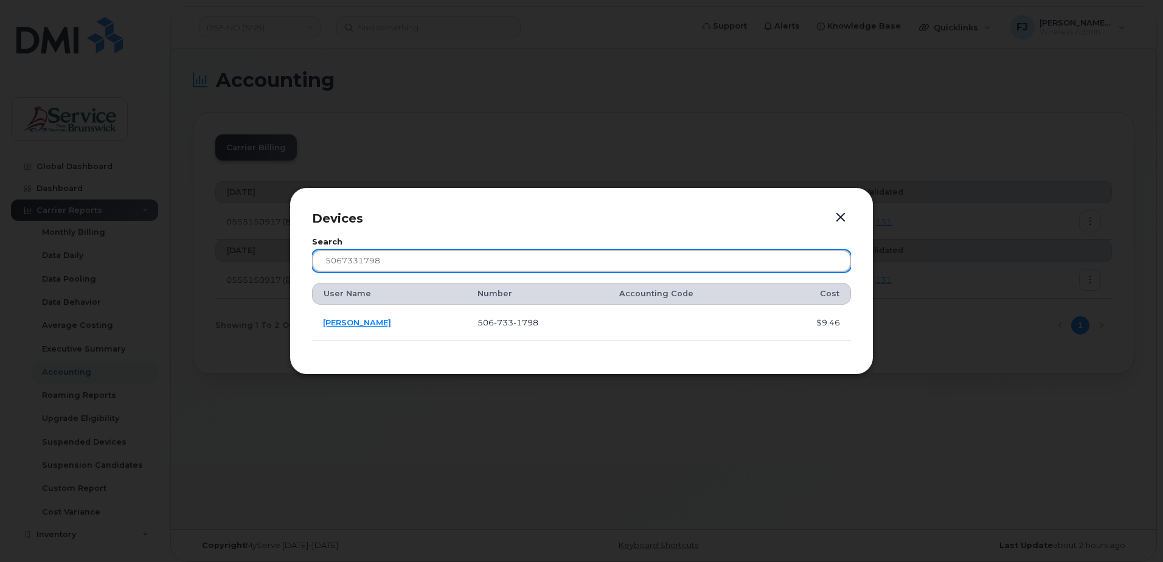
click at [424, 260] on input "5067331798" at bounding box center [581, 261] width 539 height 22
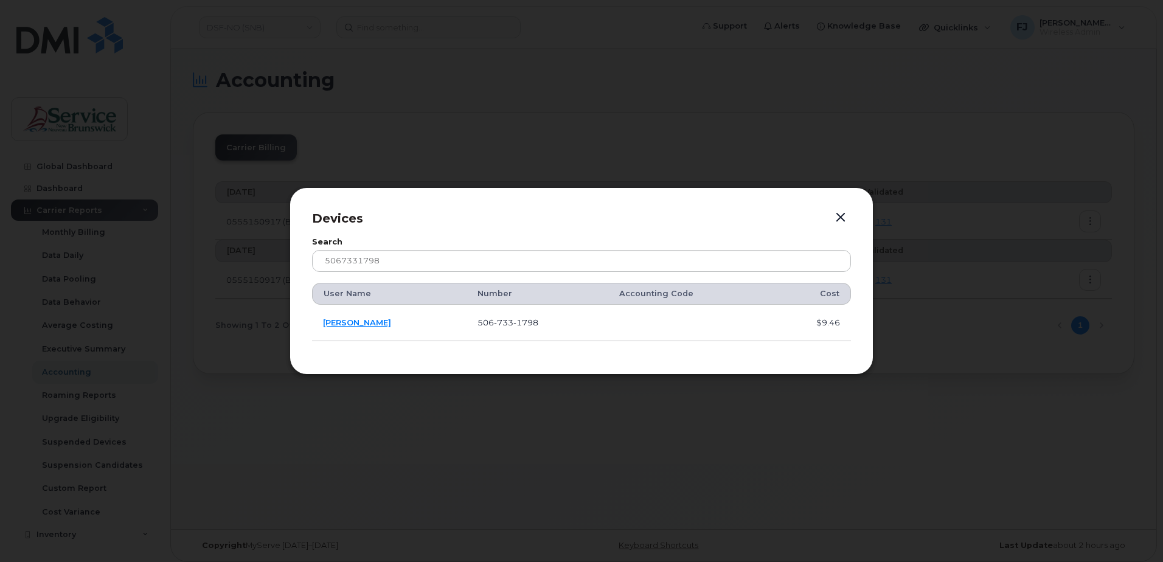
click at [827, 210] on p "Devices" at bounding box center [581, 219] width 539 height 18
click at [834, 210] on button "button" at bounding box center [840, 217] width 18 height 17
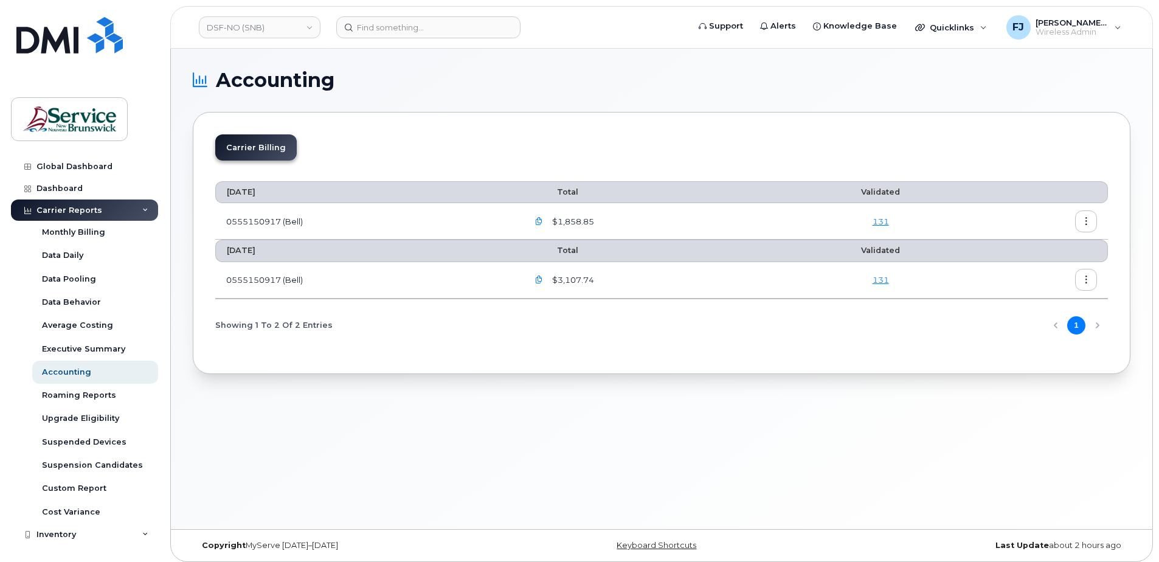
click at [883, 282] on link "131" at bounding box center [881, 280] width 16 height 10
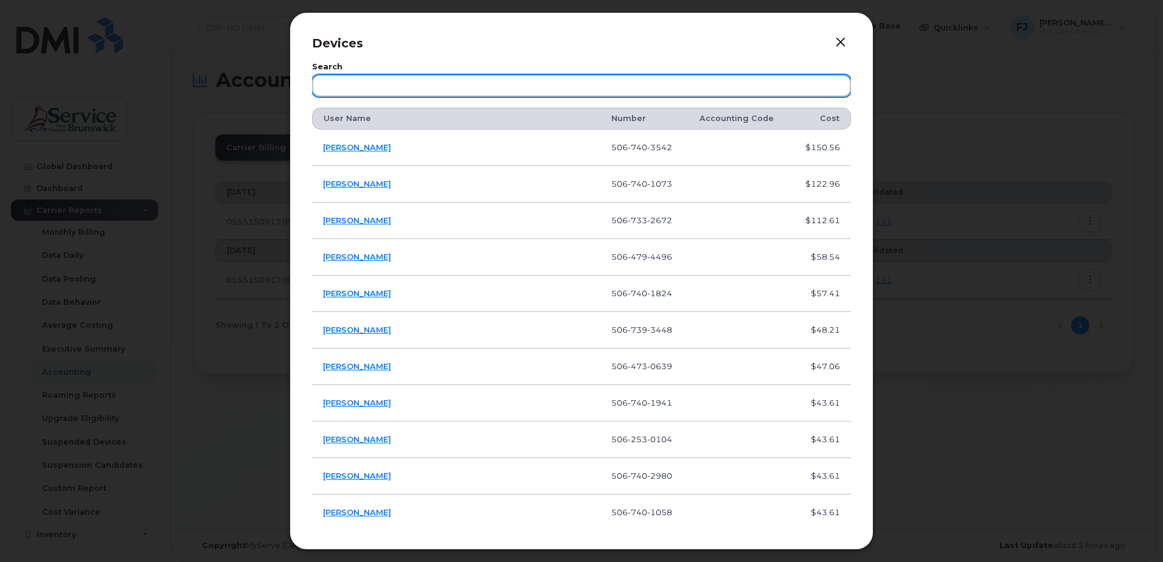
click at [455, 86] on input "text" at bounding box center [581, 86] width 539 height 22
paste input "5067331798"
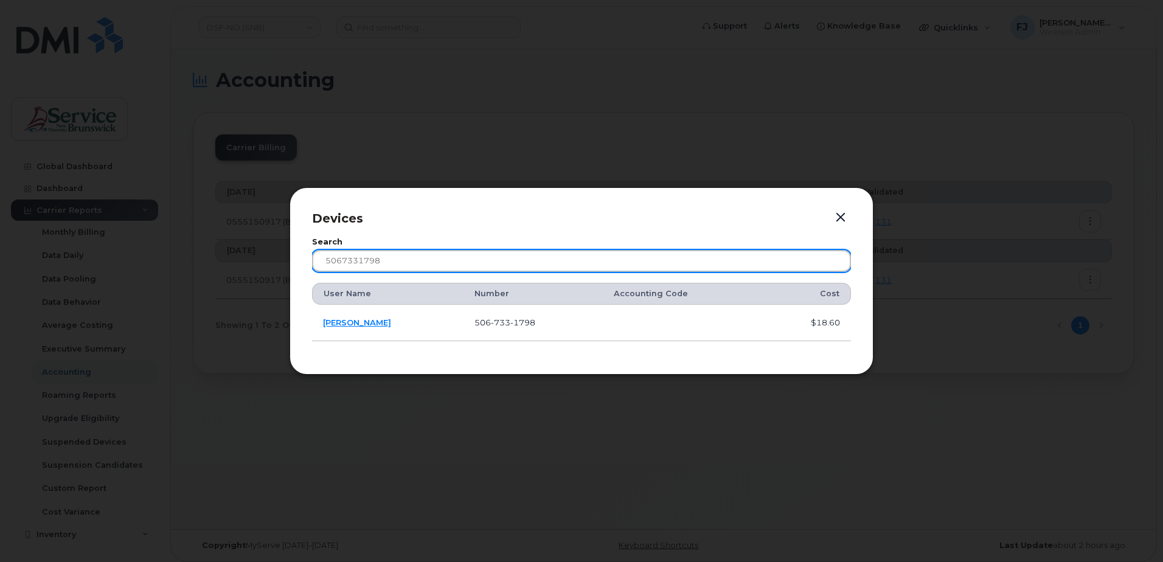
type input "5067331798"
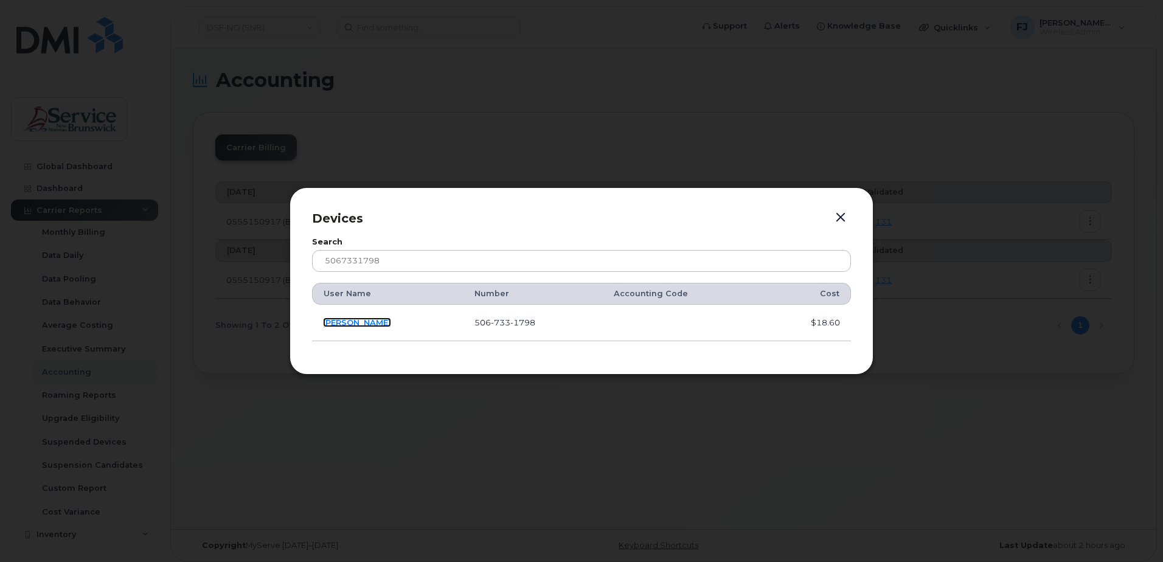
click at [376, 319] on link "[PERSON_NAME]" at bounding box center [357, 322] width 68 height 10
click at [827, 321] on td "$18.60" at bounding box center [808, 323] width 86 height 36
click at [842, 221] on button "button" at bounding box center [840, 217] width 18 height 17
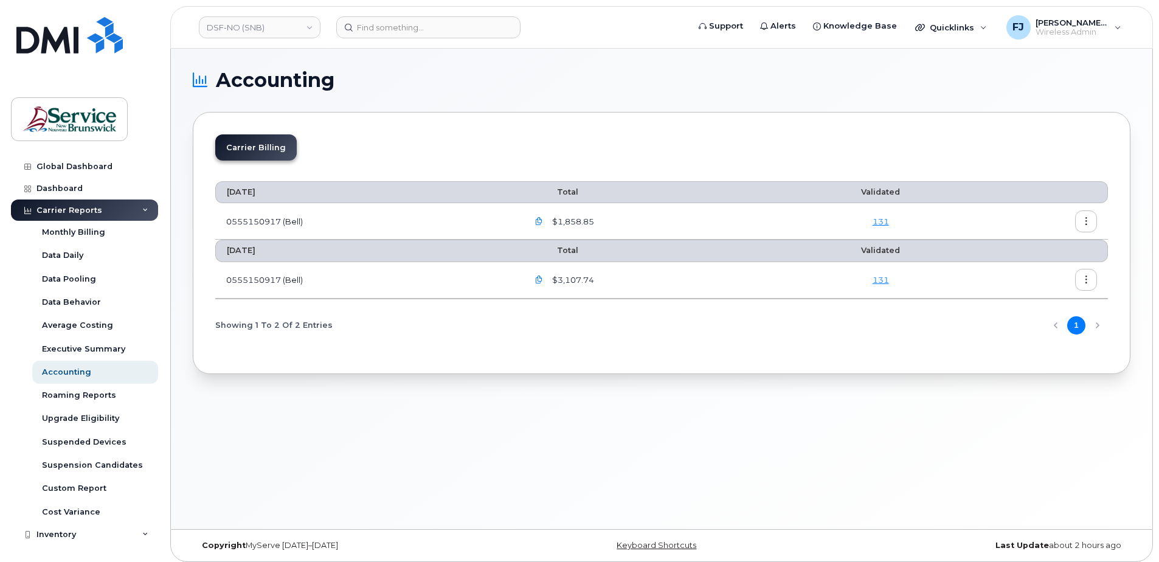
click at [1083, 282] on icon "button" at bounding box center [1087, 280] width 8 height 8
click at [1031, 330] on span "Download" at bounding box center [1030, 329] width 47 height 11
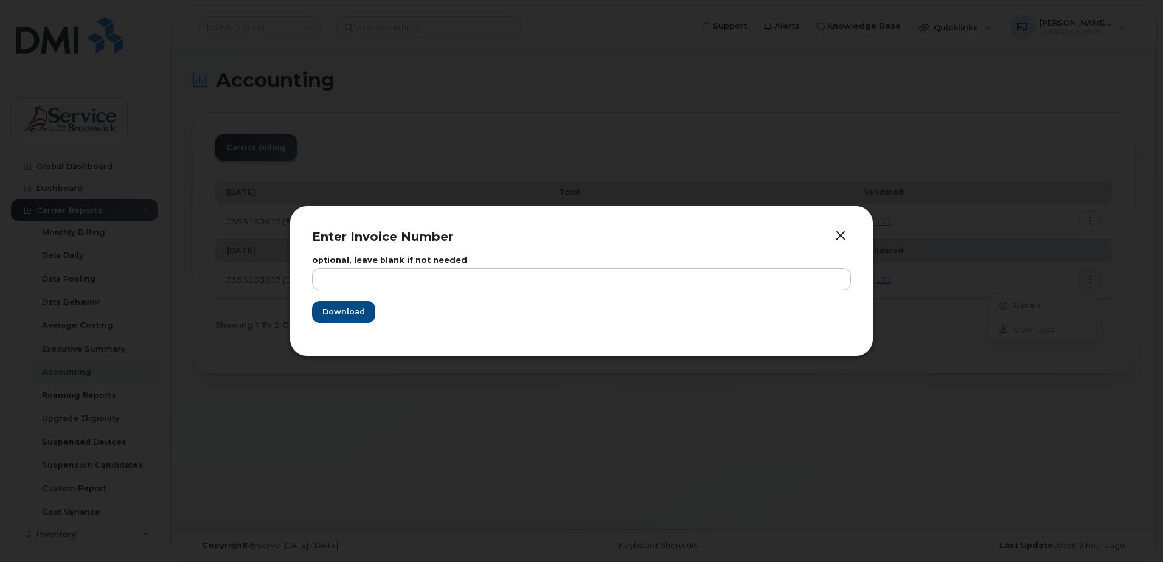
click at [838, 237] on button "button" at bounding box center [840, 235] width 18 height 17
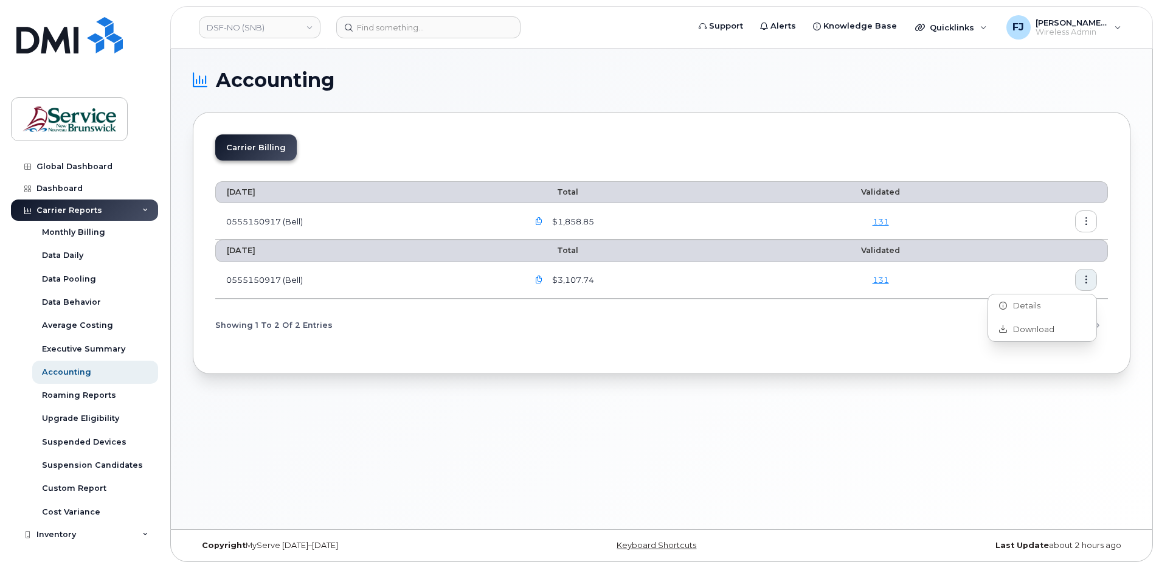
click at [1083, 220] on icon "button" at bounding box center [1087, 222] width 8 height 8
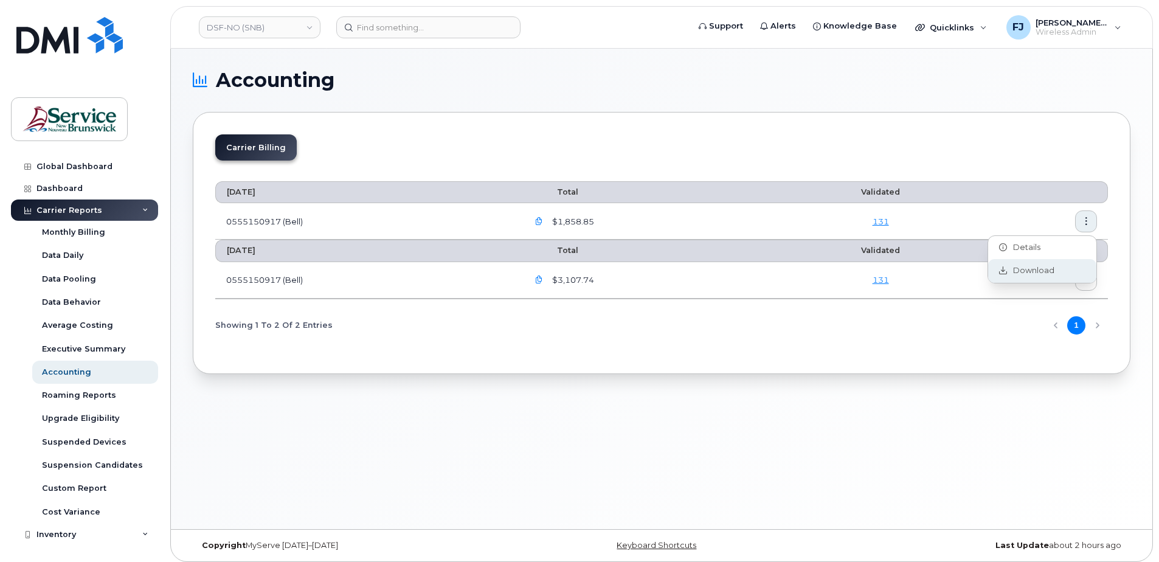
click at [1047, 268] on span "Download" at bounding box center [1030, 270] width 47 height 11
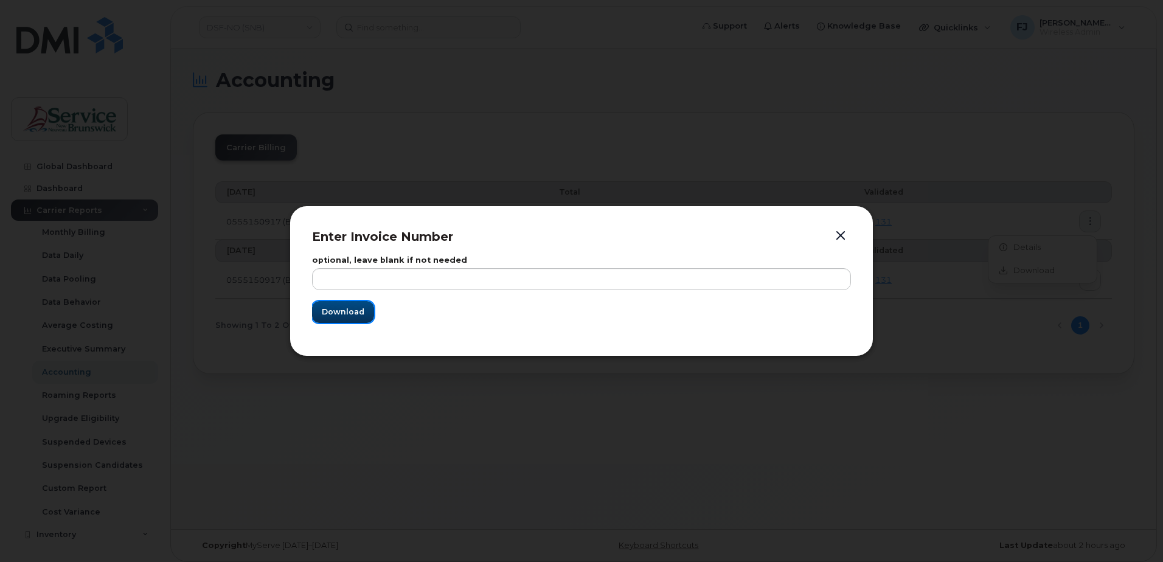
click at [359, 317] on span "Download" at bounding box center [343, 312] width 43 height 12
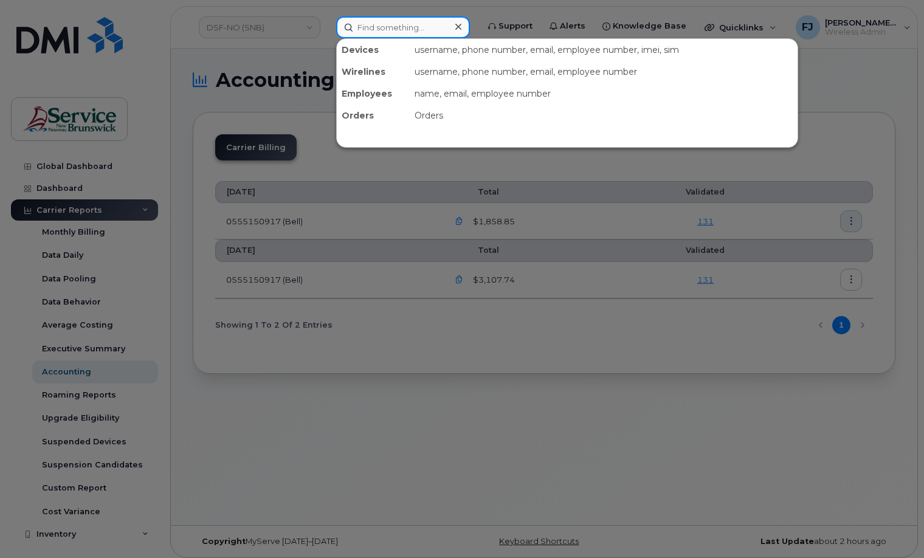
click at [433, 29] on input at bounding box center [403, 27] width 134 height 22
paste input "- 297635"
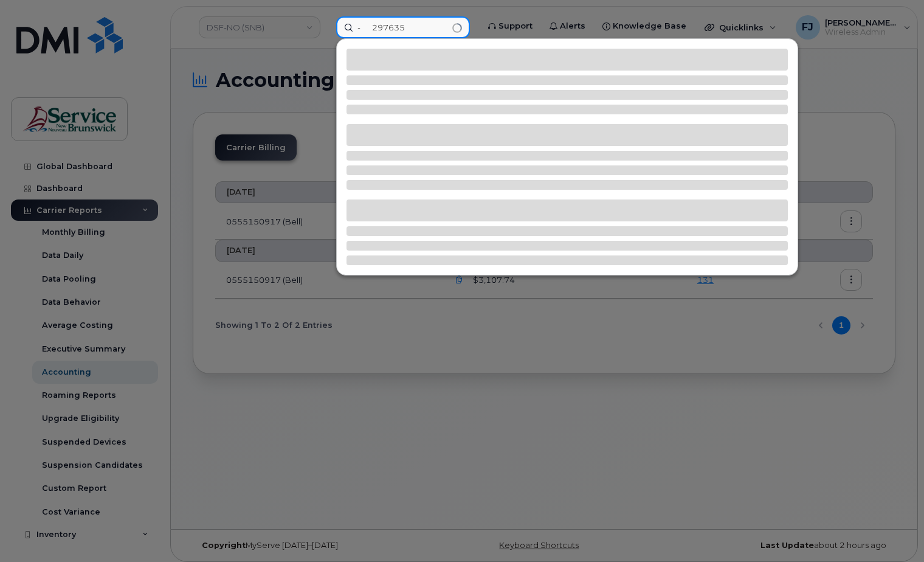
drag, startPoint x: 376, startPoint y: 28, endPoint x: 341, endPoint y: 30, distance: 35.9
click at [341, 30] on input "- 297635" at bounding box center [403, 27] width 134 height 22
click at [407, 26] on input "297635" at bounding box center [403, 27] width 134 height 22
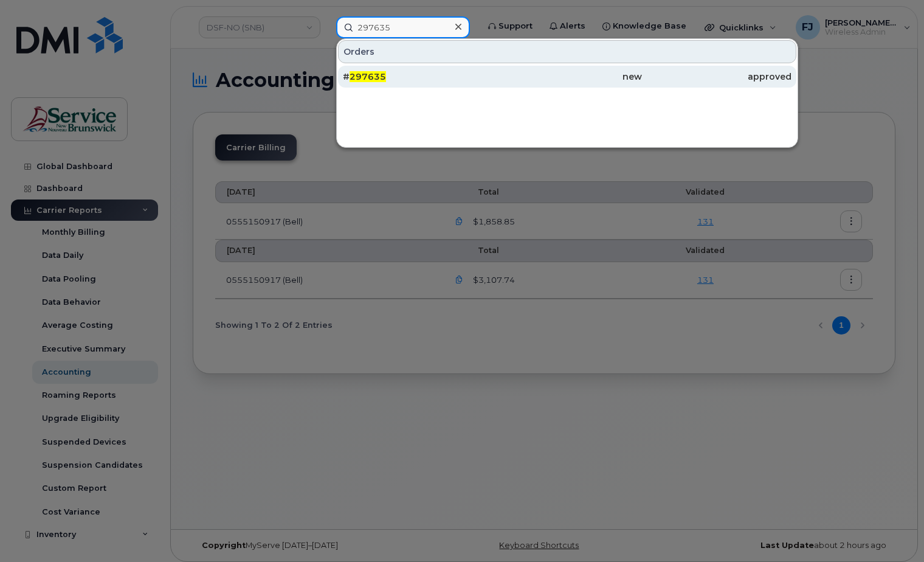
type input "297635"
click at [488, 81] on div "# 297635" at bounding box center [418, 77] width 150 height 12
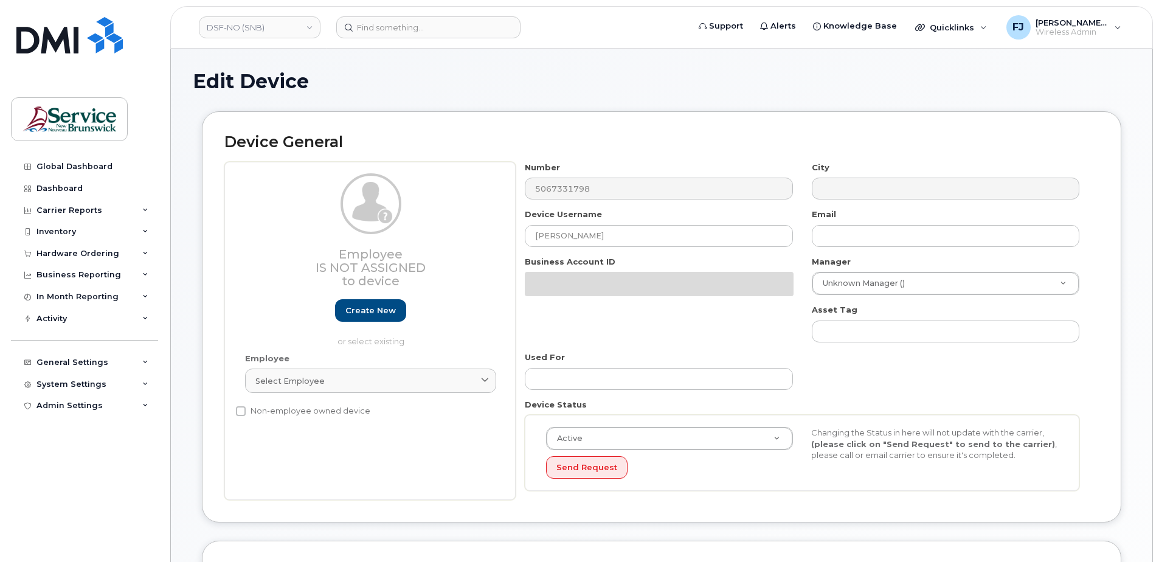
select select "35915385"
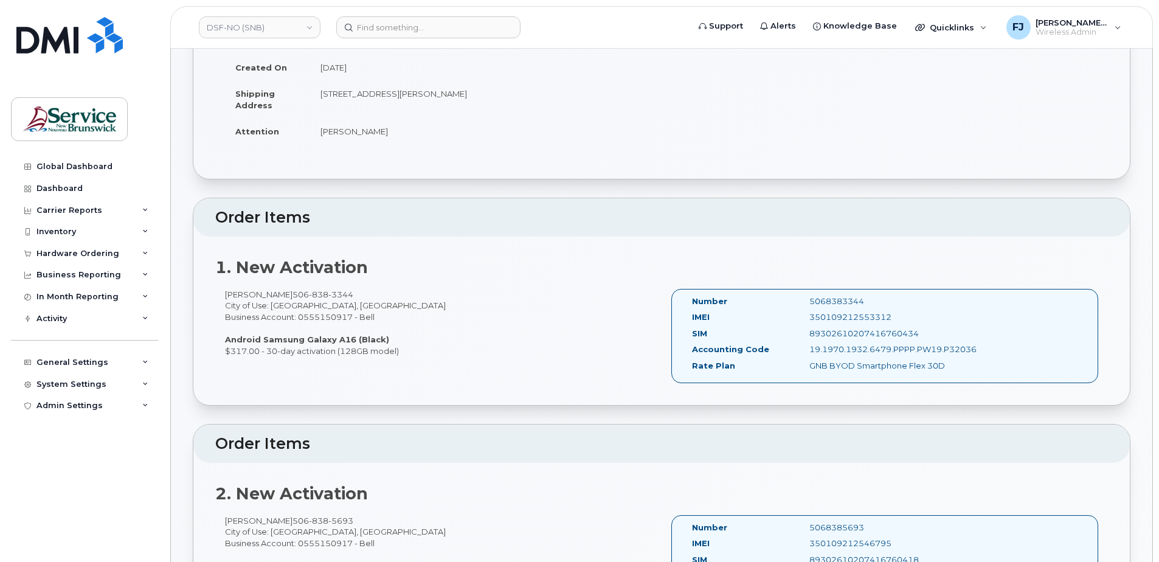
scroll to position [182, 0]
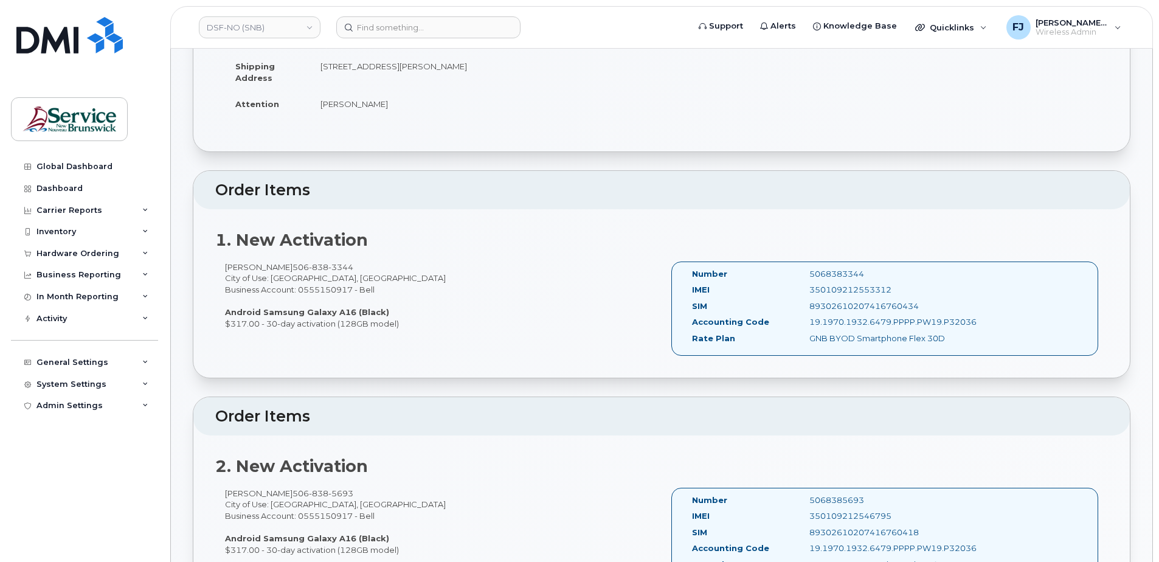
click at [422, 319] on div "[PERSON_NAME] [PHONE_NUMBER] City of Use: [GEOGRAPHIC_DATA], [GEOGRAPHIC_DATA] …" at bounding box center [438, 296] width 446 height 68
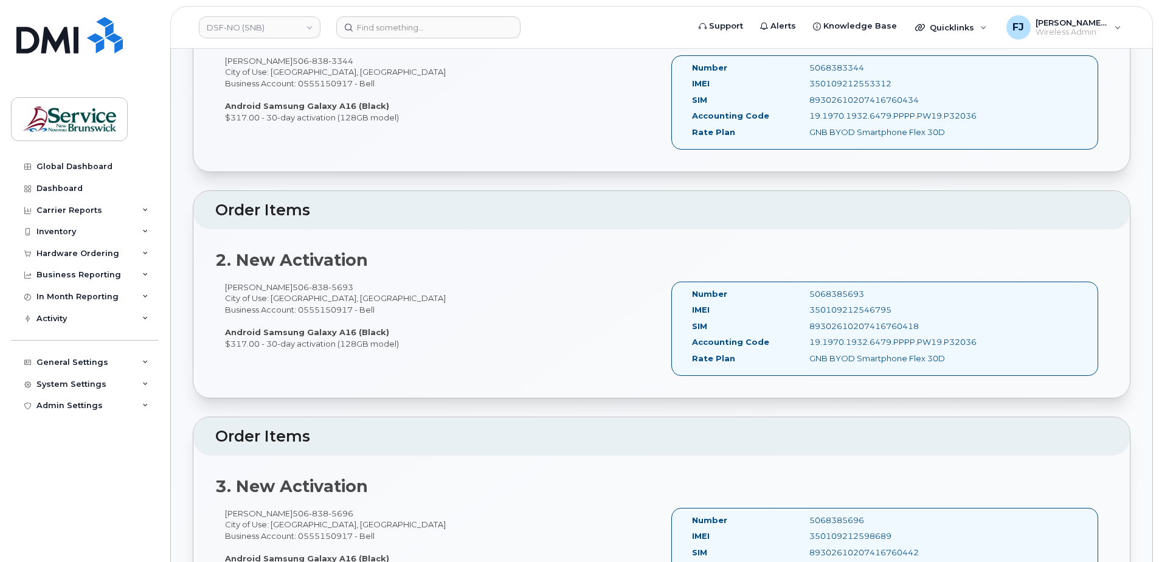
scroll to position [547, 0]
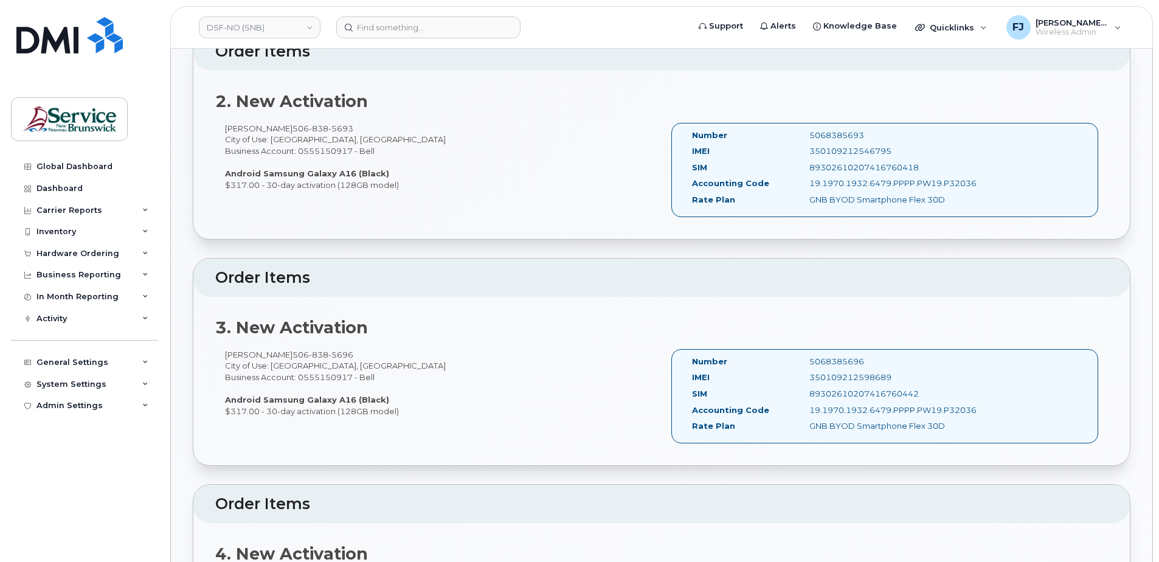
click at [823, 364] on div "5068385696" at bounding box center [882, 362] width 164 height 12
copy div "5068385696"
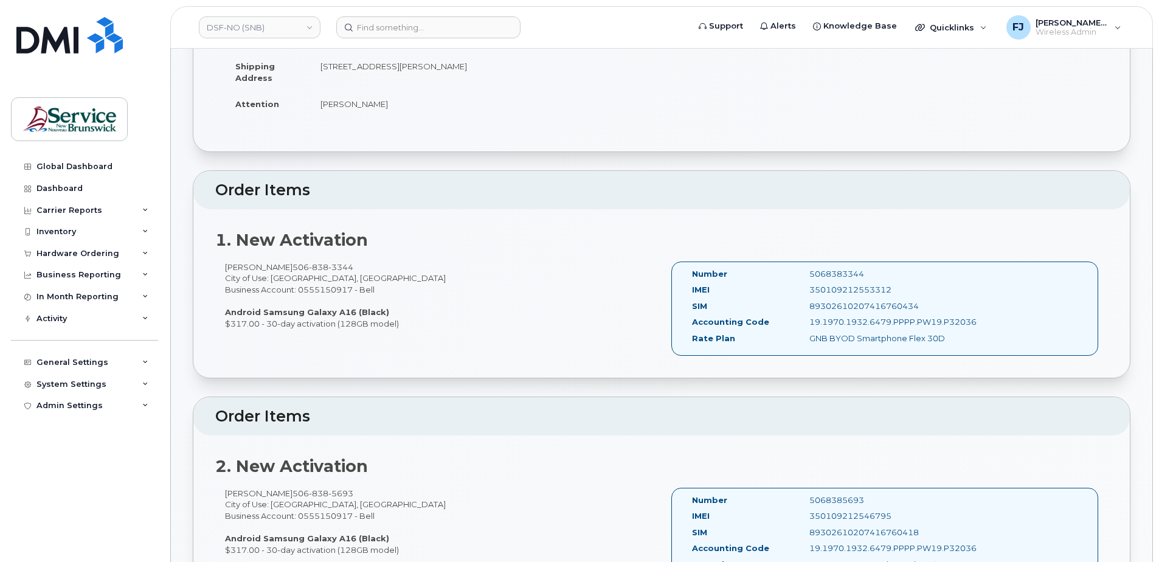
click at [496, 269] on div "[PERSON_NAME] [PHONE_NUMBER] City of Use: [GEOGRAPHIC_DATA], [GEOGRAPHIC_DATA] …" at bounding box center [438, 296] width 446 height 68
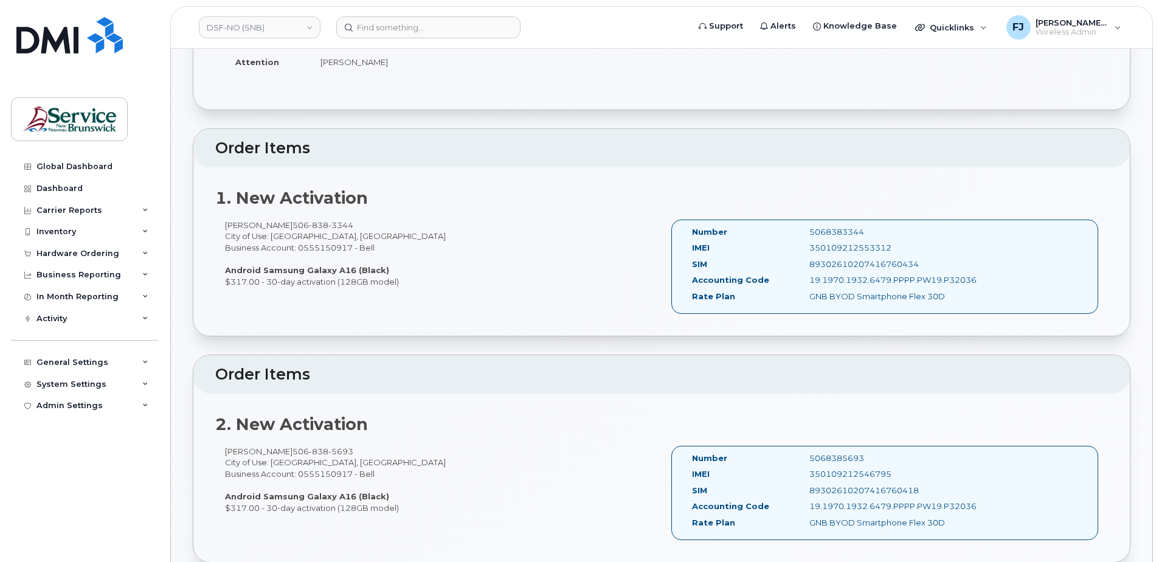
scroll to position [0, 0]
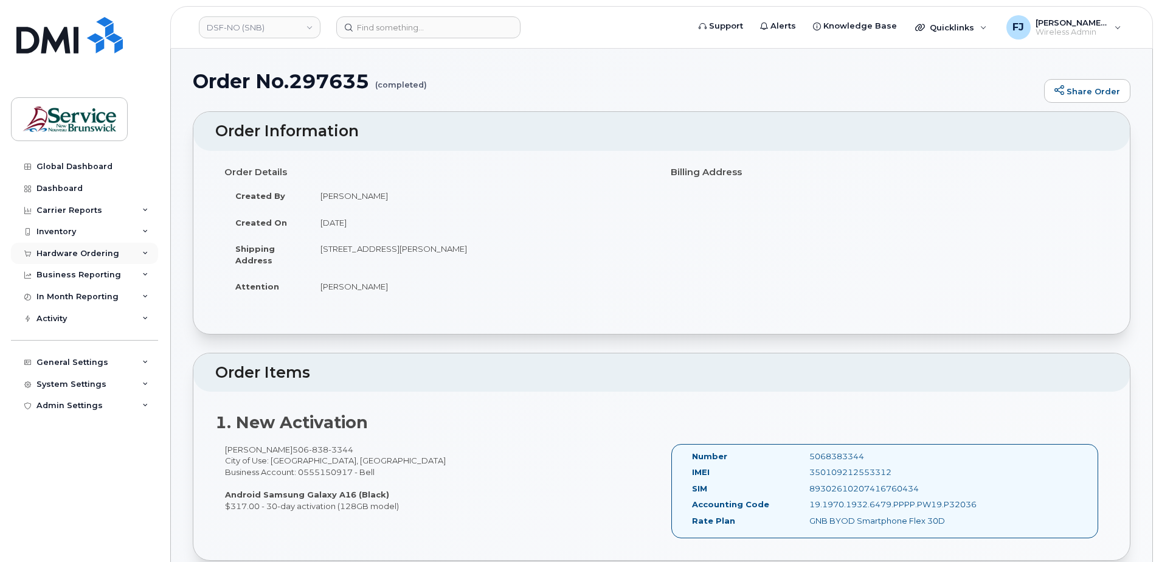
click at [83, 253] on div "Hardware Ordering" at bounding box center [77, 254] width 83 height 10
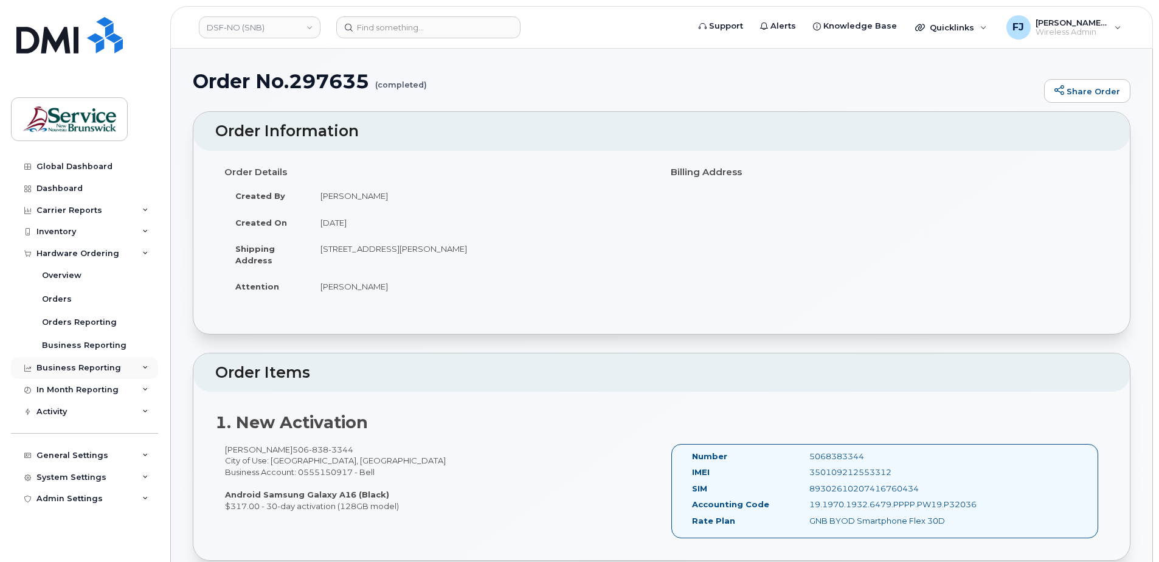
click at [83, 364] on div "Business Reporting" at bounding box center [78, 368] width 85 height 10
click at [71, 223] on div "Inventory" at bounding box center [84, 232] width 147 height 22
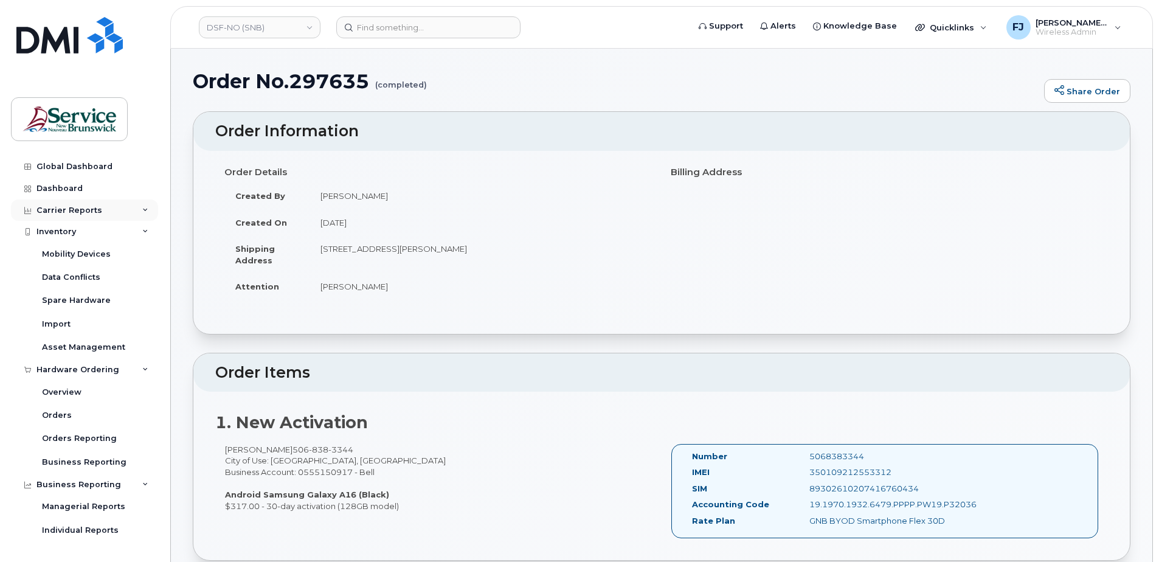
click at [66, 209] on div "Carrier Reports" at bounding box center [69, 211] width 66 height 10
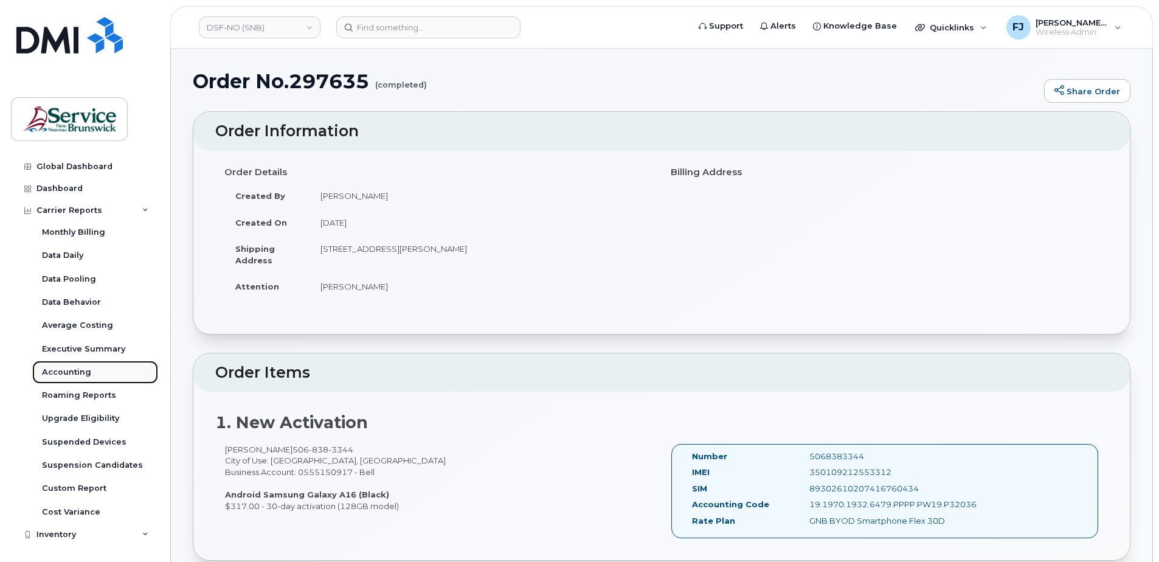
click at [77, 371] on div "Accounting" at bounding box center [66, 372] width 49 height 11
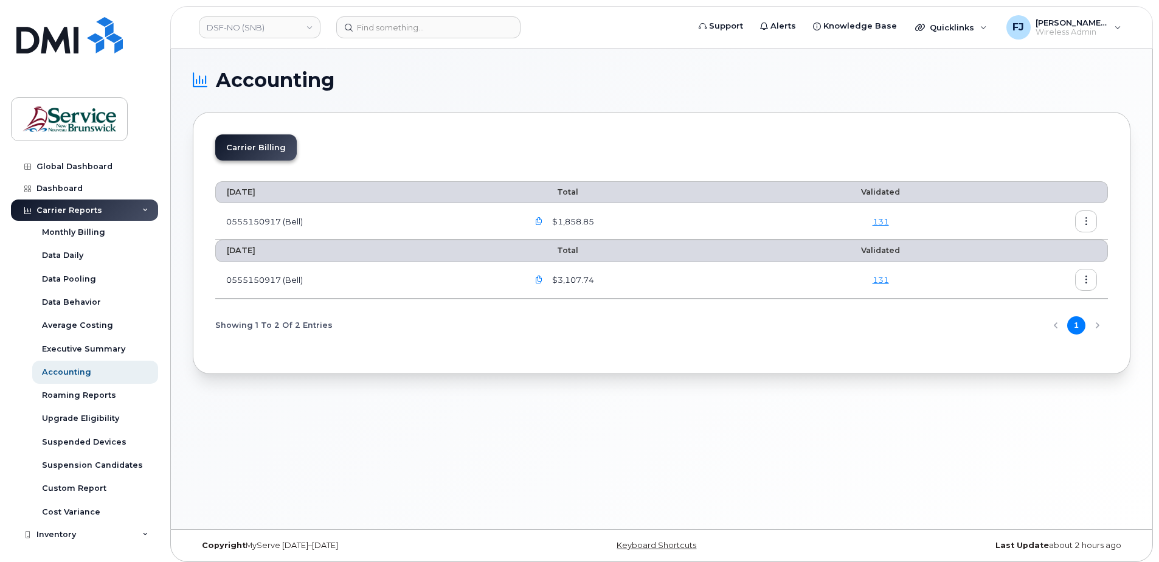
click at [881, 222] on link "131" at bounding box center [881, 222] width 16 height 10
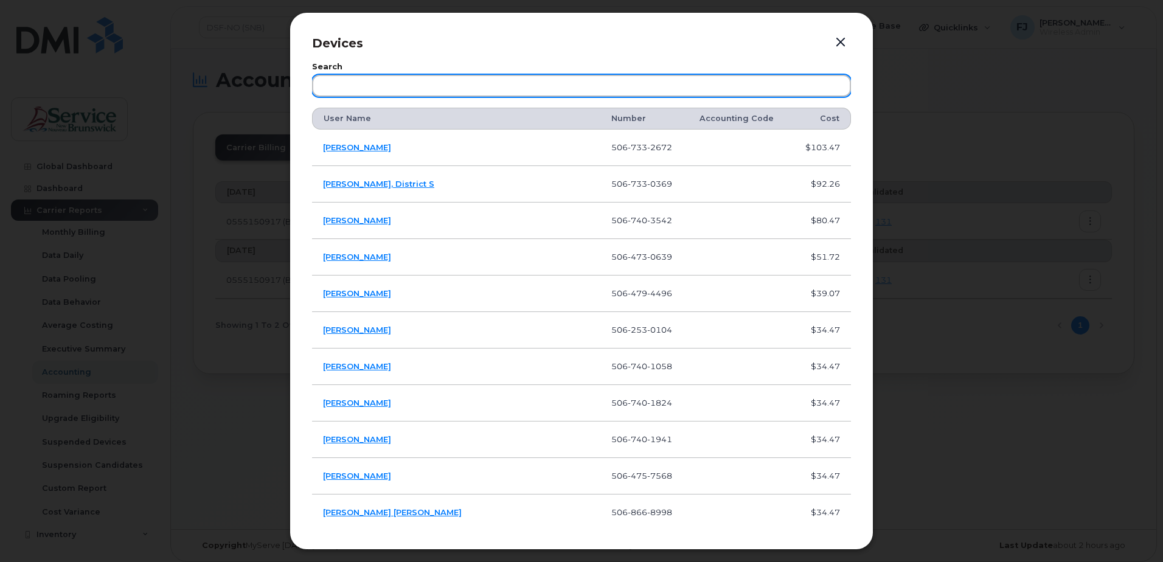
click at [485, 88] on input "text" at bounding box center [581, 86] width 539 height 22
paste input "5068385696"
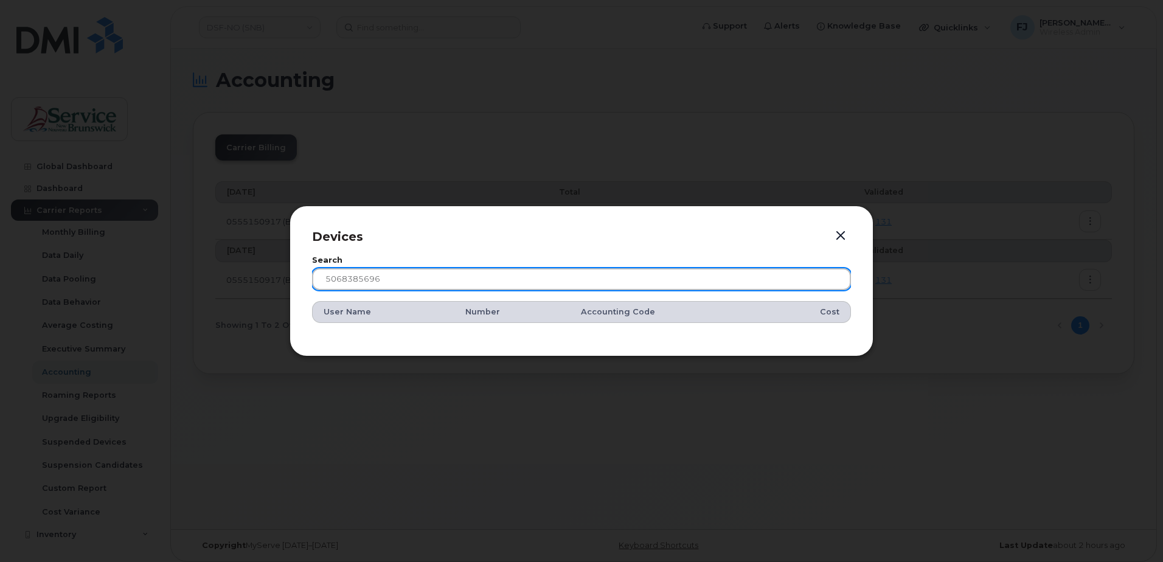
type input "5068385696"
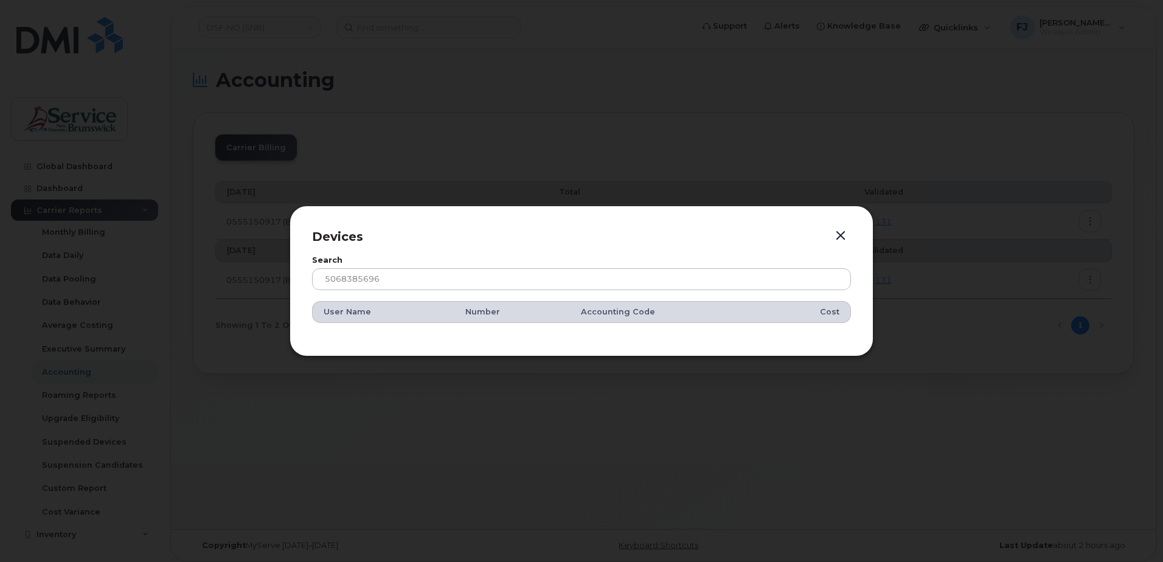
click at [839, 232] on button "button" at bounding box center [840, 235] width 18 height 17
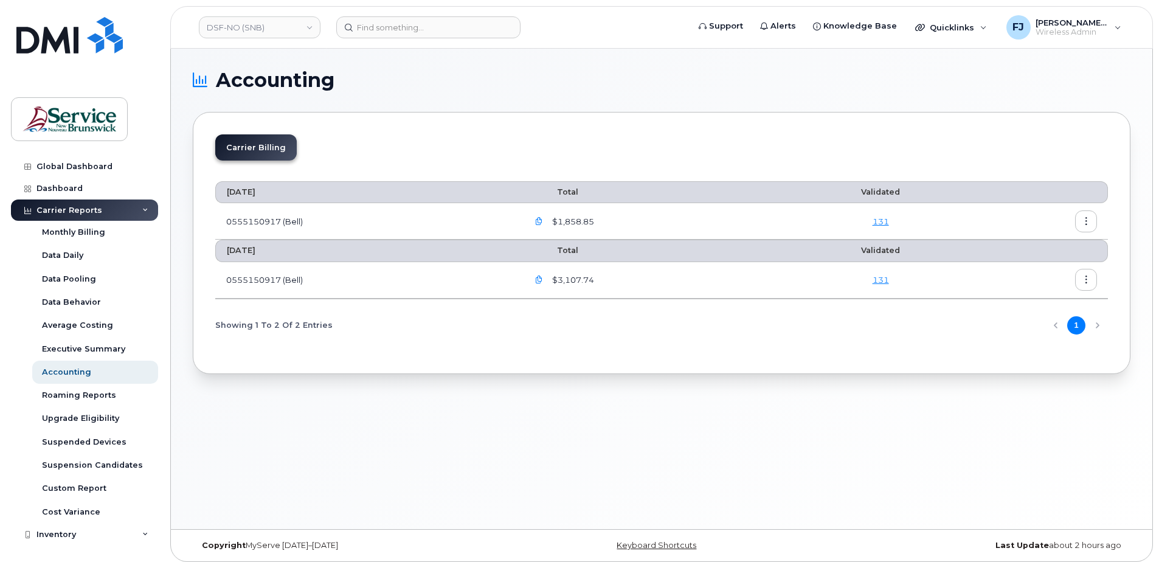
click at [668, 215] on div "$1,858.85" at bounding box center [652, 221] width 248 height 22
drag, startPoint x: 222, startPoint y: 192, endPoint x: 287, endPoint y: 190, distance: 65.1
click at [287, 190] on th "[DATE]" at bounding box center [366, 192] width 302 height 22
click at [541, 222] on icon "button" at bounding box center [539, 222] width 8 height 8
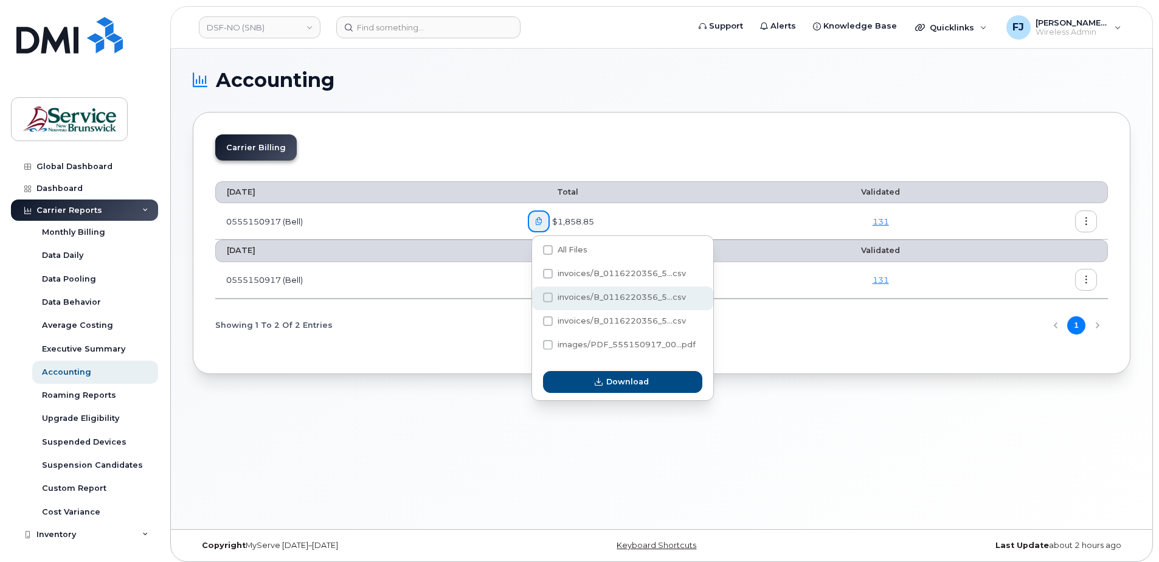
click at [633, 295] on span "invoices/B_0116220356_5...csv" at bounding box center [622, 297] width 128 height 9
click at [535, 295] on input "invoices/B_0116220356_5...csv" at bounding box center [532, 298] width 6 height 6
checkbox input "true"
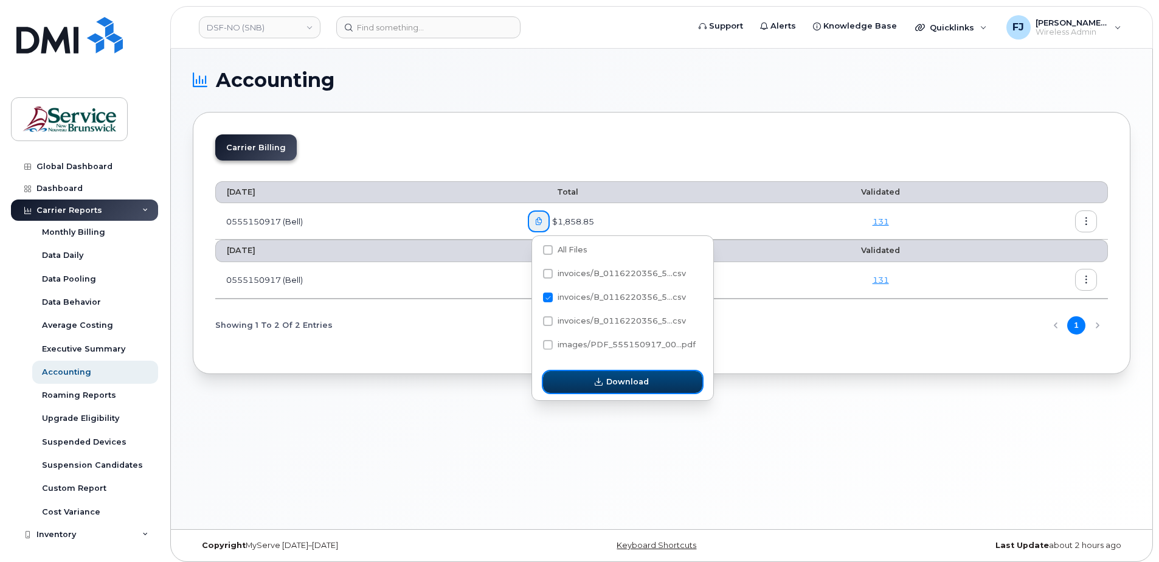
click at [651, 383] on button "Download" at bounding box center [622, 382] width 159 height 22
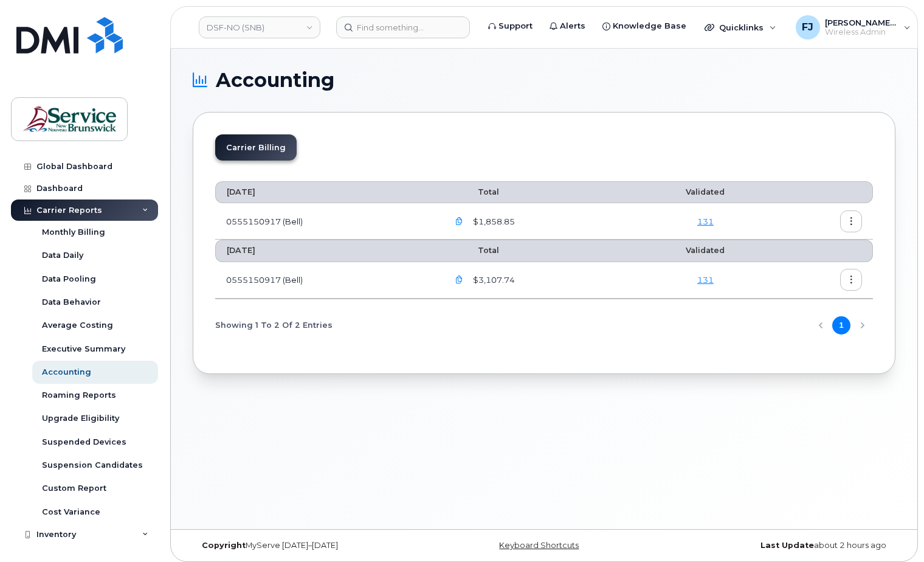
click at [482, 326] on div "Showing 1 To 2 Of 2 Entries 1" at bounding box center [544, 325] width 658 height 31
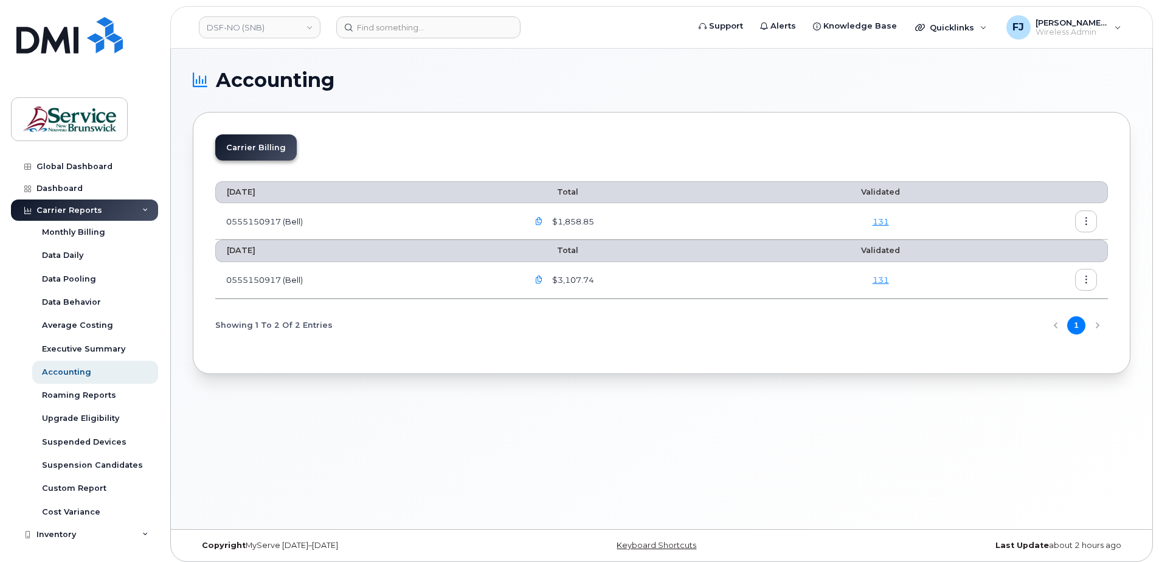
click at [1087, 222] on icon "button" at bounding box center [1087, 222] width 8 height 8
click at [1037, 214] on td at bounding box center [1041, 221] width 134 height 36
click at [543, 280] on icon "button" at bounding box center [539, 280] width 8 height 8
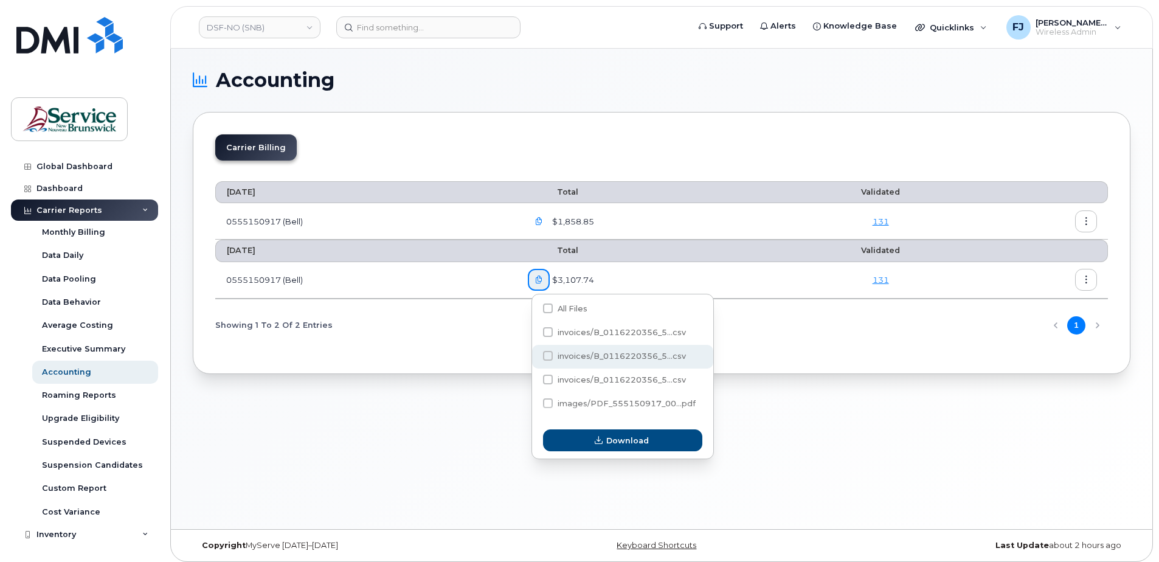
click at [568, 356] on span "invoices/B_0116220356_5...csv" at bounding box center [622, 356] width 128 height 9
click at [535, 356] on input "invoices/B_0116220356_5...csv" at bounding box center [532, 356] width 6 height 6
checkbox input "true"
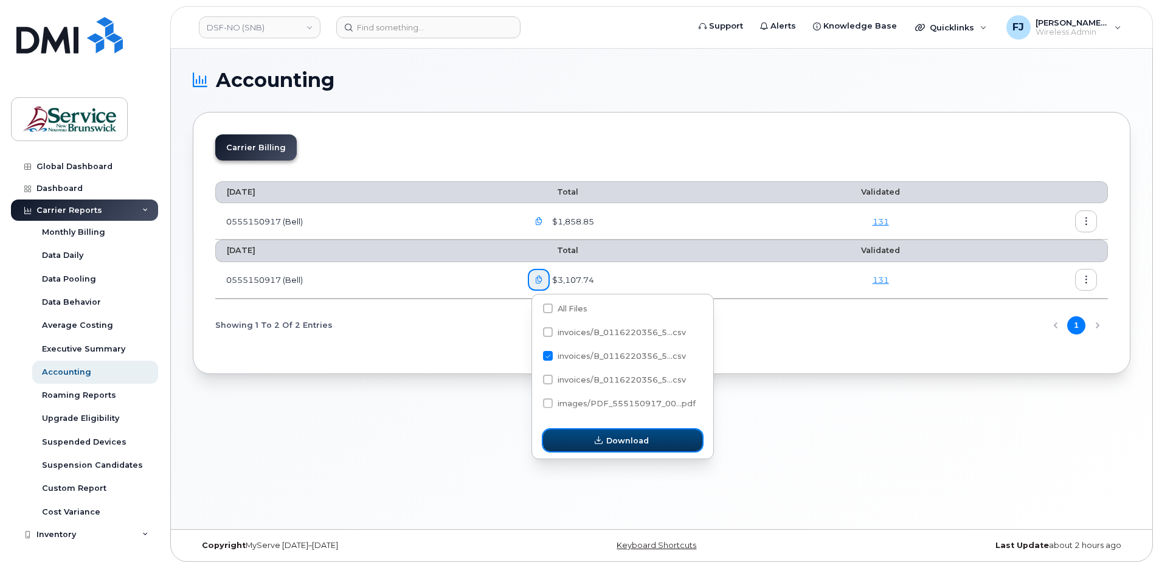
click at [619, 440] on span "Download" at bounding box center [627, 441] width 43 height 12
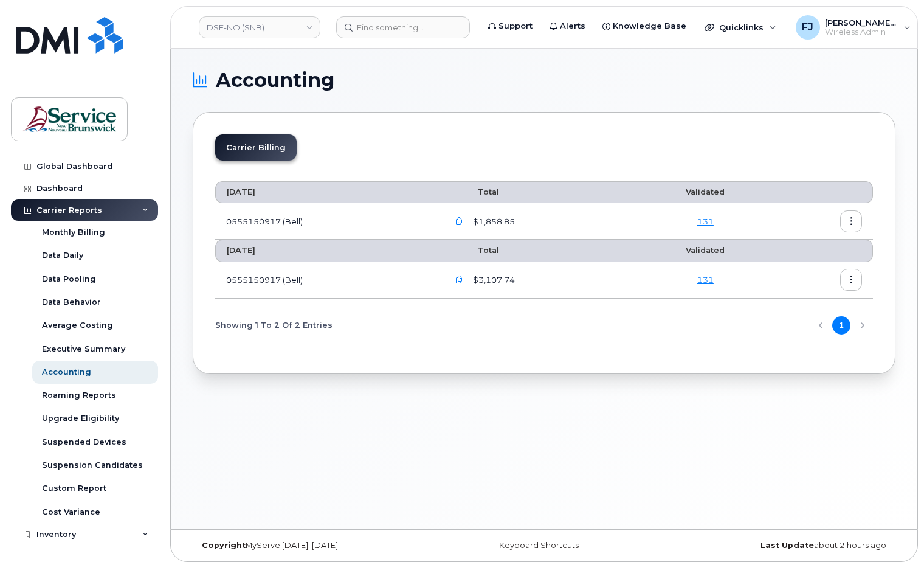
click at [476, 418] on div "Accounting Carrier Billing [DATE] Total Validated 0555150917 (Bell) $1,858.85 1…" at bounding box center [544, 289] width 747 height 480
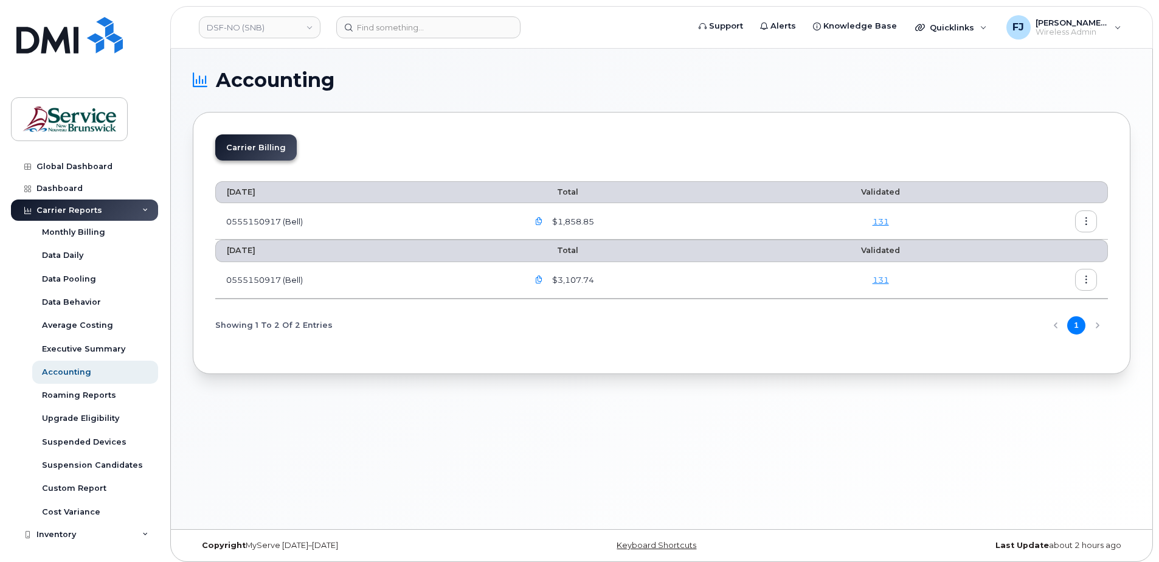
click at [659, 392] on div "Accounting Carrier Billing [DATE] Total Validated 0555150917 (Bell) $1,858.85 1…" at bounding box center [662, 289] width 982 height 480
click at [253, 29] on link "DSF-NO (SNB)" at bounding box center [260, 27] width 122 height 22
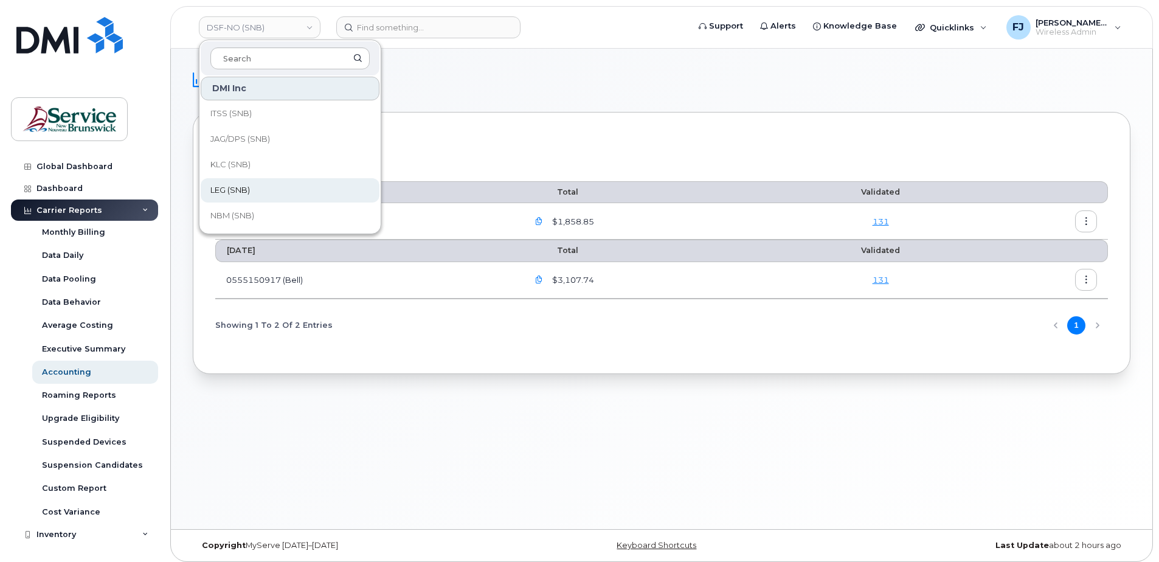
scroll to position [365, 0]
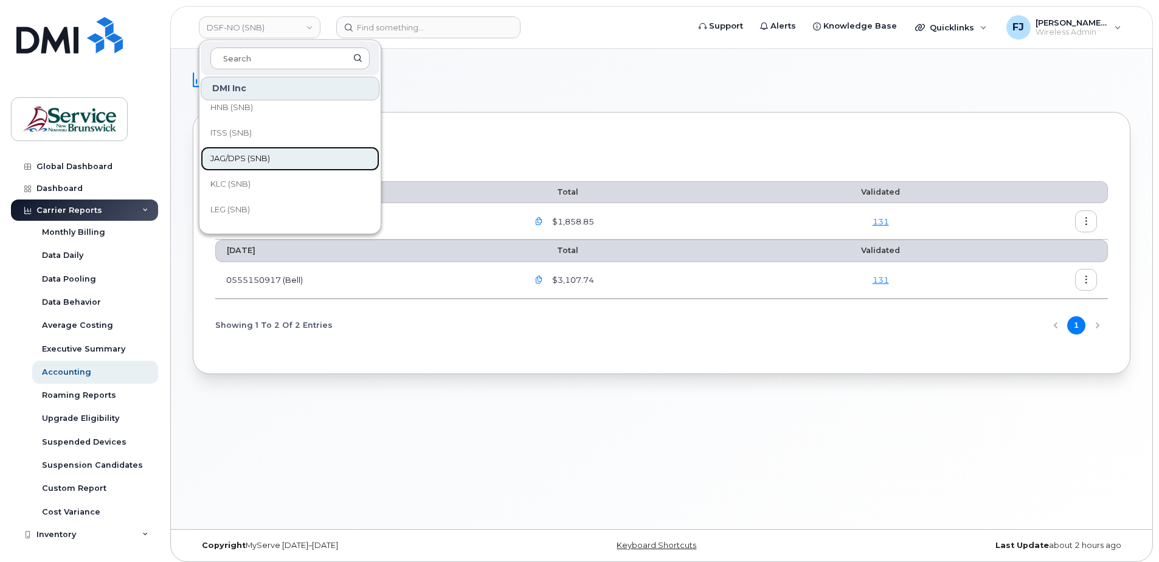
click at [253, 154] on span "JAG/DPS (SNB)" at bounding box center [240, 159] width 60 height 12
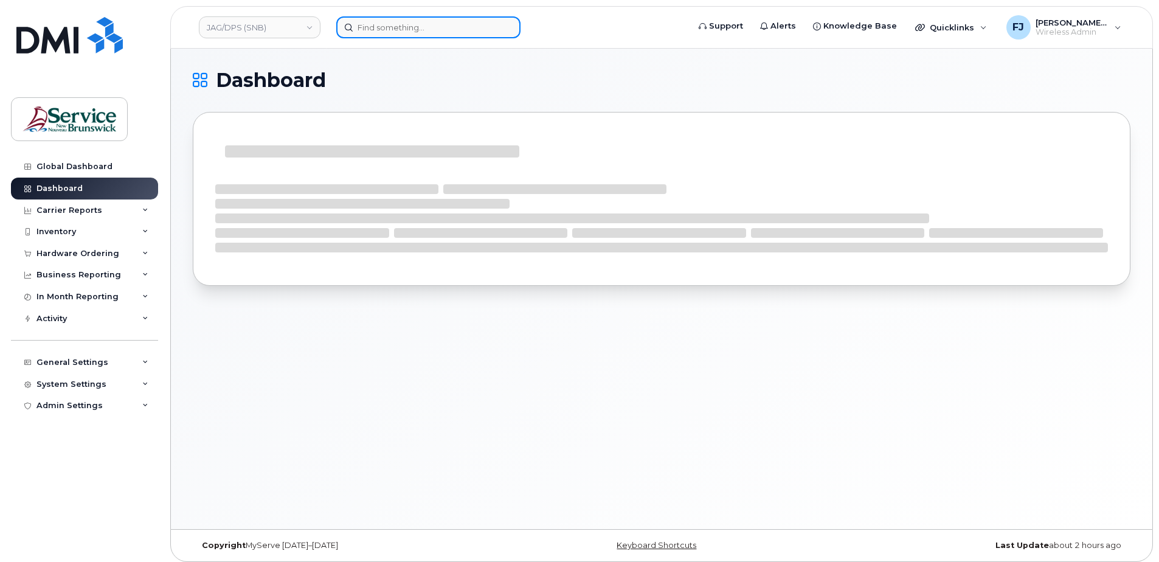
click at [439, 30] on input at bounding box center [428, 27] width 184 height 22
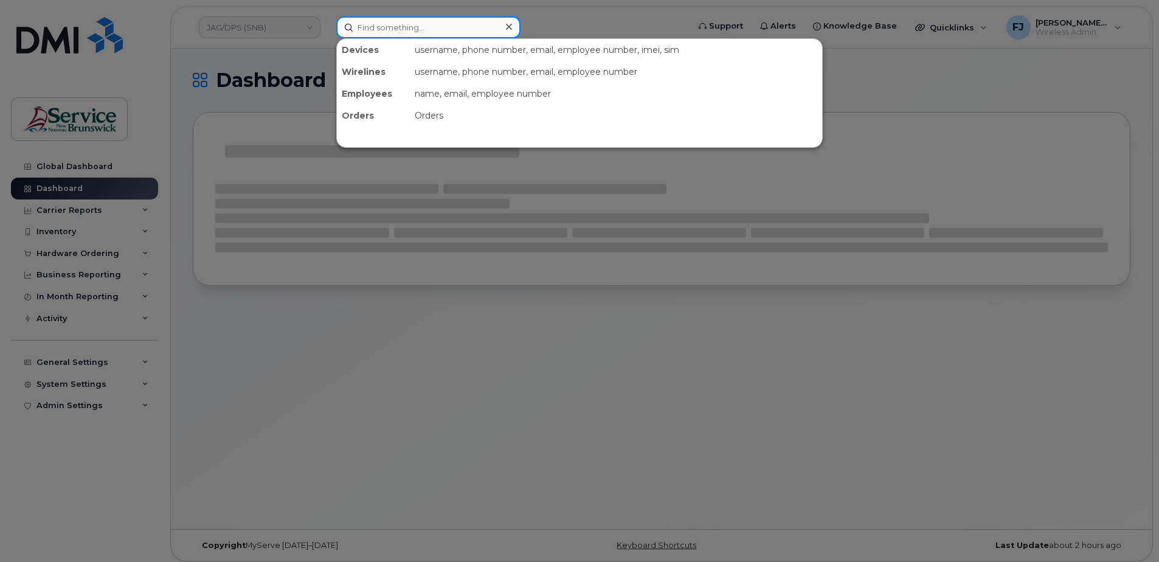
paste input "5066504098"
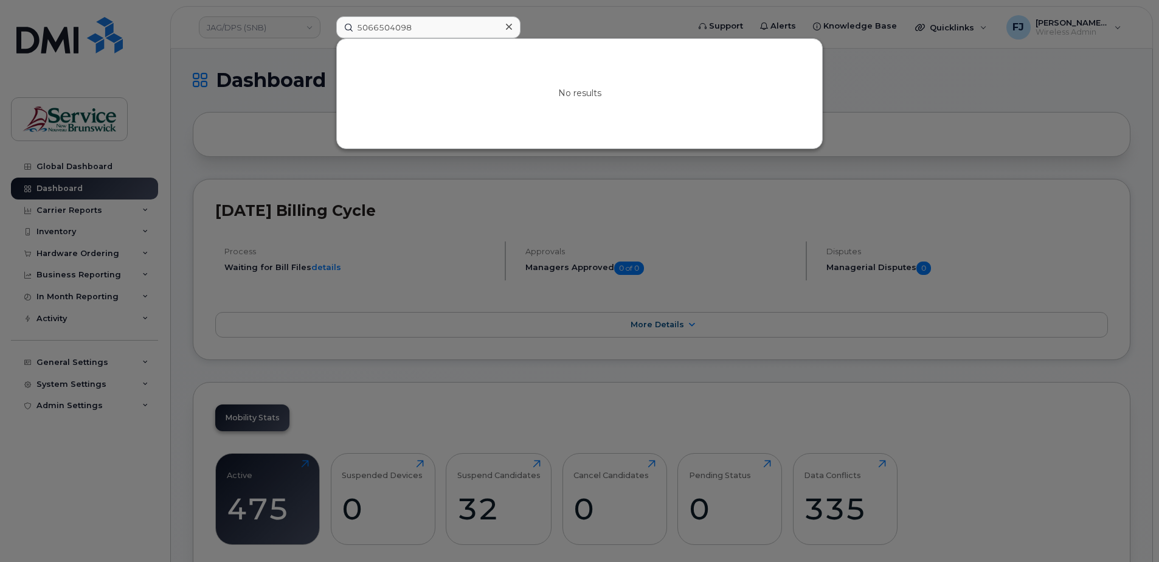
click at [574, 17] on div at bounding box center [579, 281] width 1159 height 562
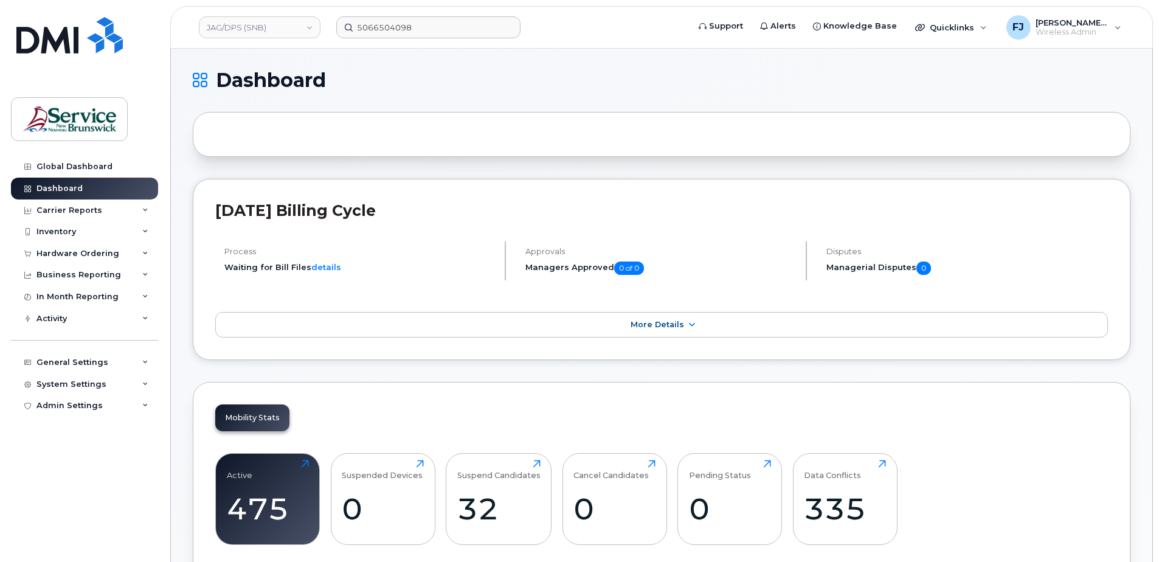
click at [408, 13] on header "JAG/DPS (SNB) 5066504098 Support Alerts Knowledge Base Quicklinks Suspend / Can…" at bounding box center [661, 27] width 983 height 43
click at [416, 25] on input "5066504098" at bounding box center [428, 27] width 184 height 22
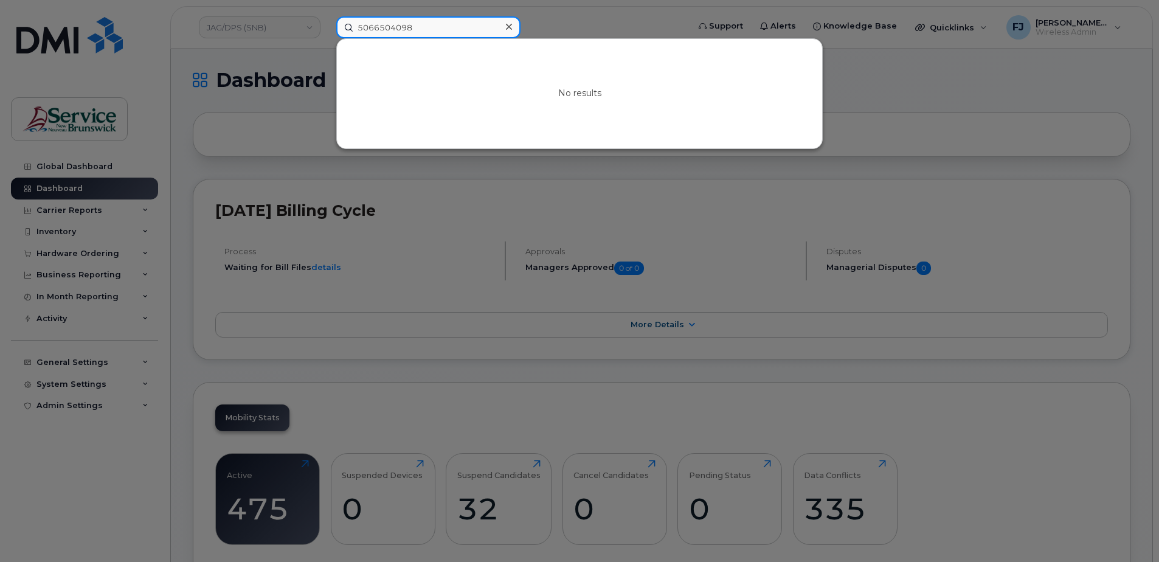
click at [422, 26] on input "5066504098" at bounding box center [428, 27] width 184 height 22
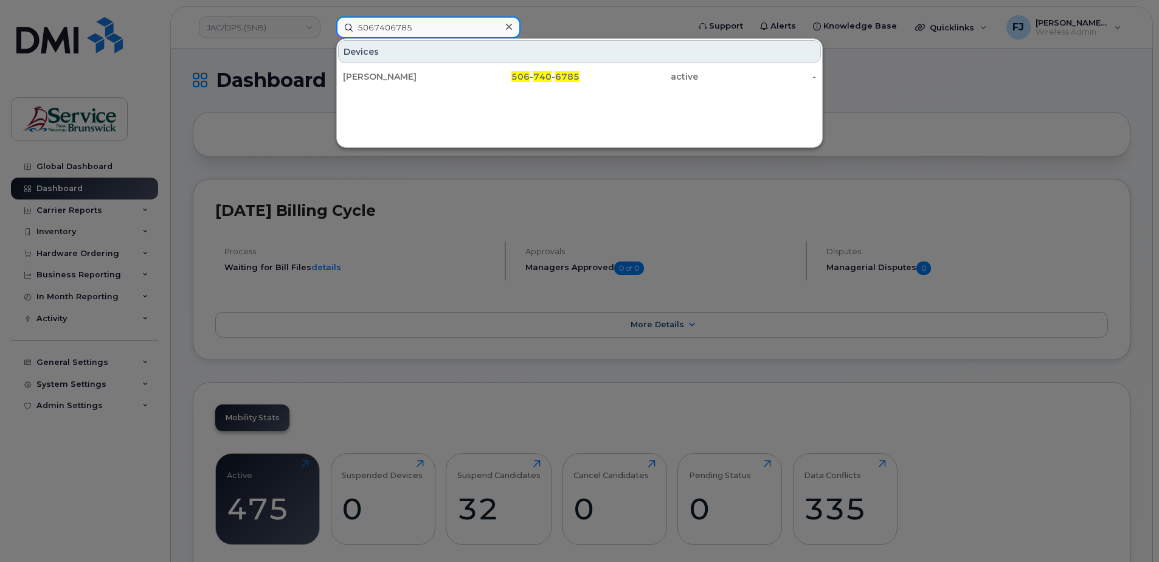
drag, startPoint x: 444, startPoint y: 28, endPoint x: 278, endPoint y: 16, distance: 166.4
click at [327, 16] on div "5067406785 Devices [PERSON_NAME] 506 - 740 - 6785 active -" at bounding box center [509, 27] width 364 height 22
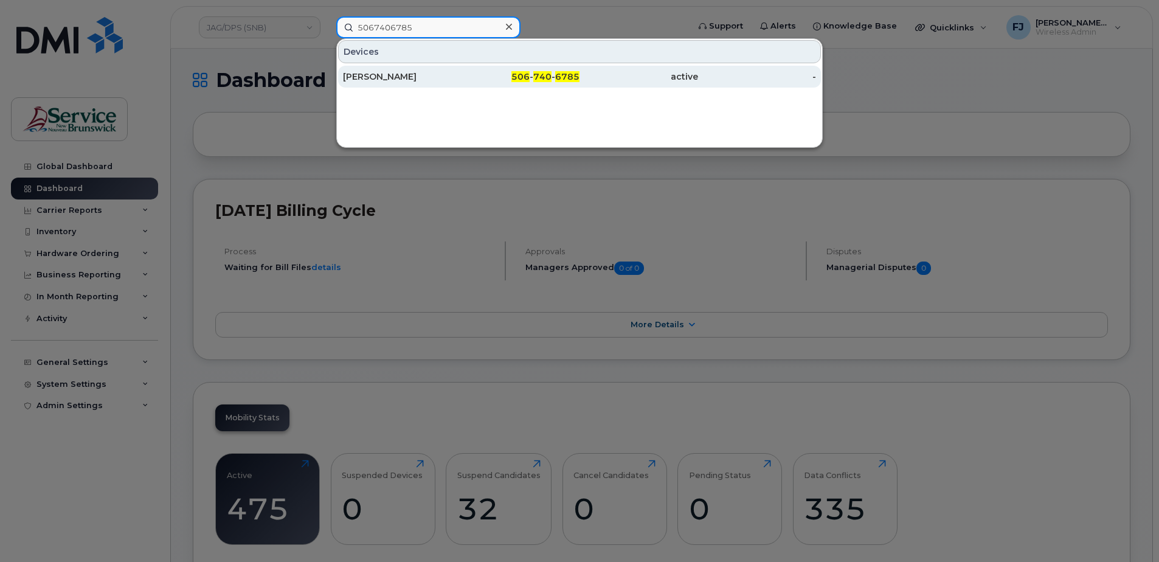
type input "5067406785"
click at [425, 78] on div "[PERSON_NAME]" at bounding box center [402, 77] width 119 height 12
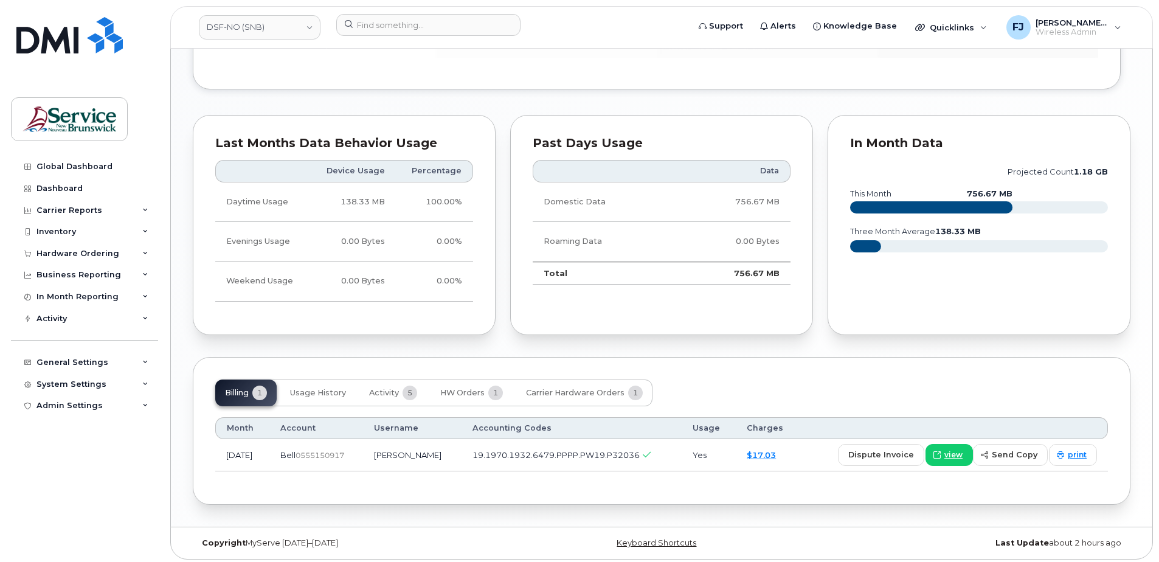
scroll to position [867, 0]
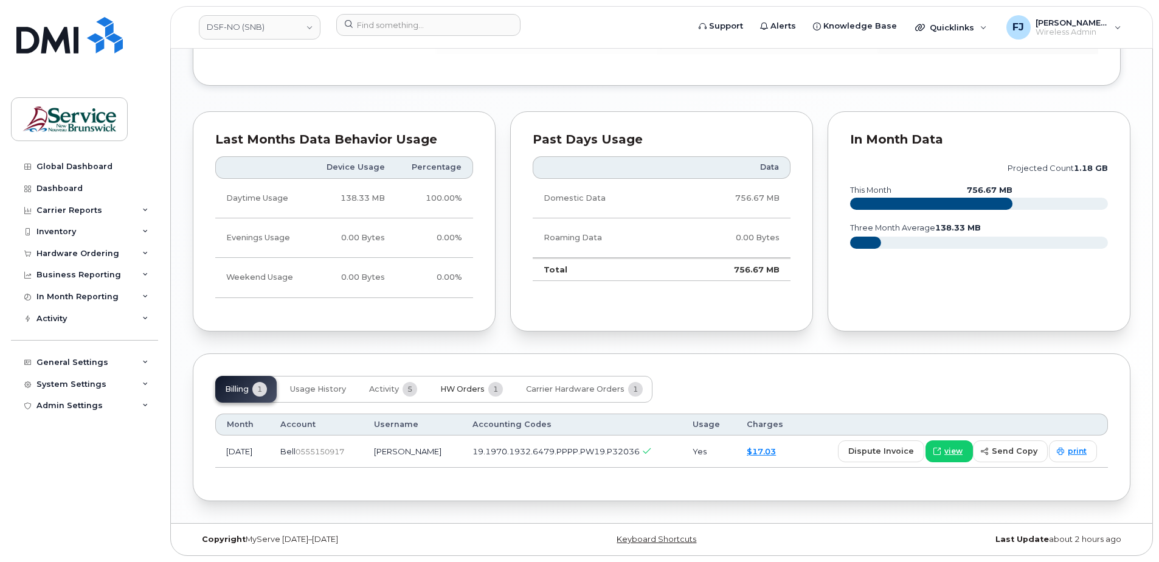
click at [462, 389] on span "HW Orders" at bounding box center [462, 389] width 44 height 10
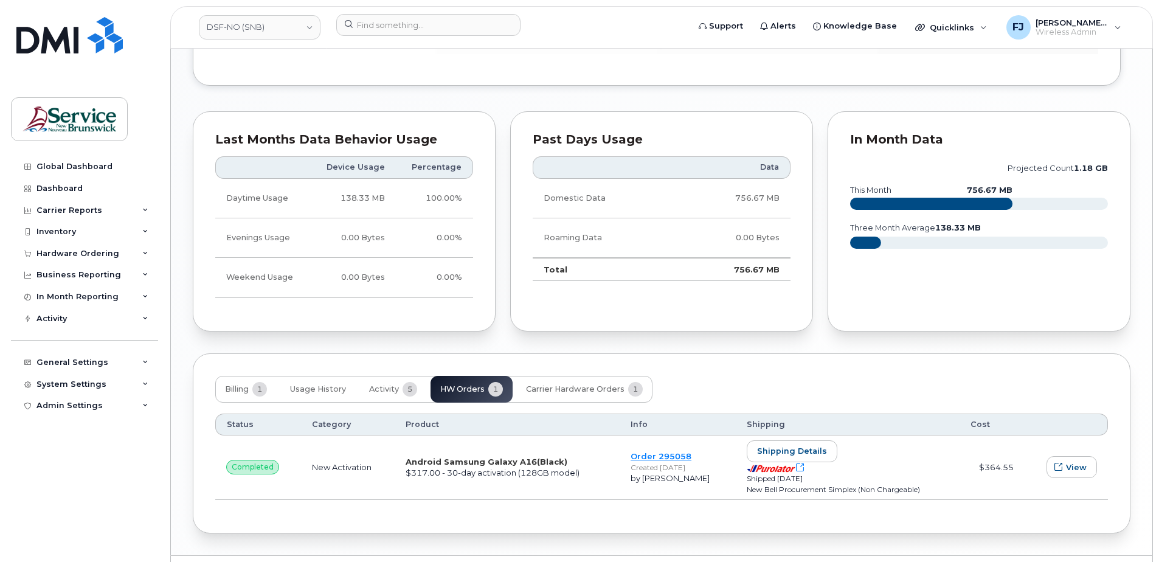
scroll to position [900, 0]
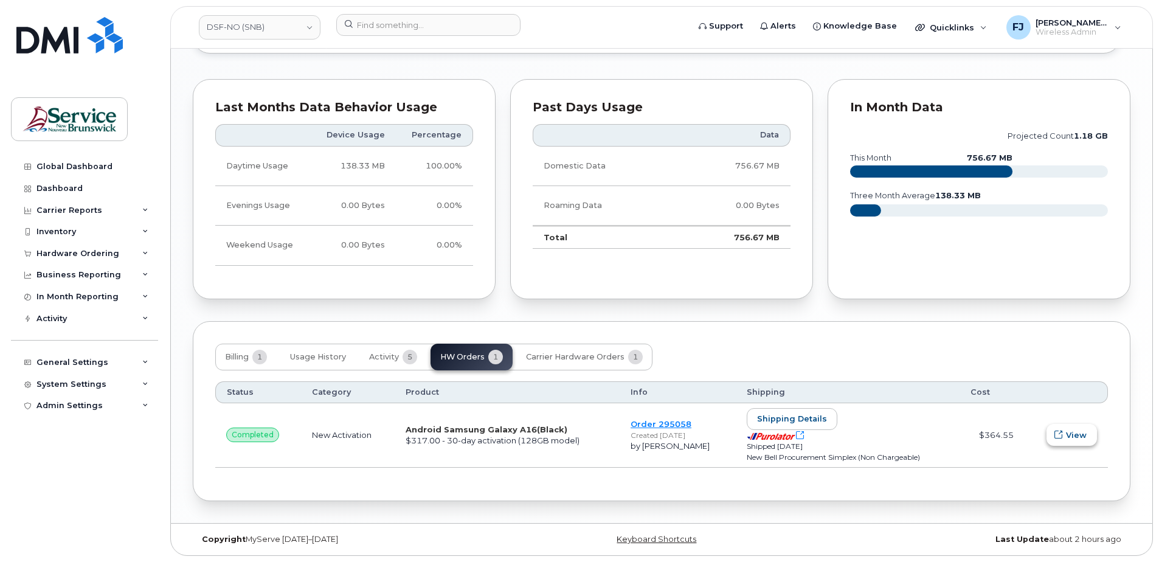
click at [1089, 434] on button "View" at bounding box center [1072, 435] width 50 height 22
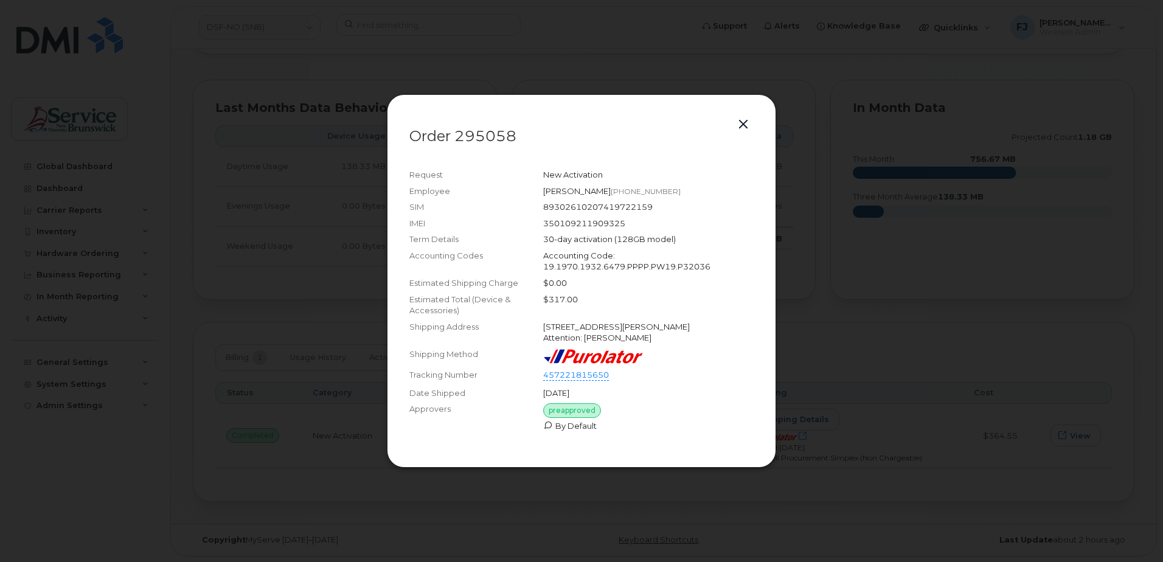
click at [743, 116] on button "button" at bounding box center [743, 124] width 18 height 17
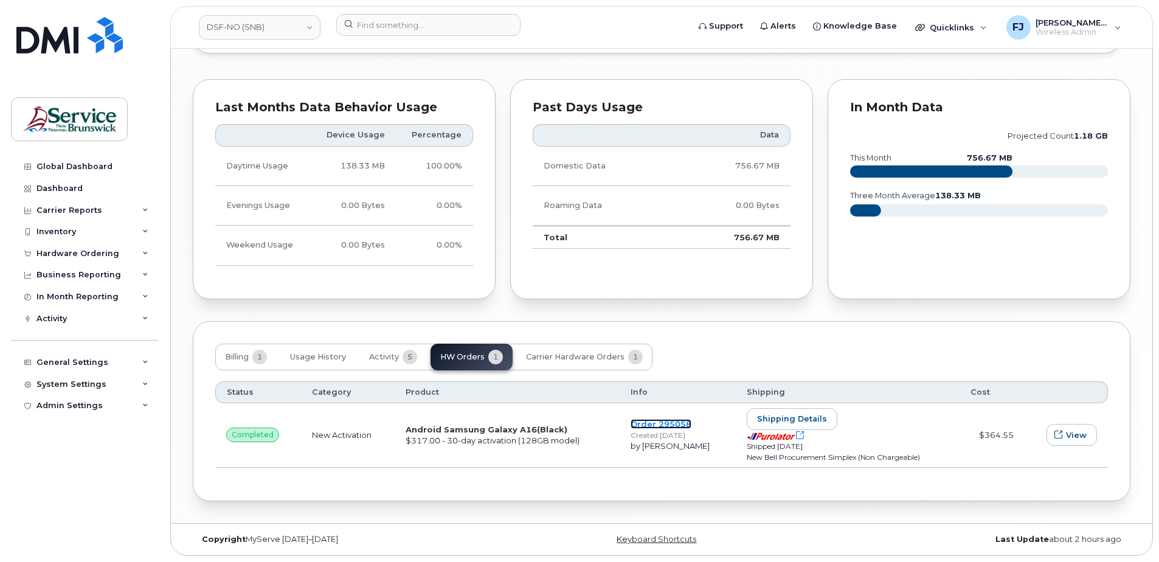
click at [645, 427] on link "Order 295058" at bounding box center [661, 424] width 61 height 10
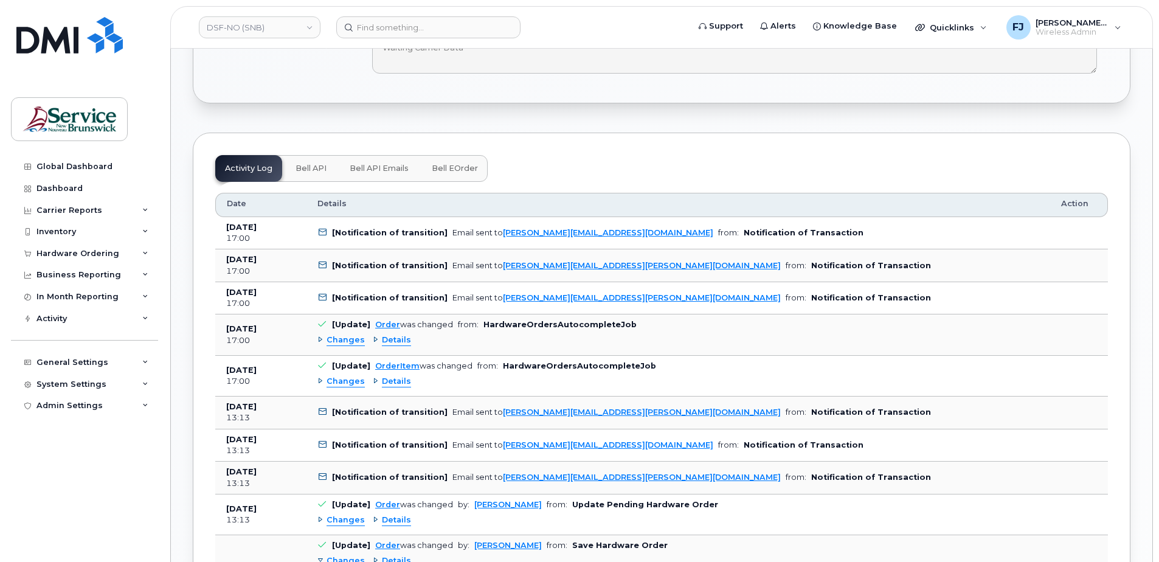
scroll to position [791, 0]
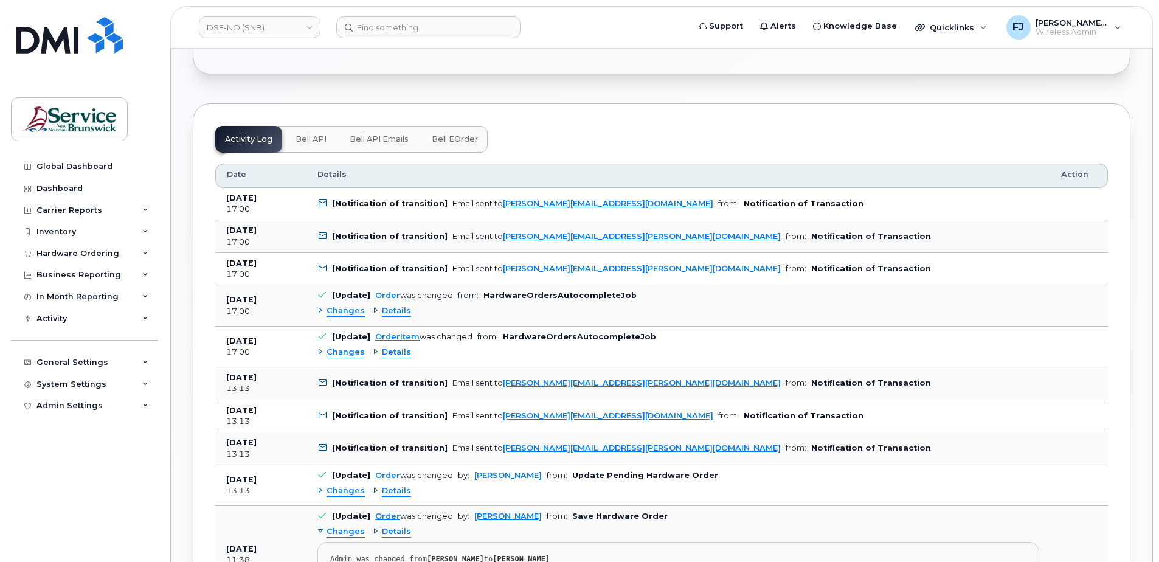
click at [462, 136] on span "Bell eOrder" at bounding box center [455, 139] width 46 height 10
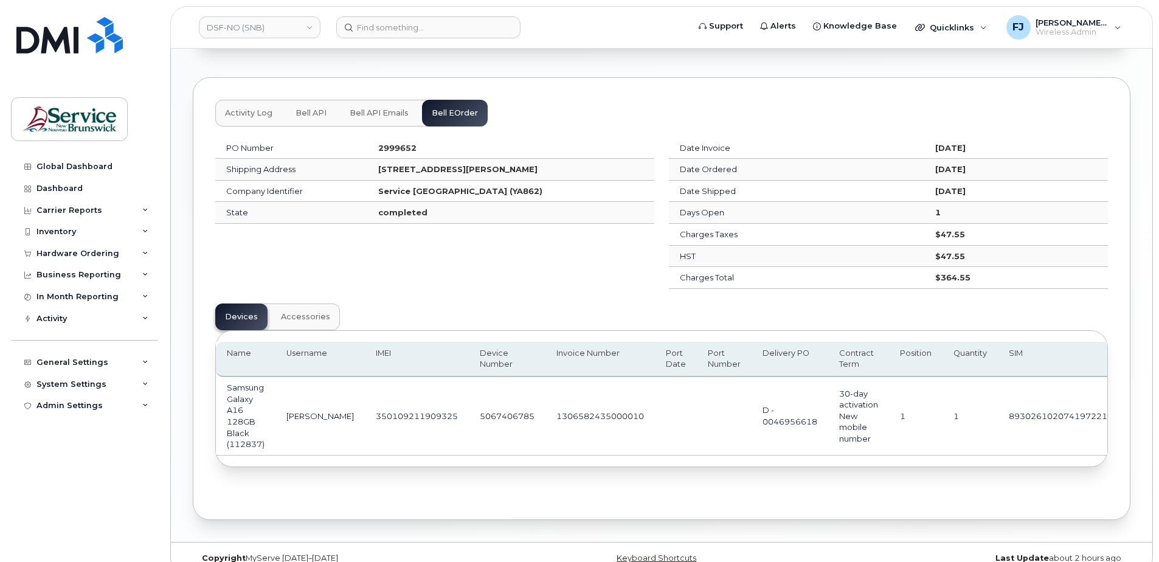
scroll to position [839, 0]
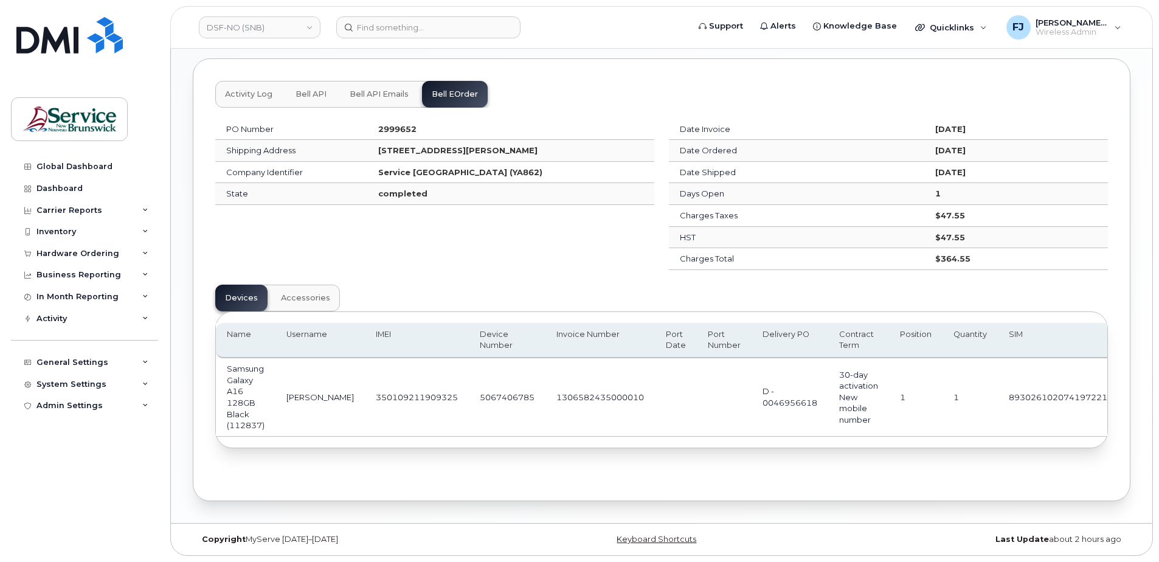
drag, startPoint x: 733, startPoint y: 438, endPoint x: 827, endPoint y: 439, distance: 94.3
click at [827, 439] on div "Name Username IMEI Device Number Invoice Number Port Date Port Number Delivery …" at bounding box center [662, 380] width 892 height 136
drag, startPoint x: 827, startPoint y: 439, endPoint x: 821, endPoint y: 440, distance: 6.3
click at [821, 440] on div "Name Username IMEI Device Number Invoice Number Port Date Port Number Delivery …" at bounding box center [662, 380] width 892 height 136
drag, startPoint x: 808, startPoint y: 439, endPoint x: 948, endPoint y: 435, distance: 139.9
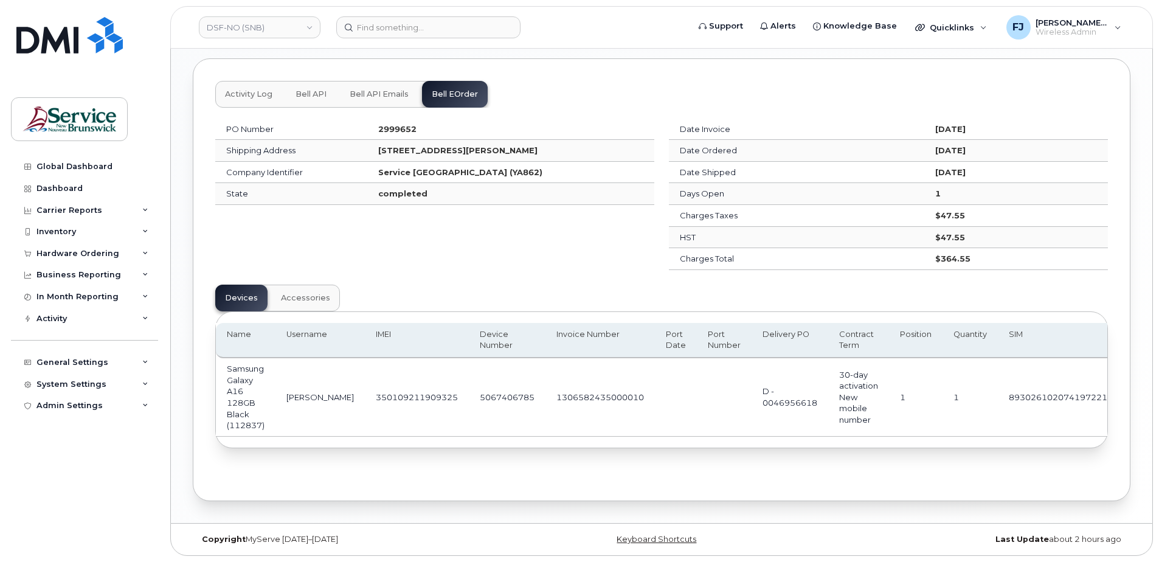
click at [952, 434] on div "Name Username IMEI Device Number Invoice Number Port Date Port Number Delivery …" at bounding box center [662, 380] width 892 height 136
drag, startPoint x: 948, startPoint y: 435, endPoint x: 849, endPoint y: 439, distance: 99.2
click at [850, 439] on div "Name Username IMEI Device Number Invoice Number Port Date Port Number Delivery …" at bounding box center [662, 380] width 892 height 136
click at [589, 236] on div "PO Number 2999652 Shipping Address [STREET_ADDRESS][PERSON_NAME] Company Identi…" at bounding box center [435, 194] width 454 height 166
